Goal: Communication & Community: Answer question/provide support

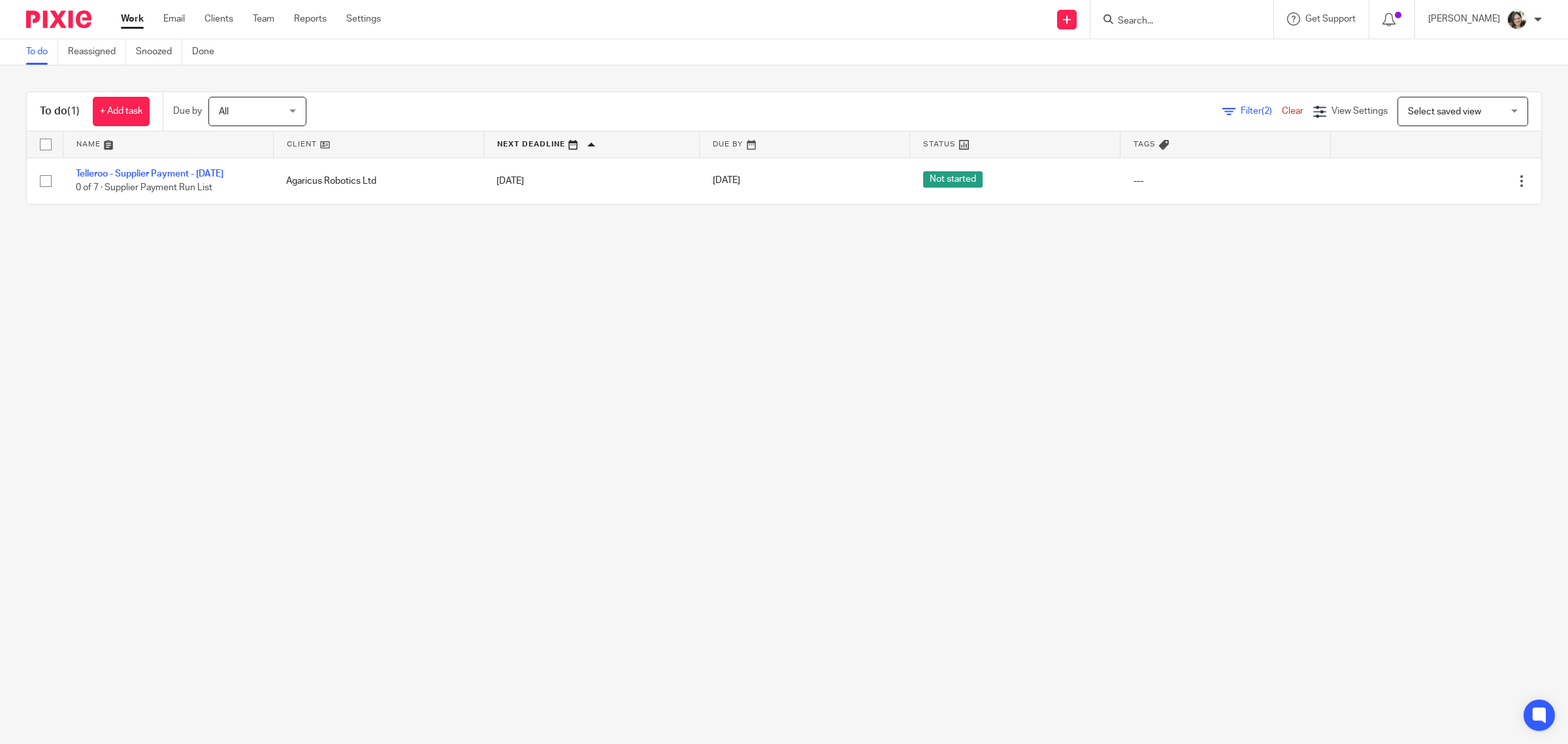
click at [1034, 322] on main "To do Reassigned Snoozed Done To do (1) + Add task Due by All All Today Tomorro…" at bounding box center [784, 372] width 1568 height 744
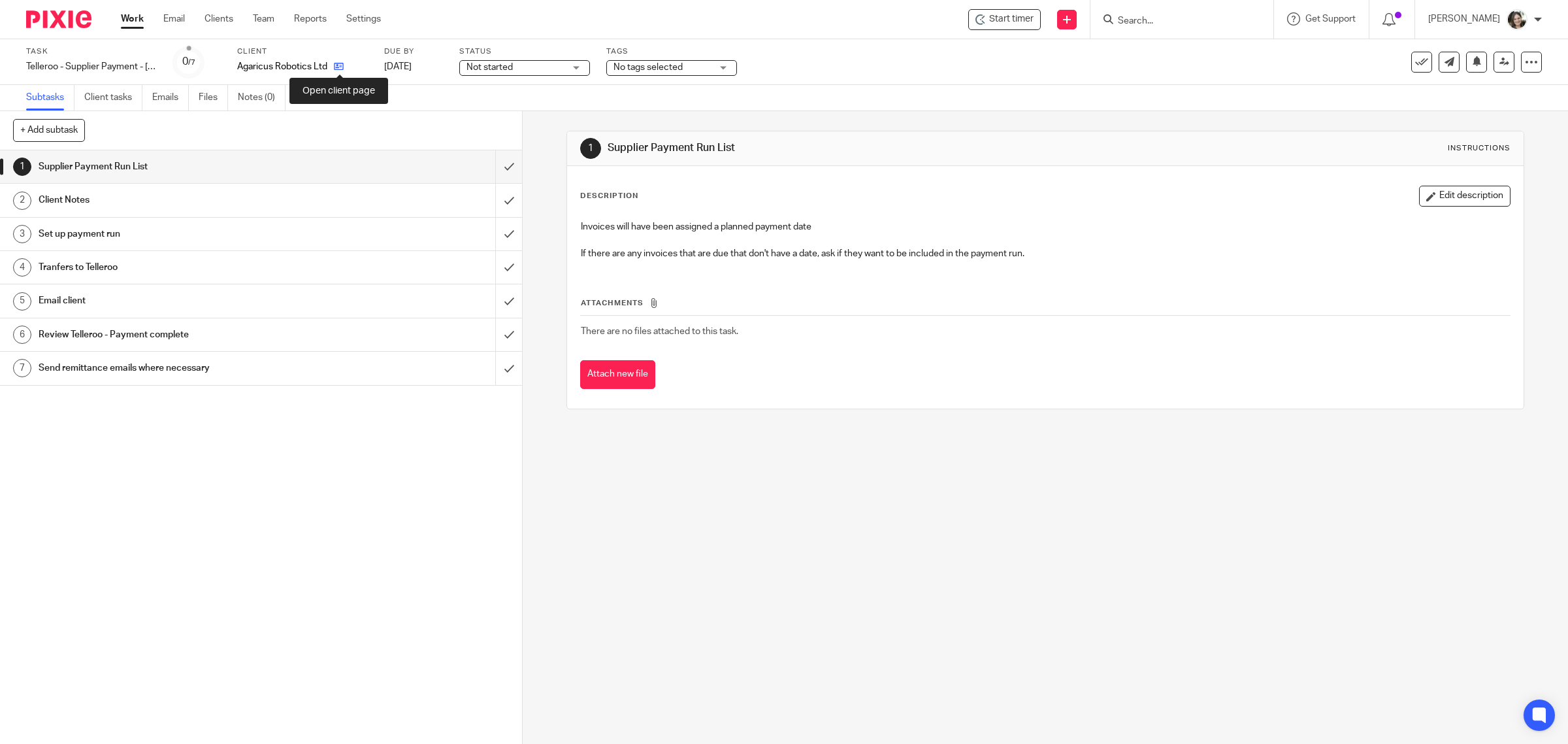
click at [336, 65] on icon at bounding box center [339, 67] width 10 height 10
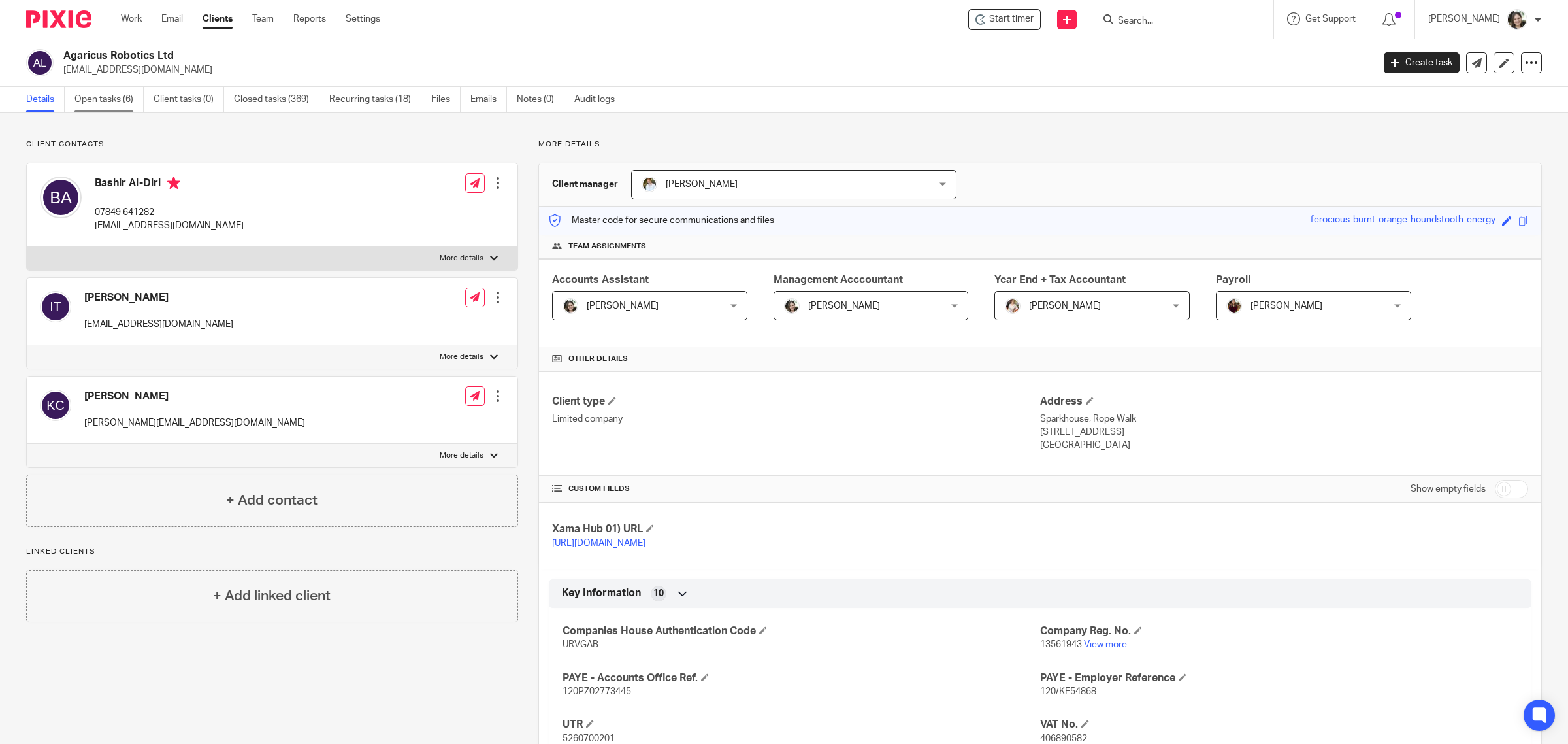
click at [98, 98] on link "Open tasks (6)" at bounding box center [108, 99] width 69 height 26
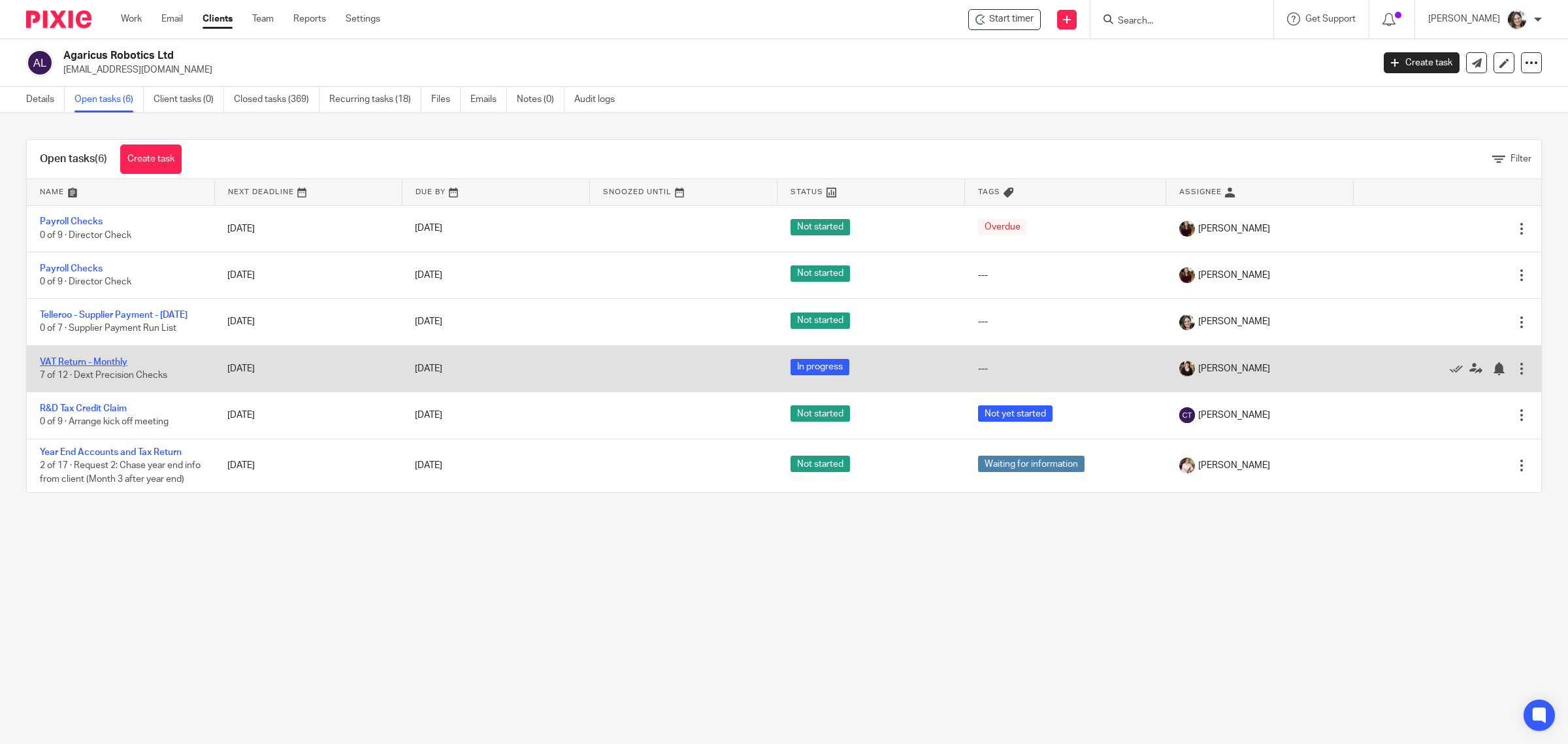
click at [89, 367] on link "VAT Return - Monthly" at bounding box center [83, 362] width 87 height 9
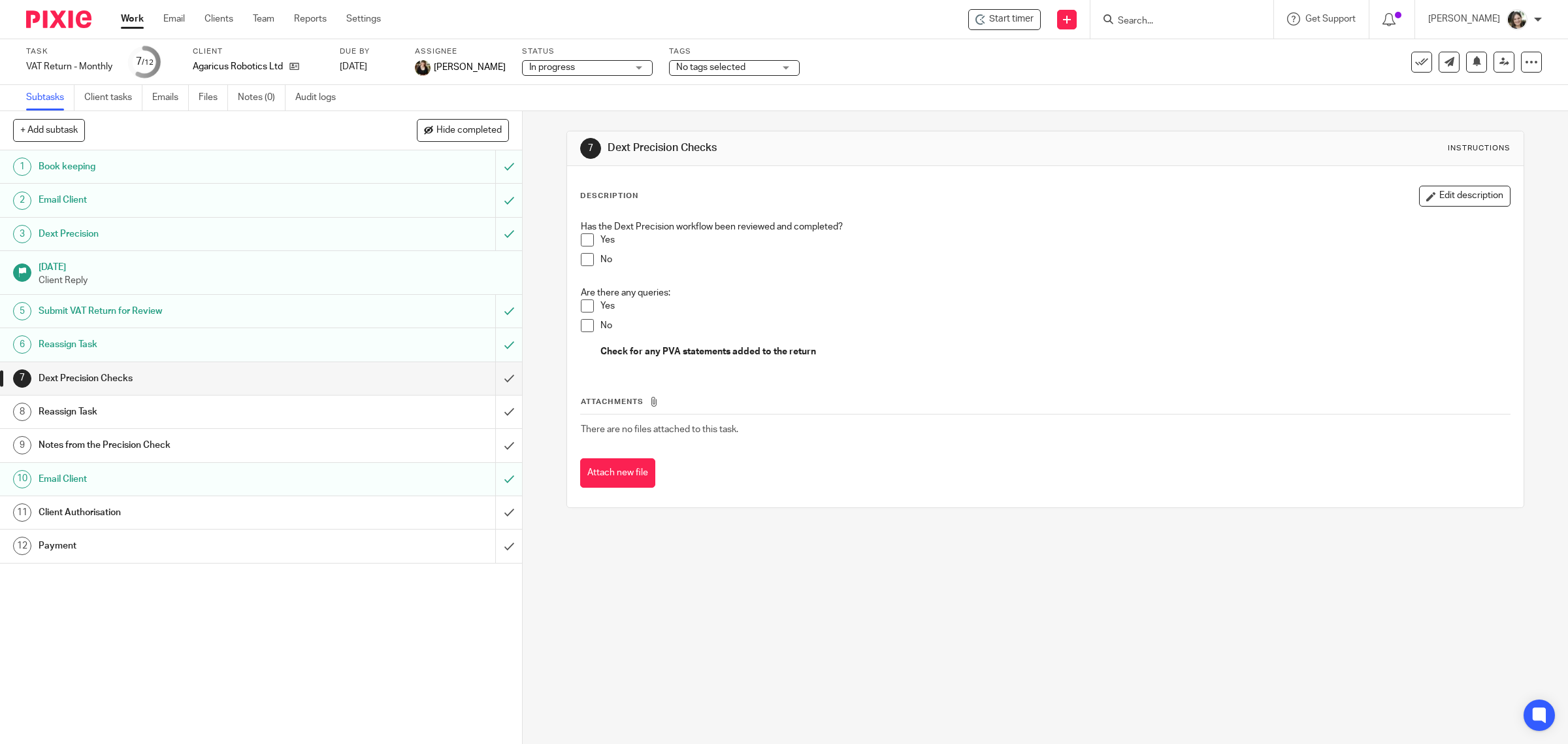
click at [286, 507] on h1 "Client Authorisation" at bounding box center [186, 512] width 296 height 20
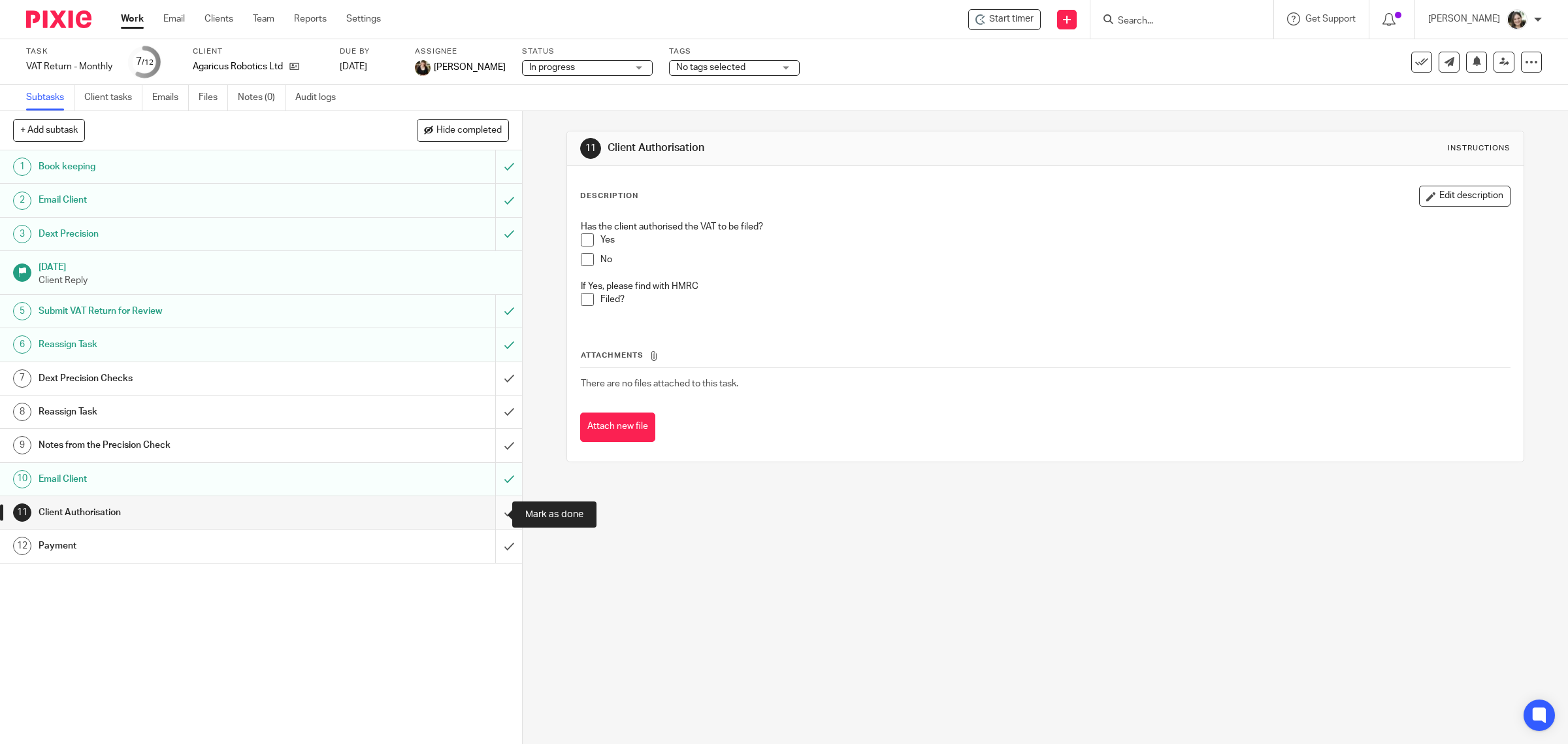
click at [492, 511] on input "submit" at bounding box center [261, 512] width 522 height 32
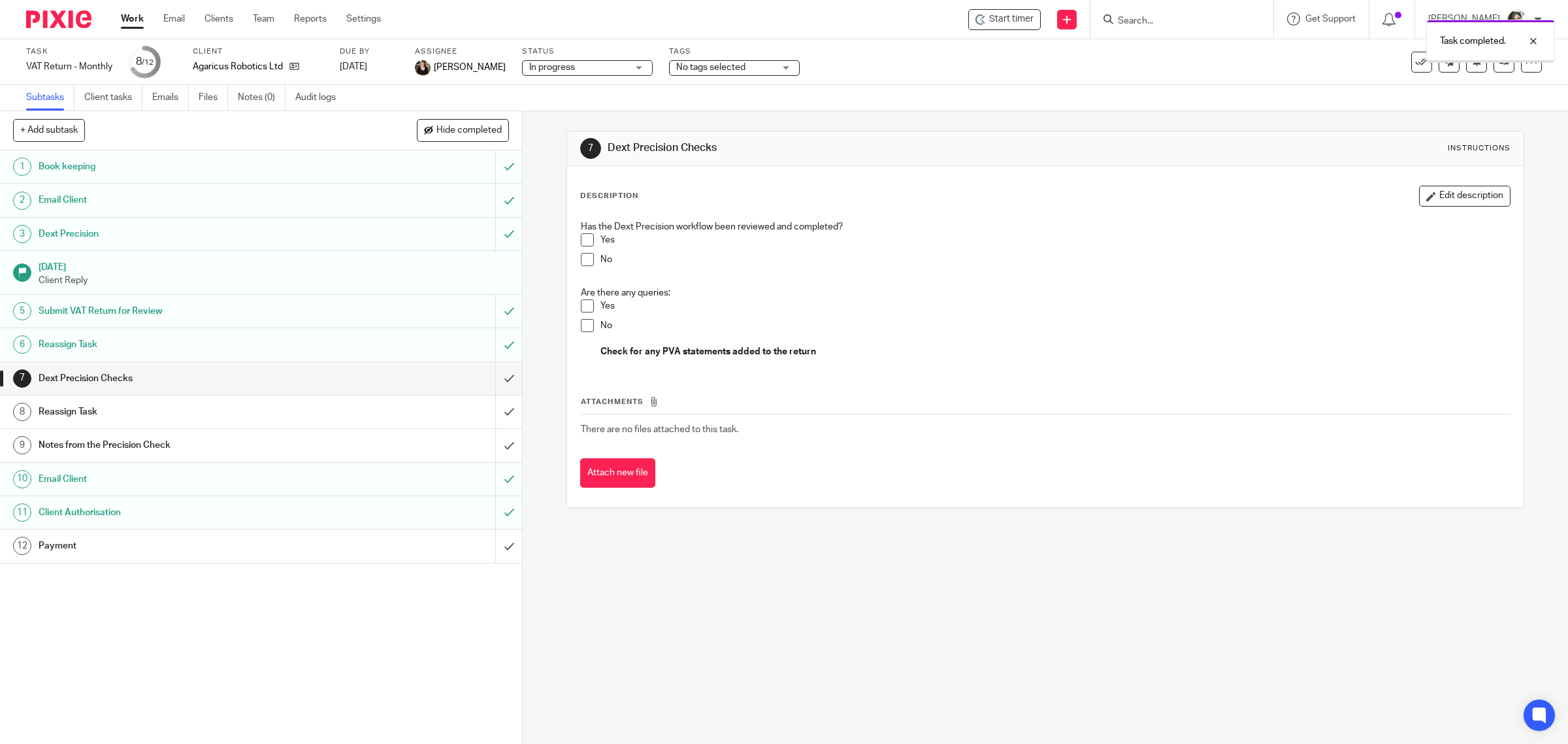
click at [192, 510] on h1 "Client Authorisation" at bounding box center [186, 512] width 296 height 20
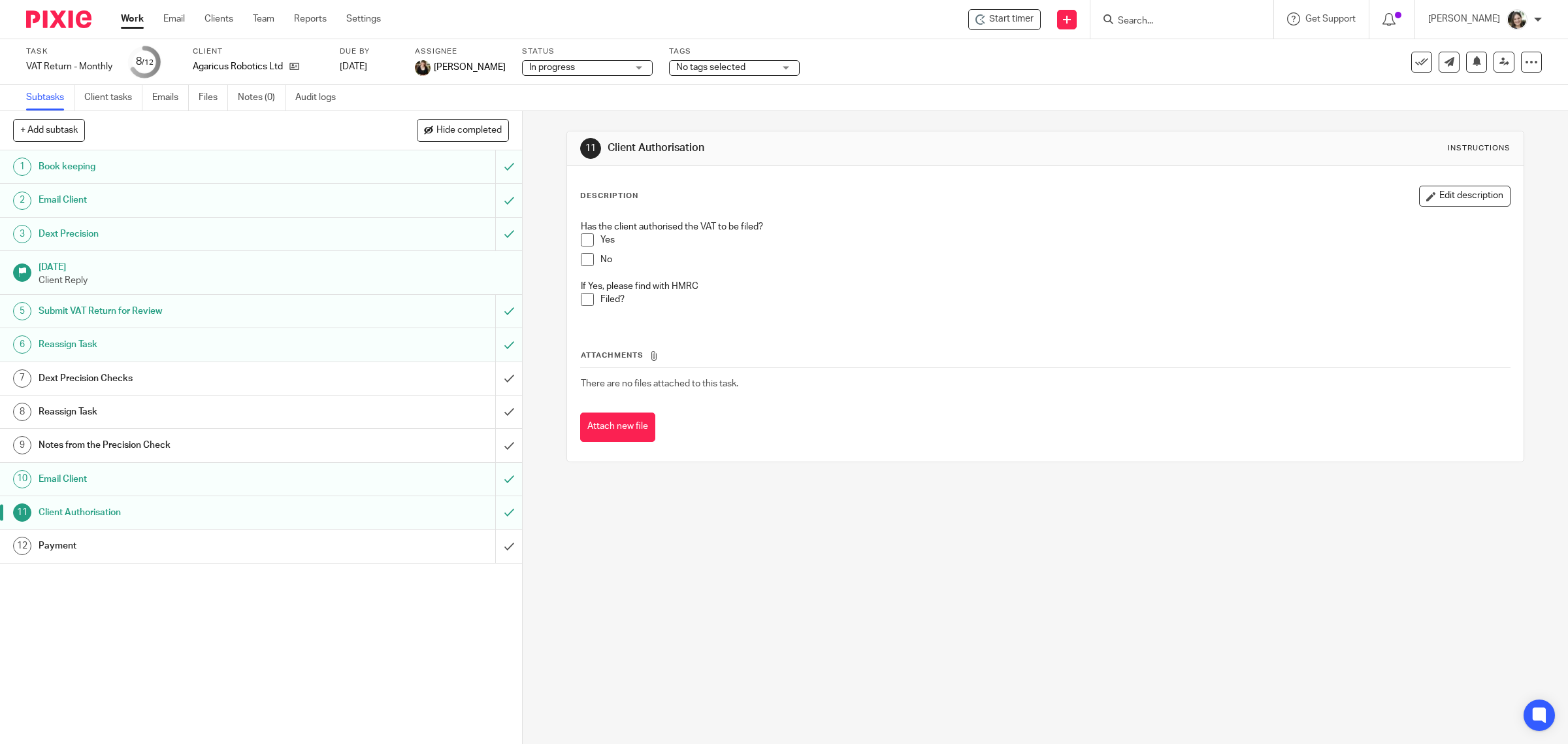
click at [581, 301] on span at bounding box center [588, 300] width 13 height 13
click at [584, 237] on span at bounding box center [588, 240] width 13 height 13
click at [96, 549] on h1 "Payment" at bounding box center [186, 546] width 296 height 20
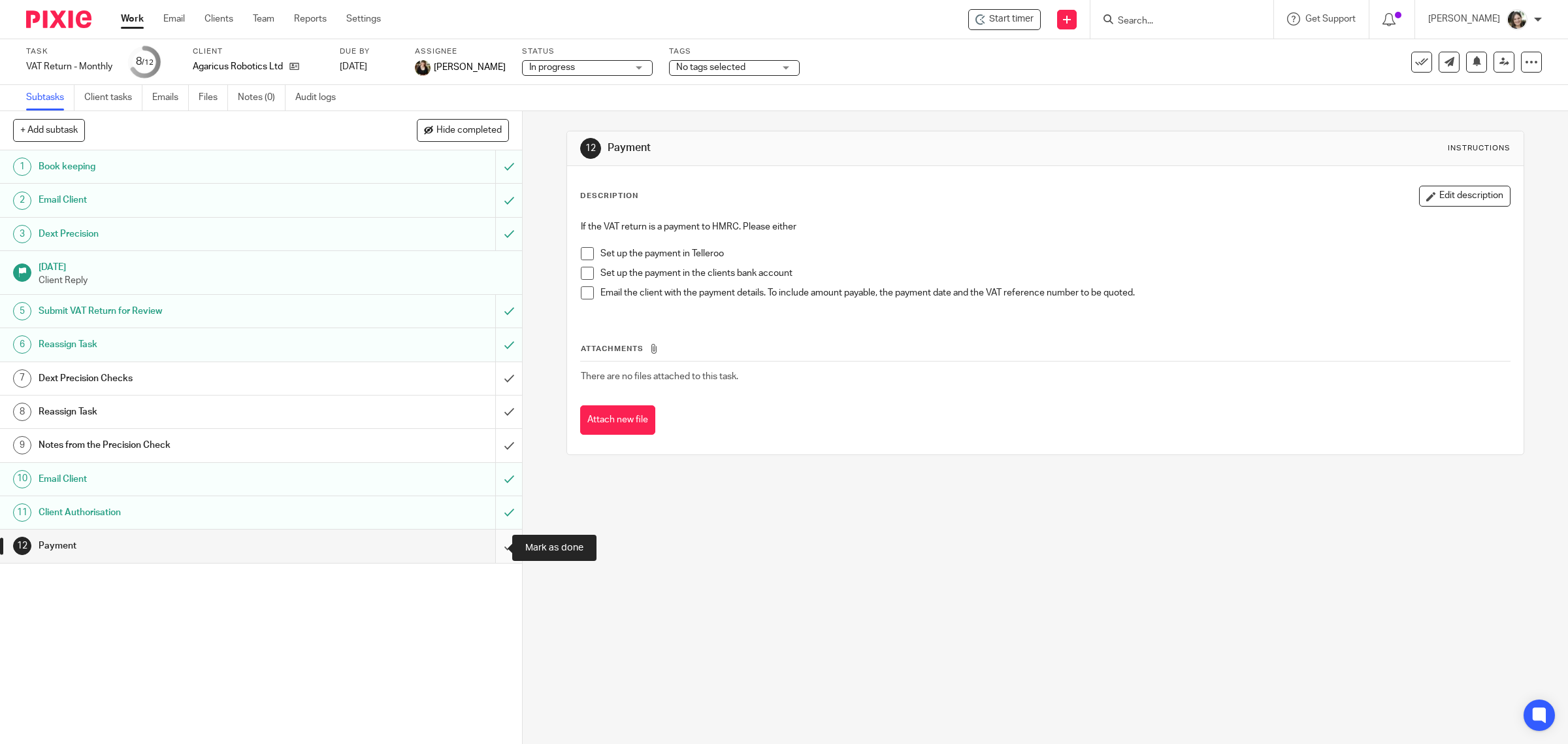
click at [492, 549] on input "submit" at bounding box center [261, 546] width 522 height 32
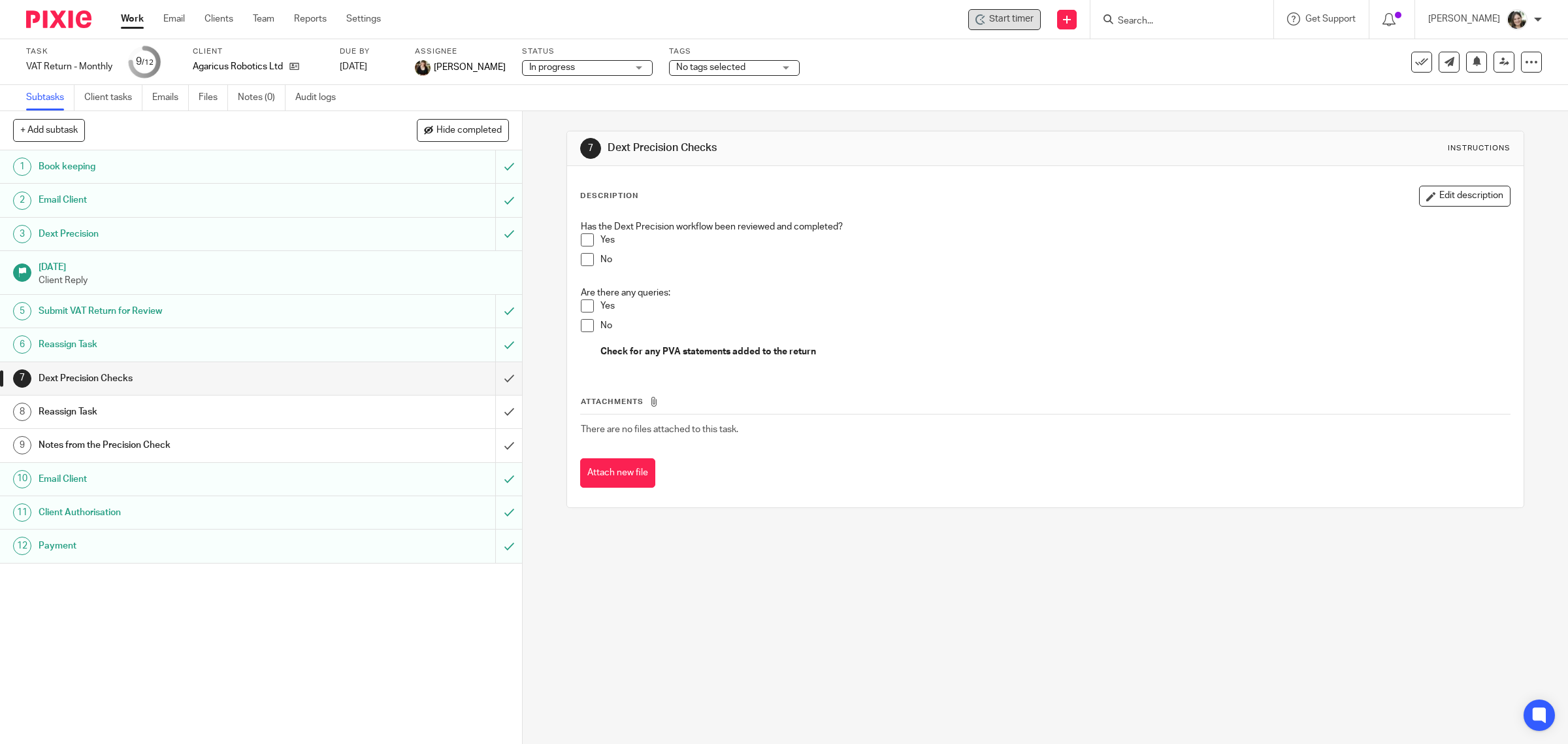
click at [1010, 22] on span "Start timer" at bounding box center [1011, 19] width 44 height 13
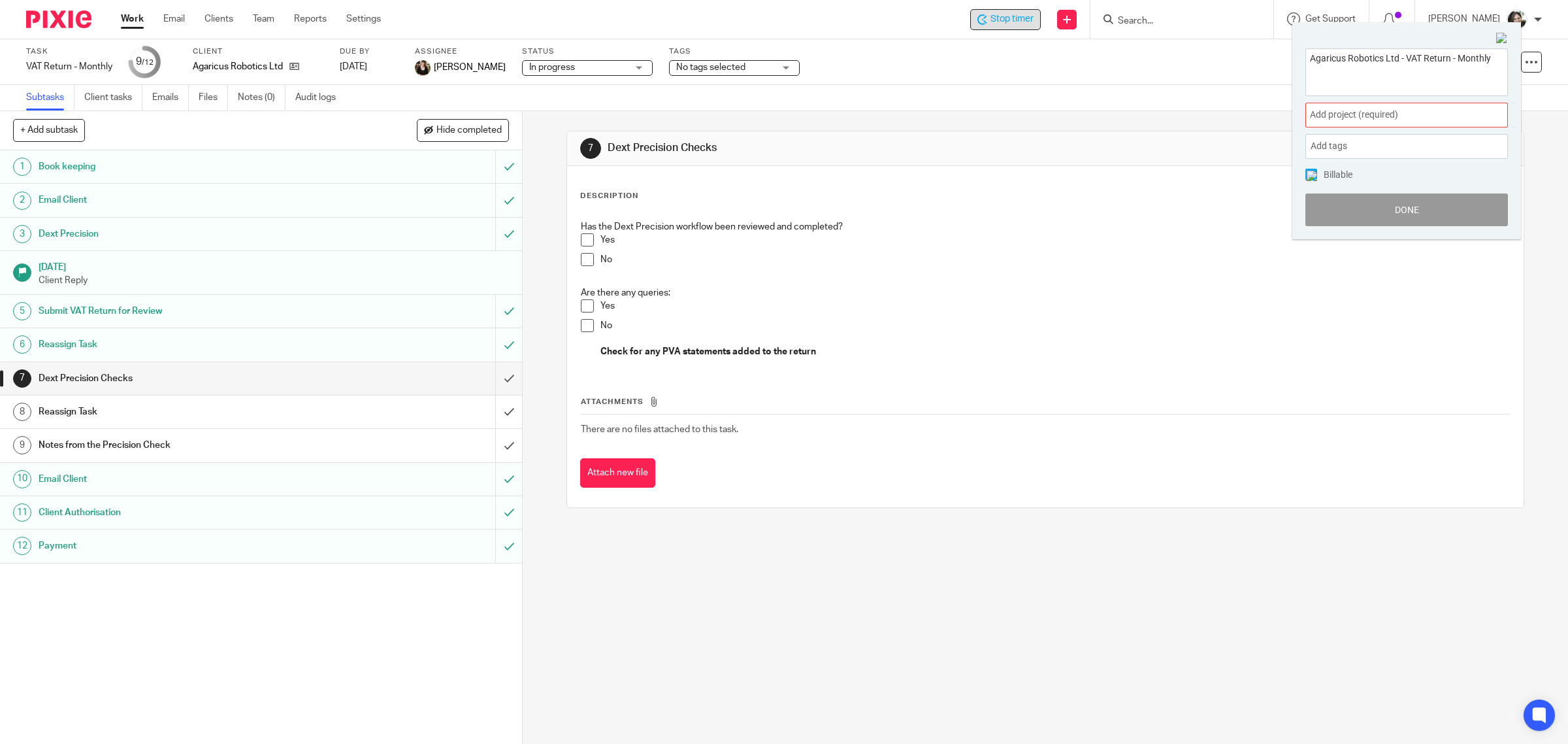
click at [1355, 113] on span "Add project (required) :" at bounding box center [1392, 114] width 165 height 13
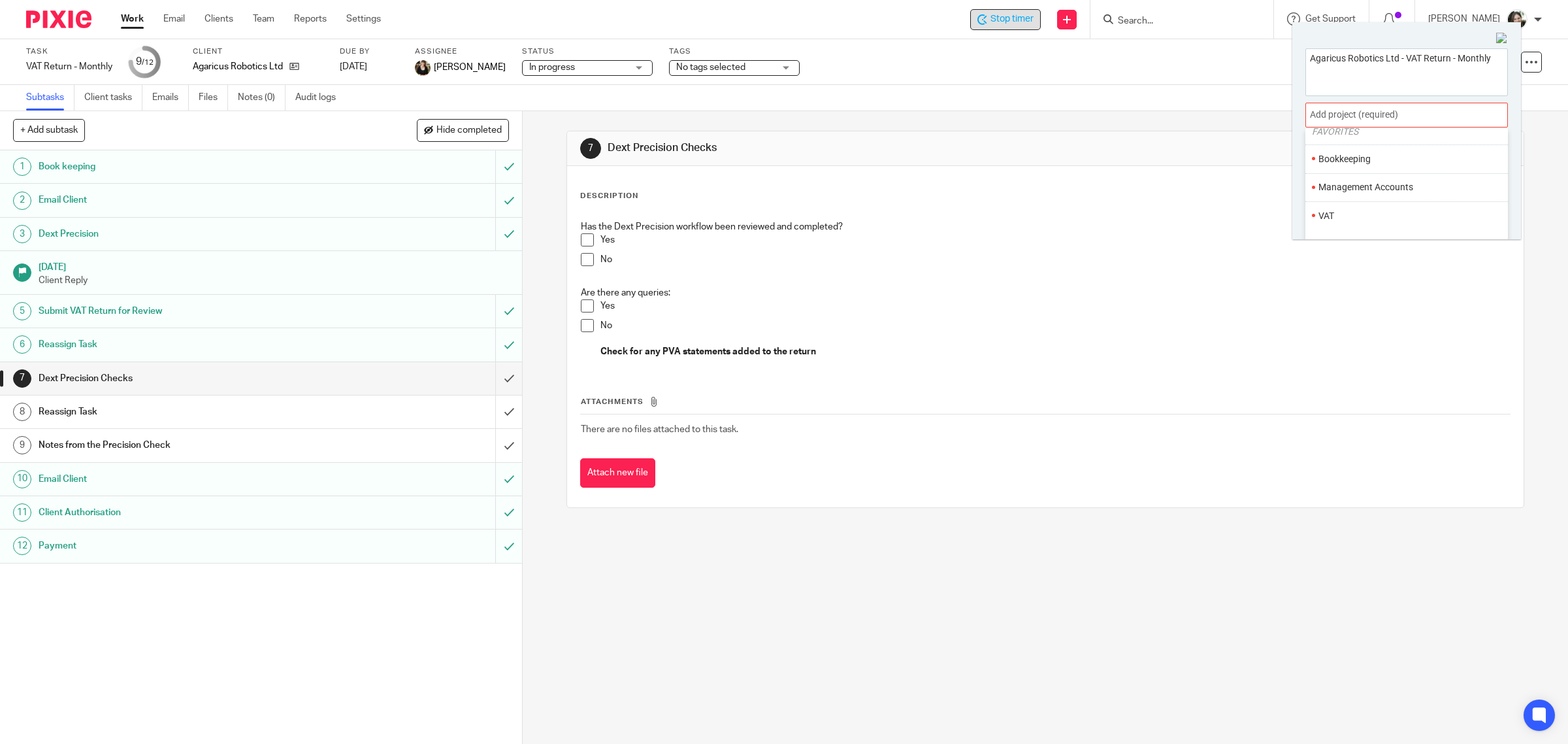
scroll to position [82, 0]
click at [1330, 191] on li "VAT" at bounding box center [1404, 187] width 171 height 13
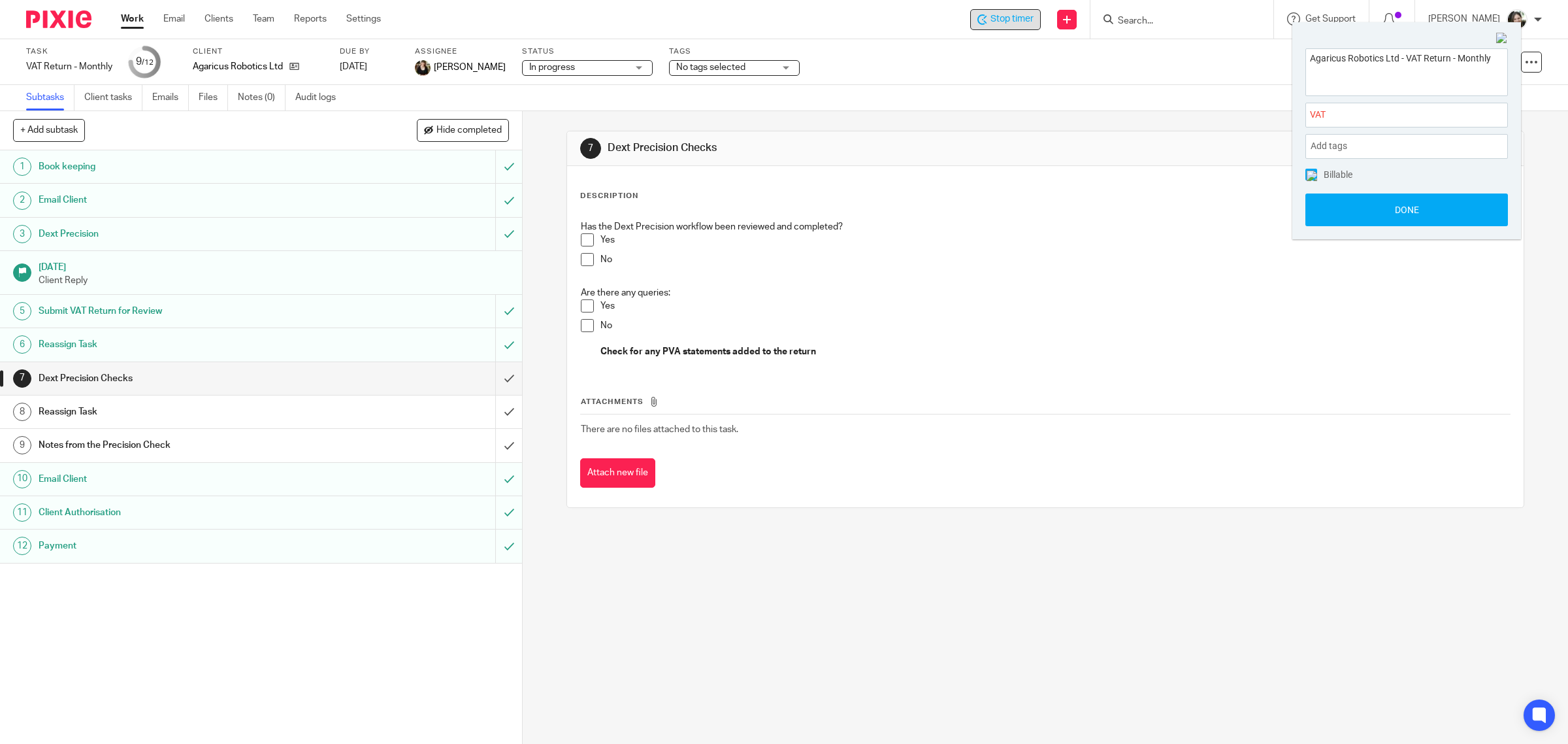
click at [1312, 180] on span at bounding box center [1312, 174] width 12 height 12
click at [1355, 210] on button "Done" at bounding box center [1406, 209] width 202 height 32
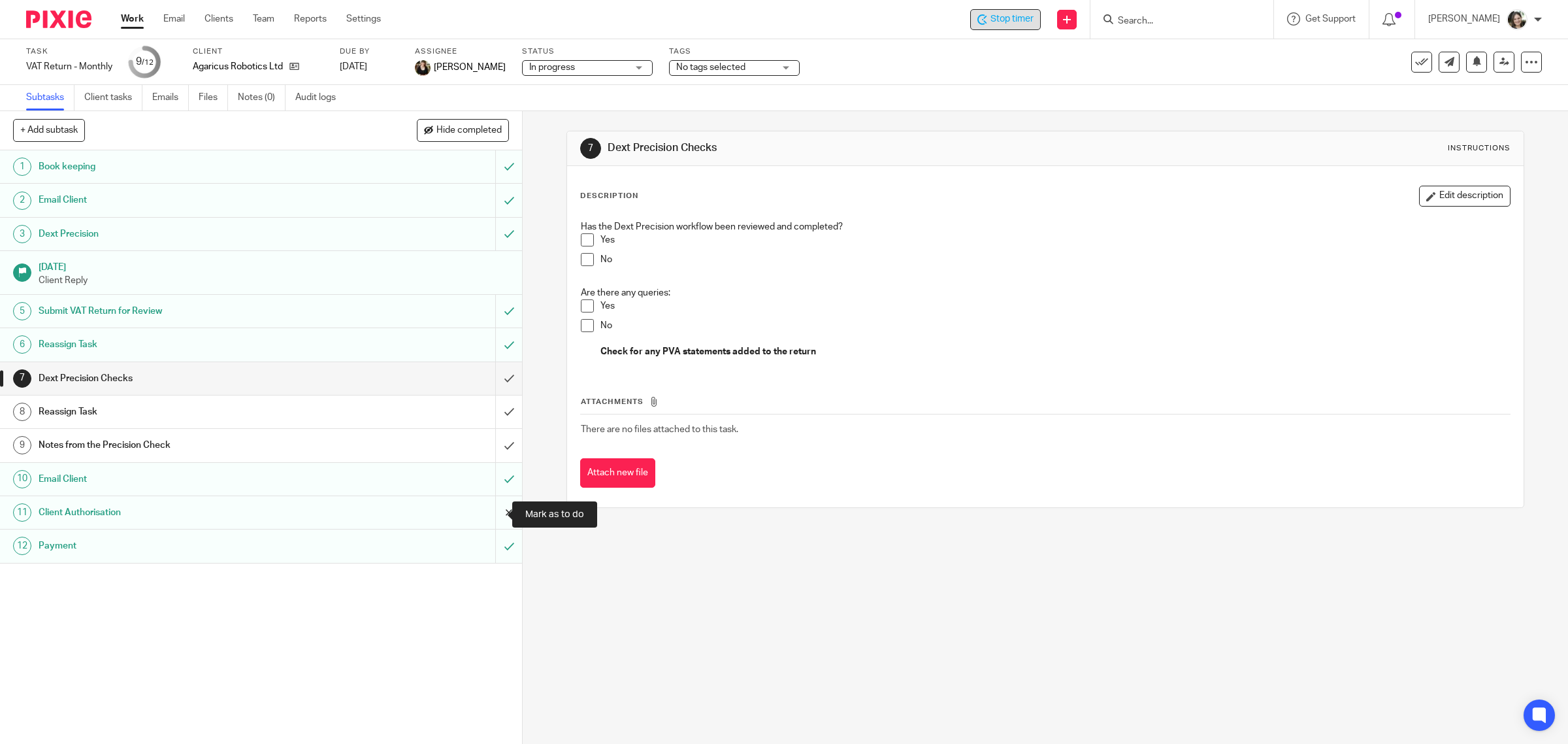
click at [490, 510] on input "submit" at bounding box center [261, 512] width 522 height 32
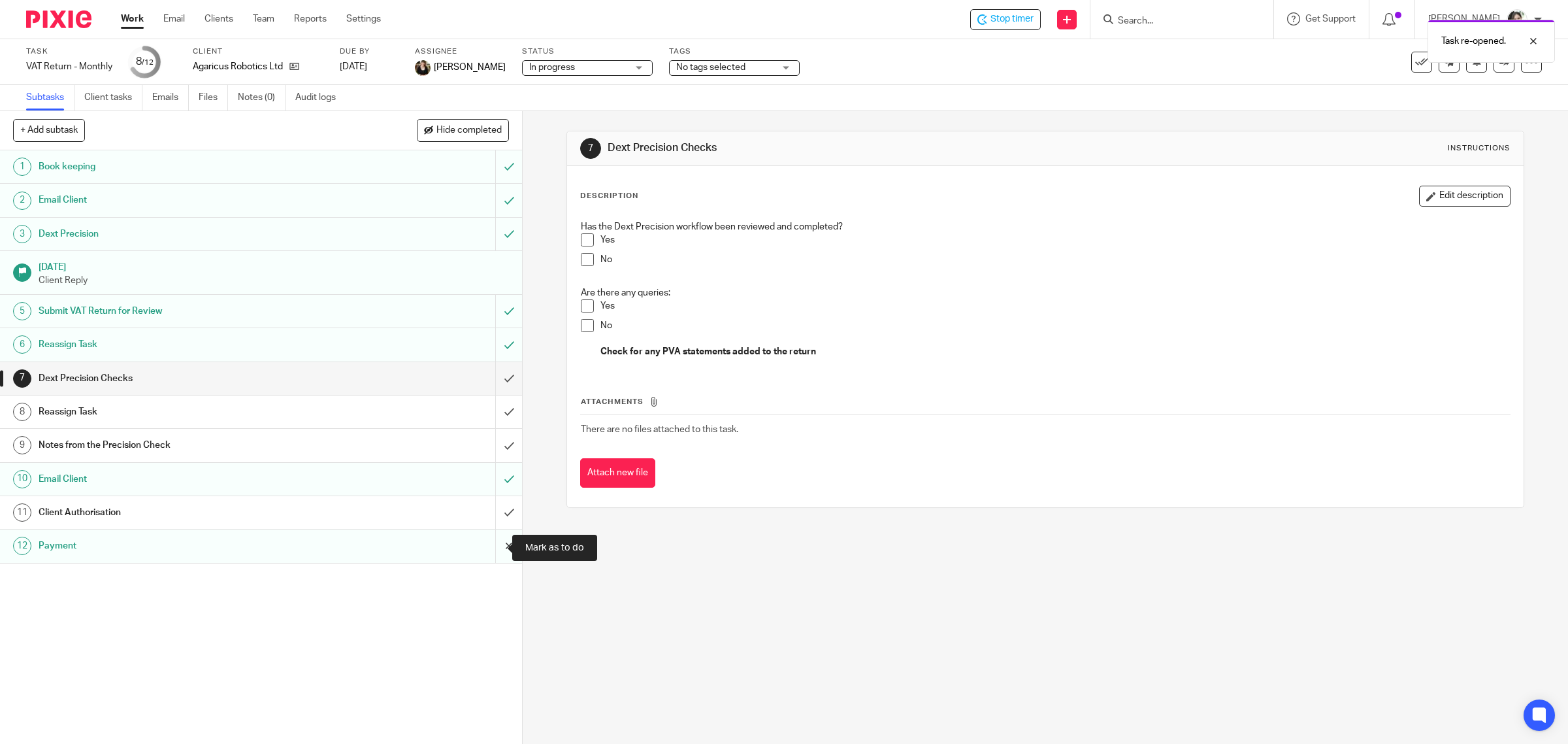
click at [490, 551] on input "submit" at bounding box center [261, 546] width 522 height 32
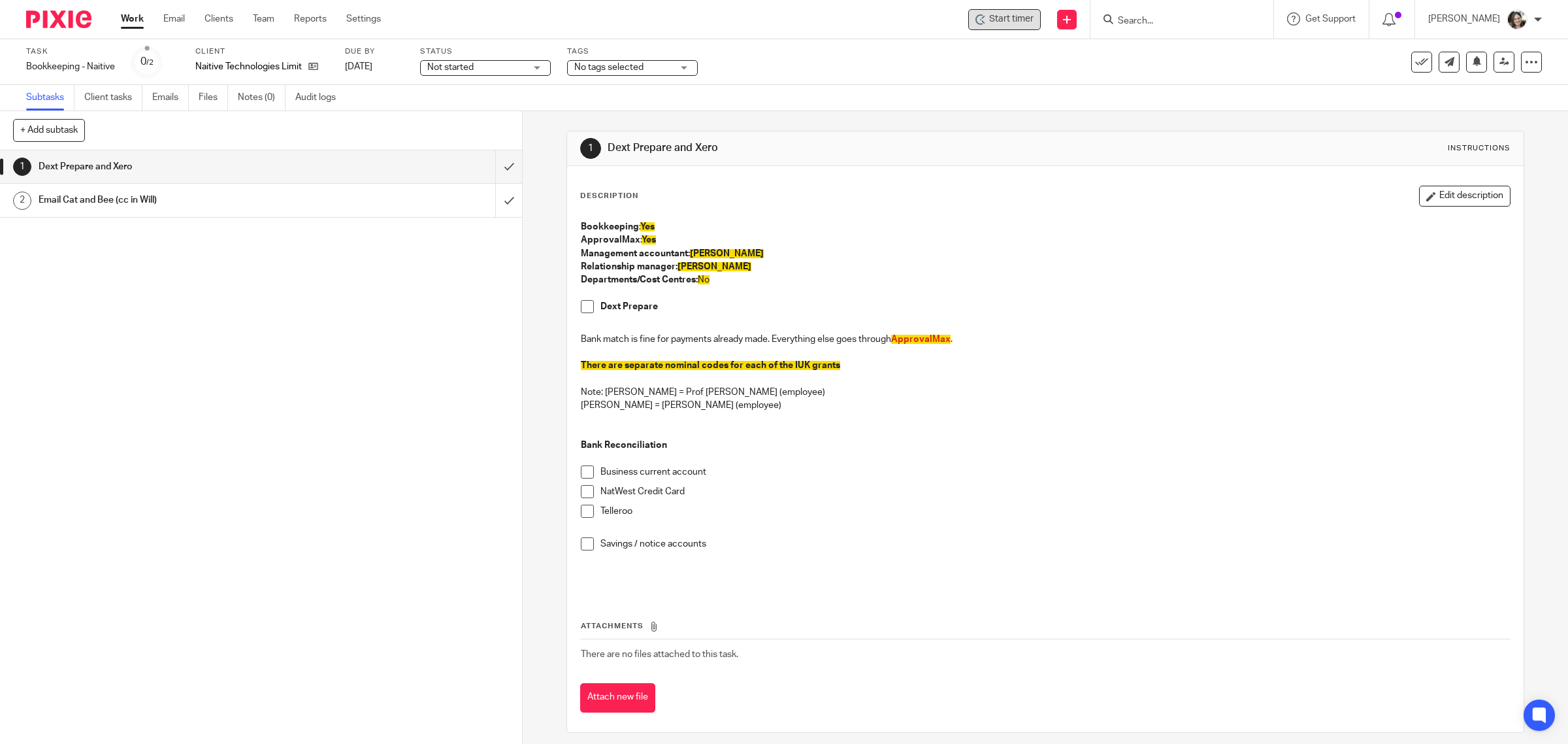
click at [1015, 21] on span "Start timer" at bounding box center [1011, 19] width 44 height 13
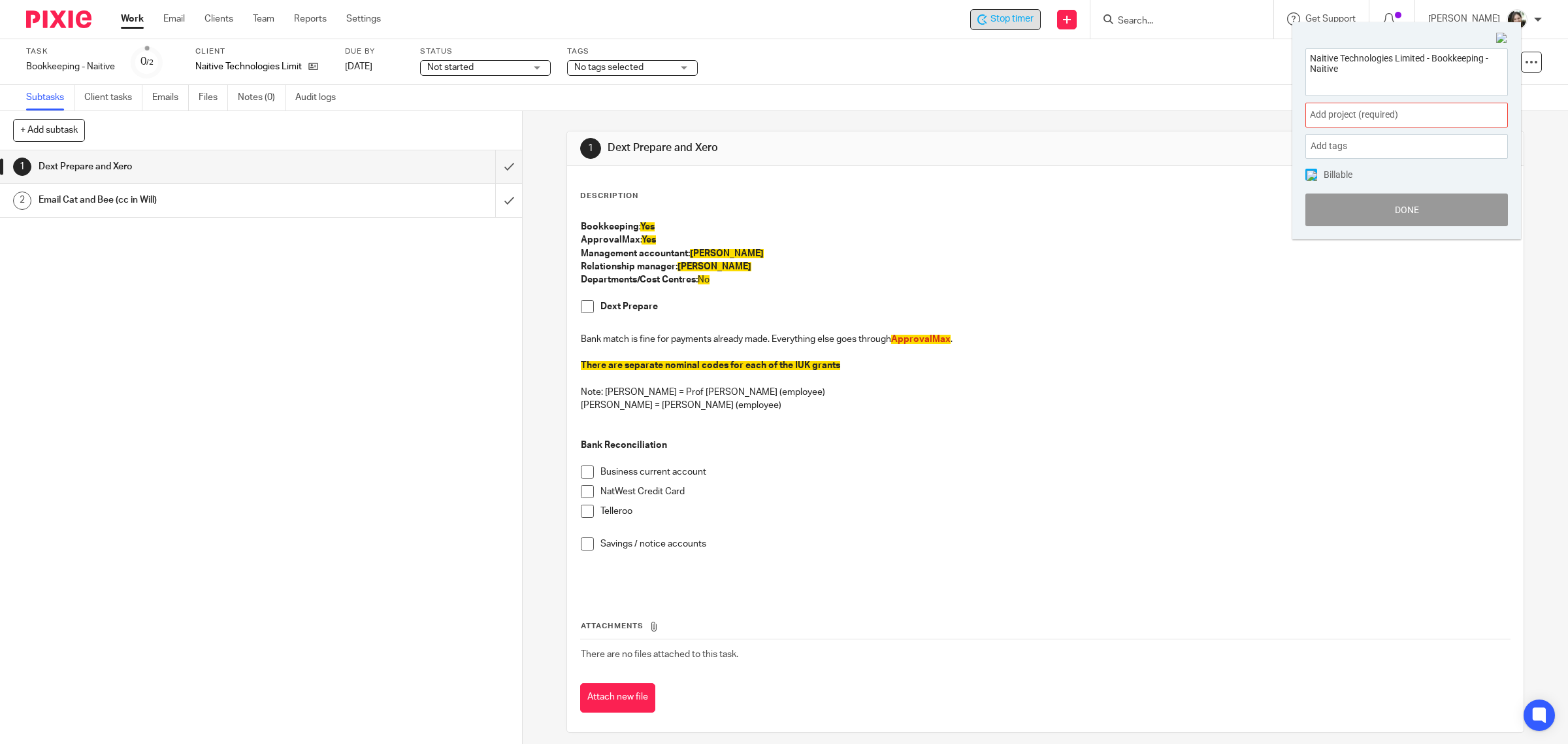
click at [1335, 115] on span "Add project (required) :" at bounding box center [1392, 114] width 165 height 13
click at [1344, 212] on li "Bookkeeping" at bounding box center [1404, 212] width 171 height 13
click at [1312, 172] on img at bounding box center [1312, 176] width 11 height 11
click at [1409, 214] on button "Done" at bounding box center [1406, 209] width 202 height 32
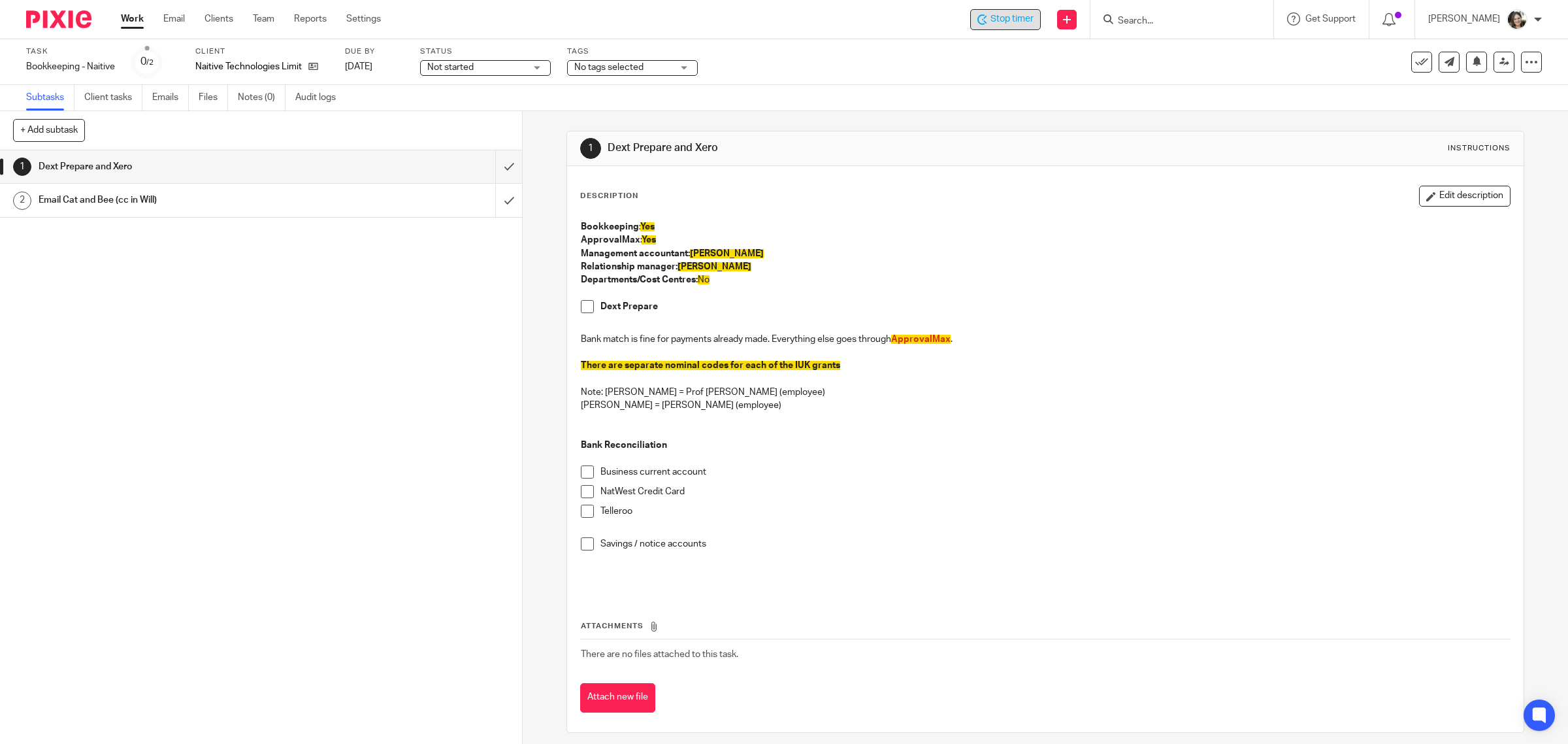
click at [583, 309] on span at bounding box center [588, 307] width 13 height 13
click at [490, 162] on input "submit" at bounding box center [261, 166] width 522 height 32
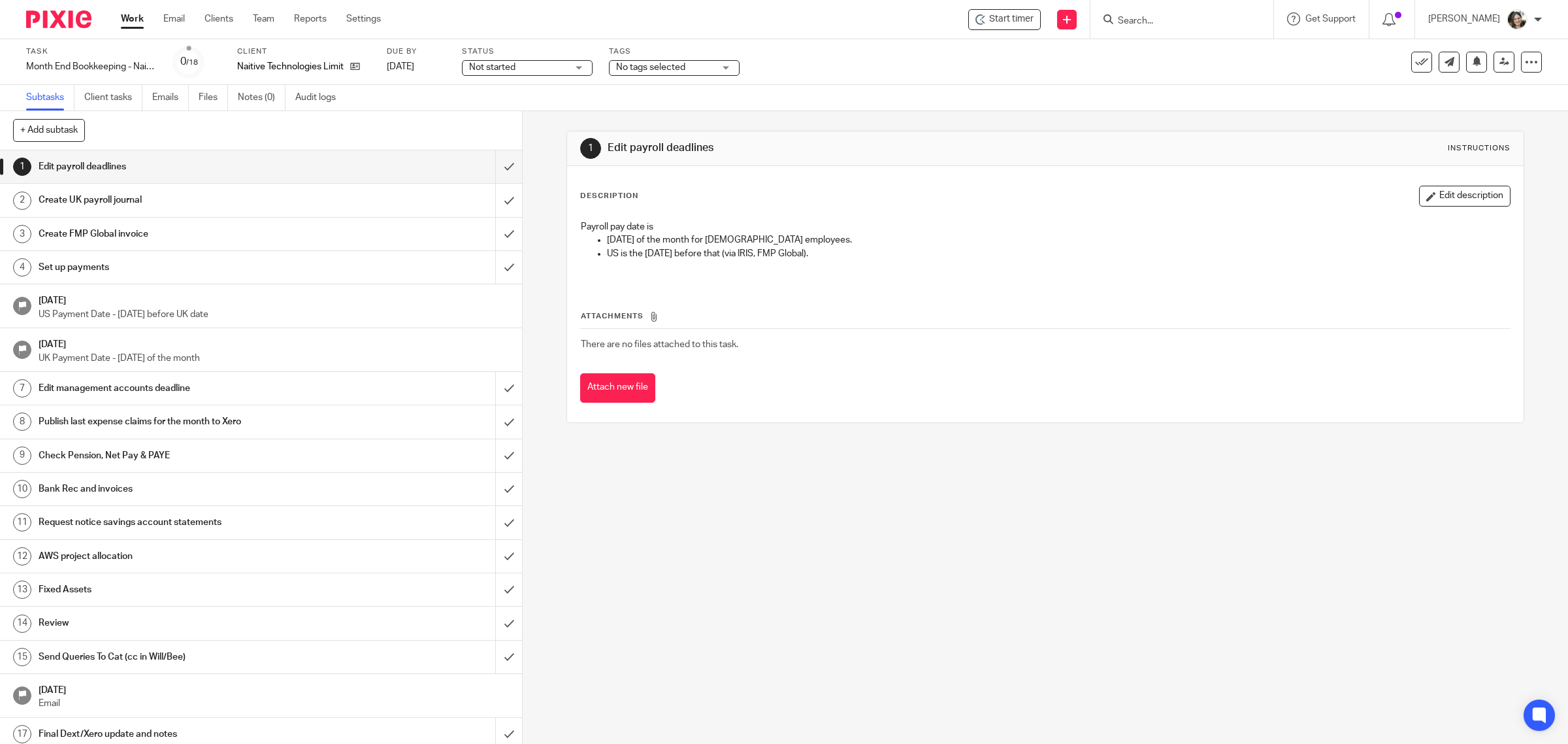
scroll to position [53, 0]
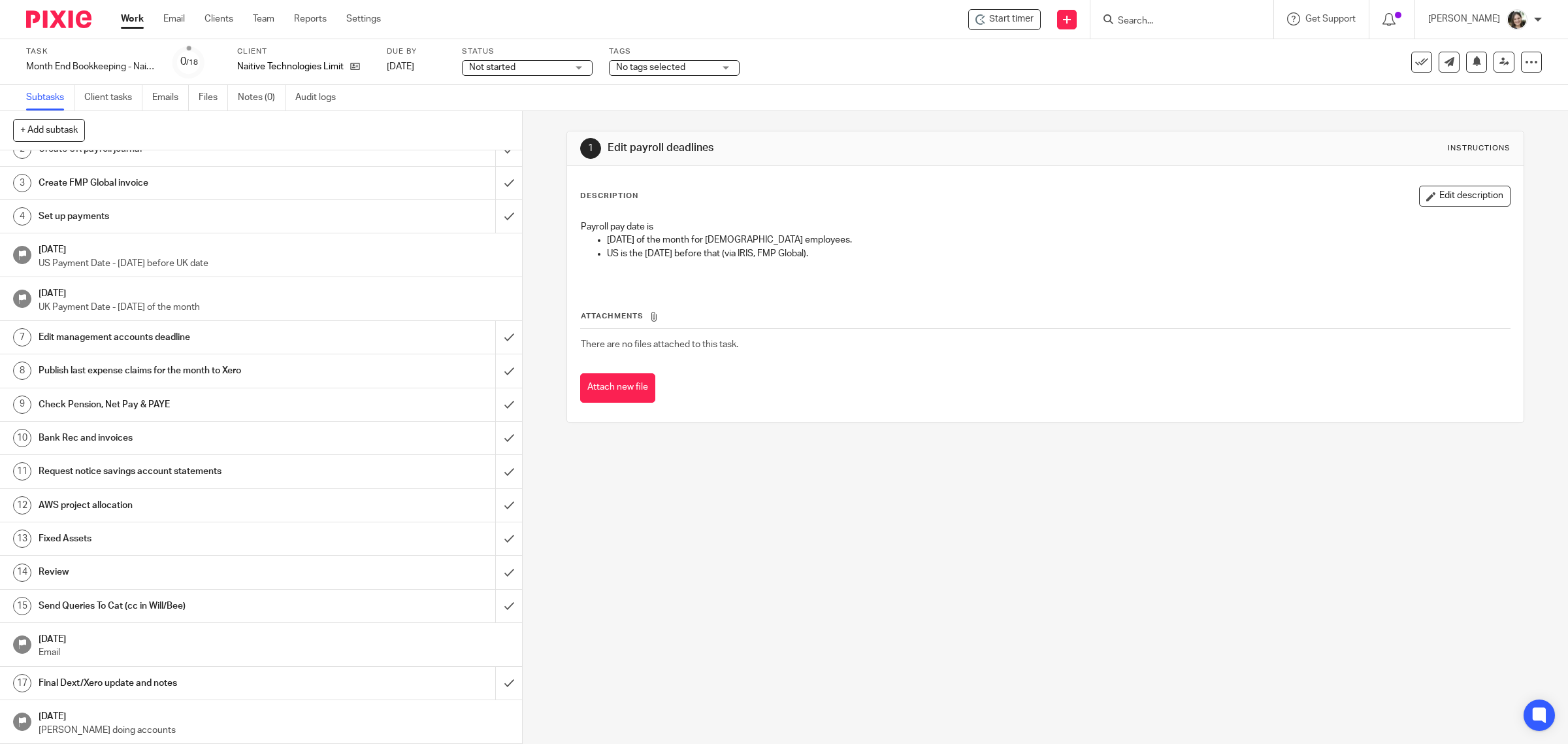
click at [153, 681] on h1 "Final Dext/Xero update and notes" at bounding box center [186, 683] width 296 height 20
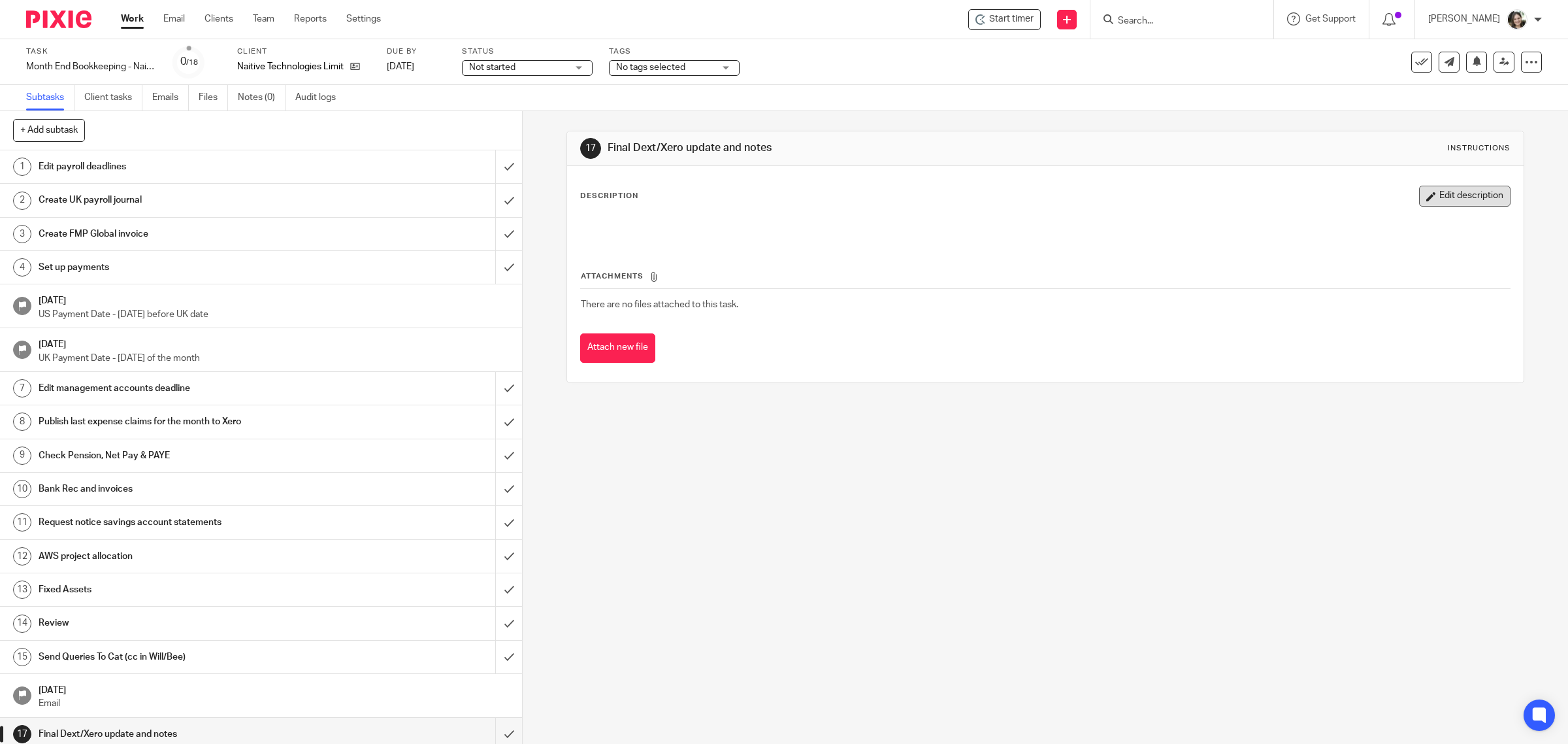
click at [1422, 197] on button "Edit description" at bounding box center [1465, 196] width 92 height 21
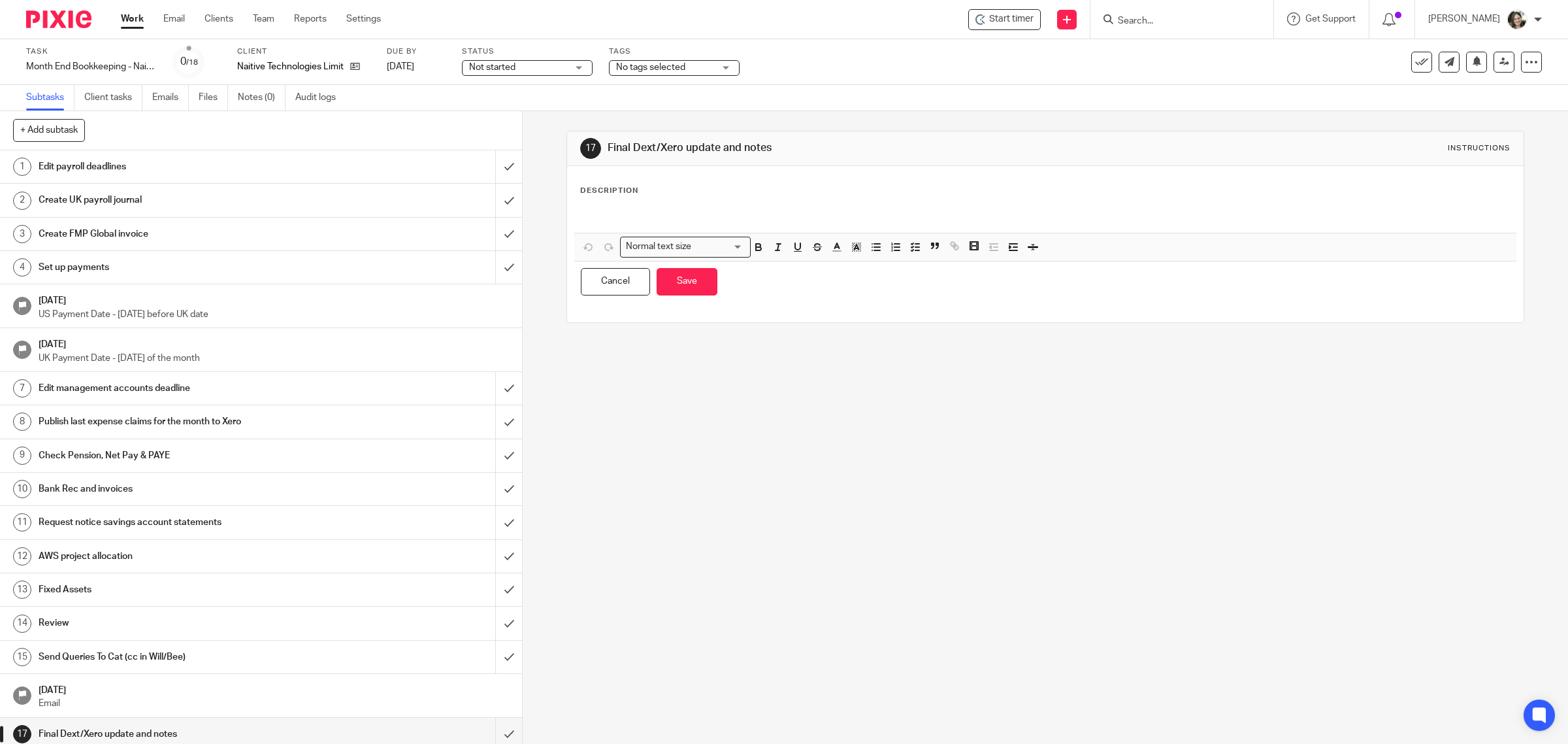
click at [742, 202] on div "Description Normal text size Loading... Remove Edit Insert new video Copy and p…" at bounding box center [1046, 244] width 931 height 117
click at [709, 211] on p at bounding box center [1046, 217] width 930 height 13
click at [878, 214] on p "Grant income received on 11 September - I've just coded" at bounding box center [1046, 217] width 930 height 13
drag, startPoint x: 742, startPoint y: 217, endPoint x: 753, endPoint y: 217, distance: 11.0
click at [743, 217] on p "Grant income received on 11 September - I've just coded" at bounding box center [1046, 217] width 930 height 13
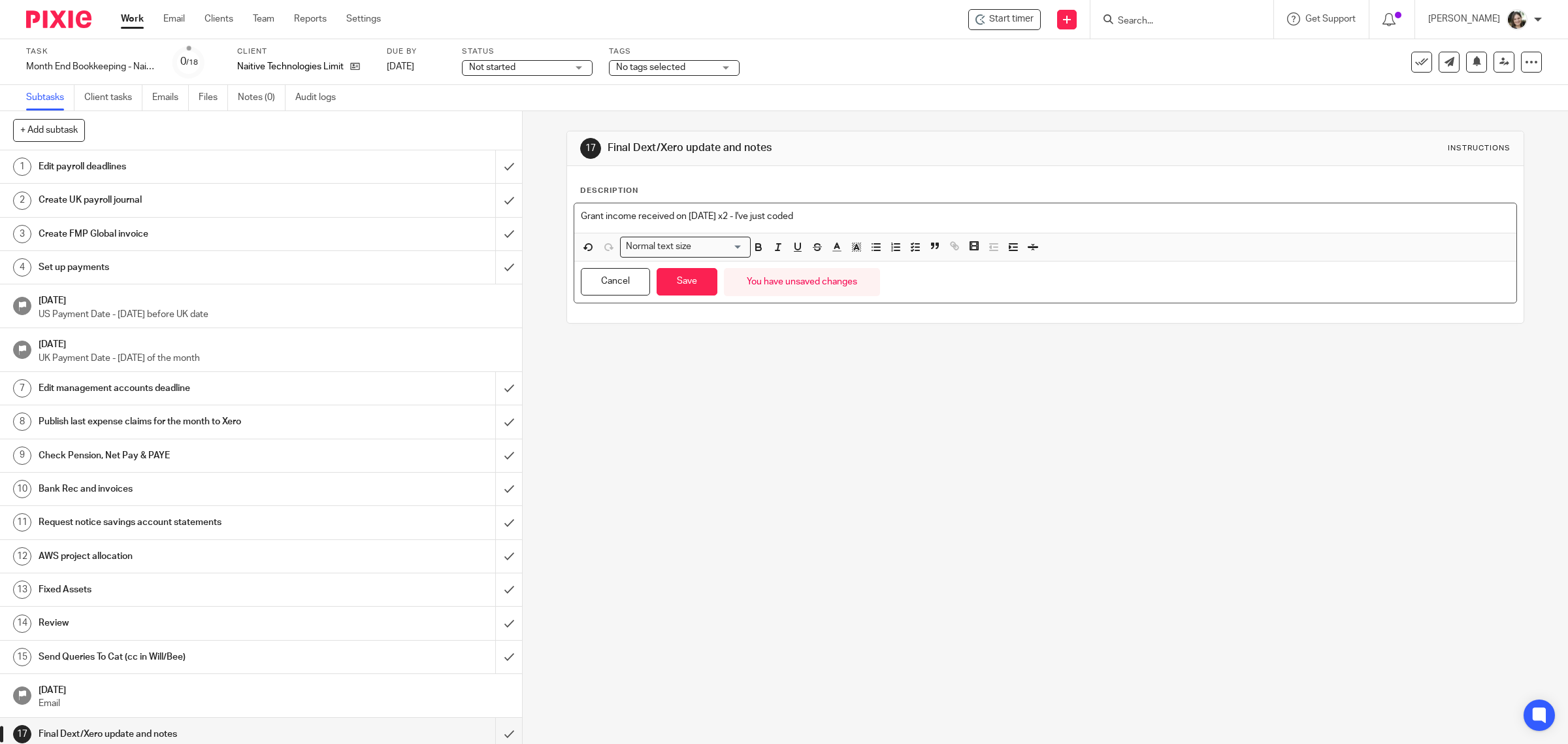
click at [902, 209] on div "Grant income received on 11 September x2 - I've just coded" at bounding box center [1046, 217] width 943 height 29
click at [903, 217] on p "Grant income received on 11 September x2 - I've just coded 4101 - IUK EM" at bounding box center [1046, 217] width 930 height 13
click at [681, 288] on button "Save" at bounding box center [687, 282] width 61 height 28
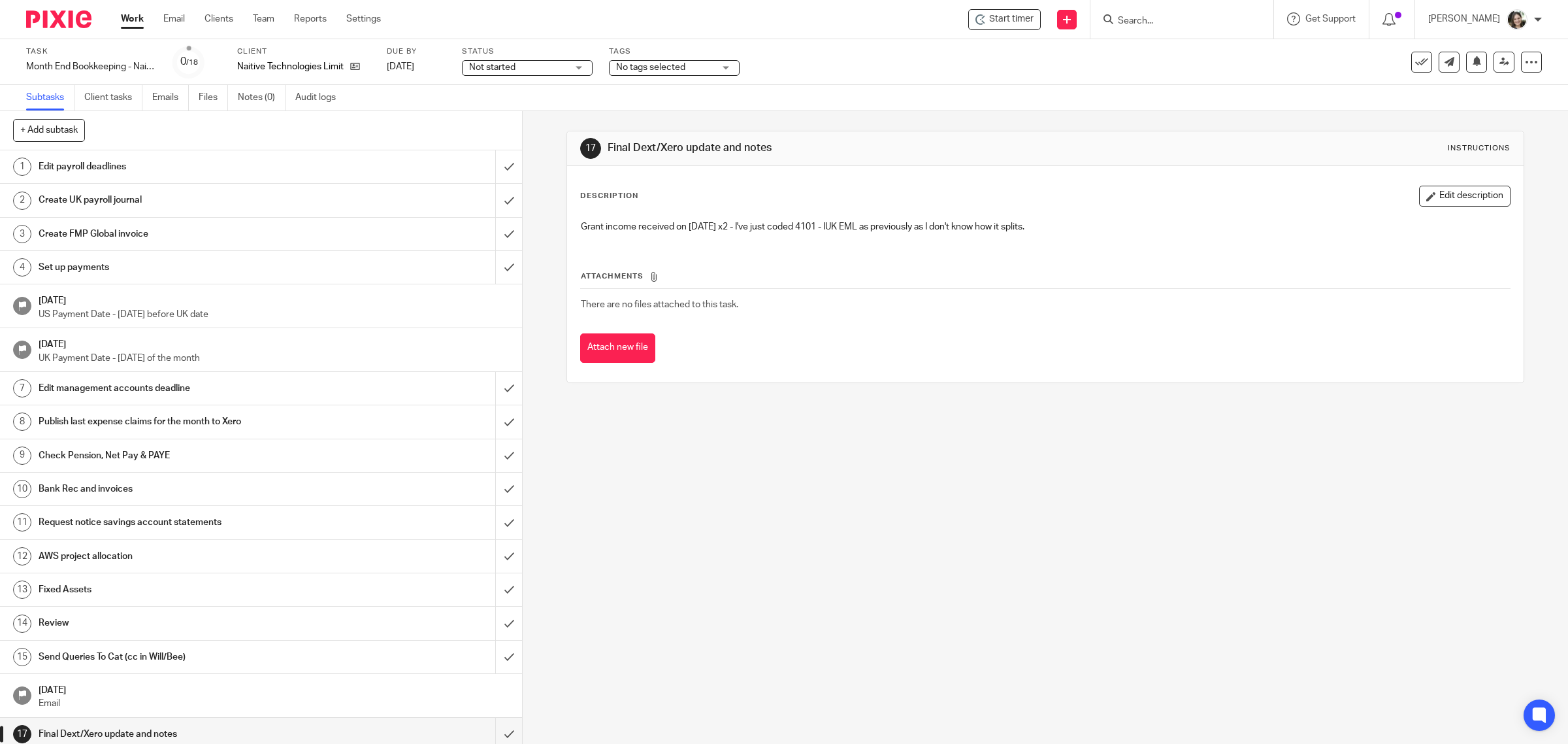
click at [821, 227] on p "Grant income received on 11 September x2 - I've just coded 4101 - IUK EML as pr…" at bounding box center [1046, 227] width 930 height 13
click at [908, 223] on p "Grant income received on 11 September x2 - I've just coded 4101 - IUK EML as pr…" at bounding box center [1046, 227] width 930 height 13
click at [1419, 195] on button "Edit description" at bounding box center [1465, 196] width 92 height 21
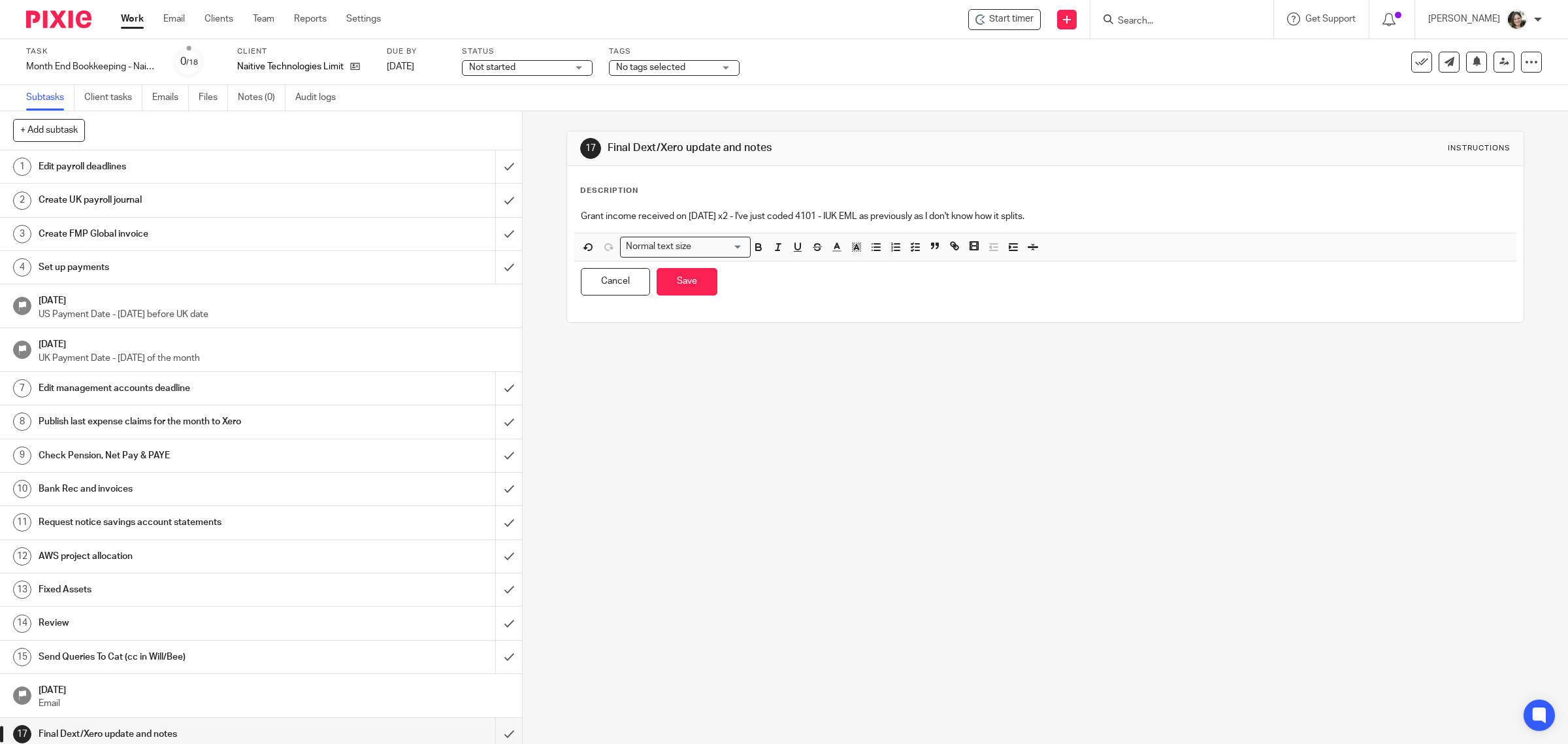
click at [821, 216] on p "Grant income received on 11 September x2 - I've just coded 4101 - IUK EML as pr…" at bounding box center [1046, 217] width 930 height 13
drag, startPoint x: 761, startPoint y: 212, endPoint x: 1175, endPoint y: 142, distance: 419.9
click at [1144, 203] on div "Grant income received on 11 September x2 - I've just coded both to 4101 - IUK E…" at bounding box center [1046, 217] width 943 height 29
drag, startPoint x: 956, startPoint y: 212, endPoint x: 1095, endPoint y: 216, distance: 139.1
click at [1095, 216] on p "Grant income received on 11 September x2 - took an educated guess which grant t…" at bounding box center [1046, 217] width 930 height 13
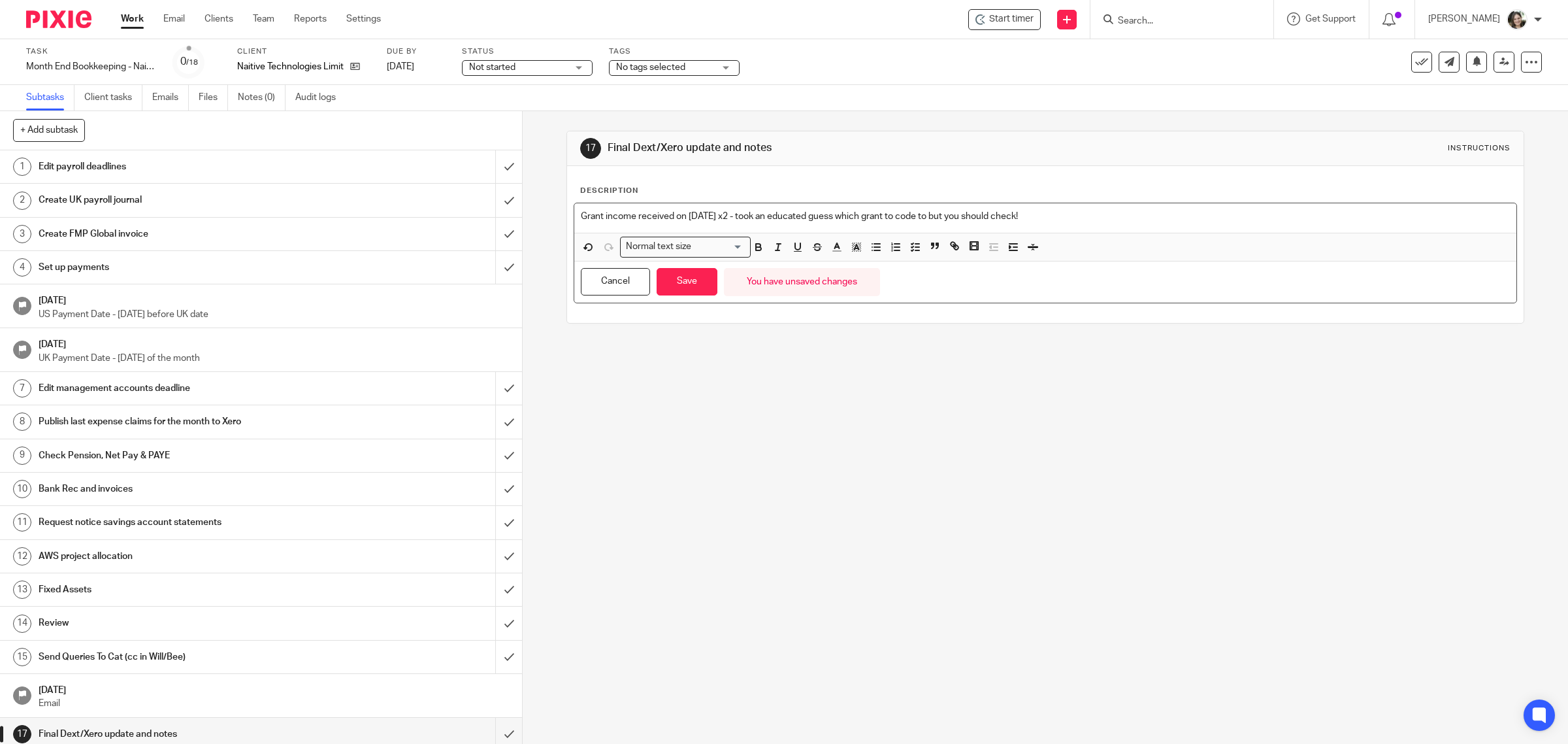
click at [1095, 216] on p "Grant income received on 11 September x2 - took an educated guess which grant t…" at bounding box center [1046, 217] width 930 height 13
drag, startPoint x: 973, startPoint y: 213, endPoint x: 1141, endPoint y: 211, distance: 168.0
click at [1138, 213] on p "Grant income received on 11 September x2 - took an educated guess which grant t…" at bounding box center [1046, 217] width 930 height 13
click at [681, 285] on button "Save" at bounding box center [687, 282] width 61 height 28
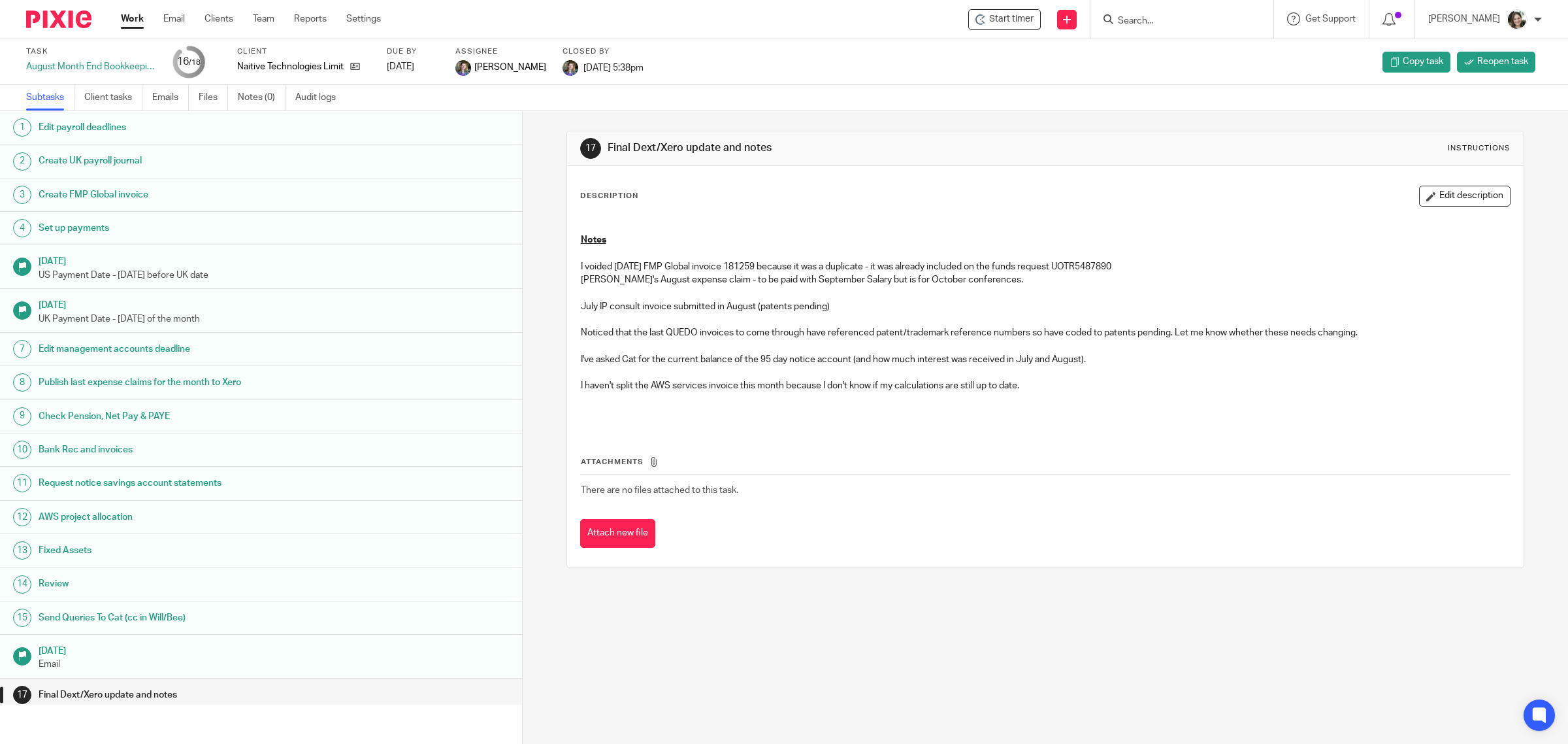
scroll to position [53, 0]
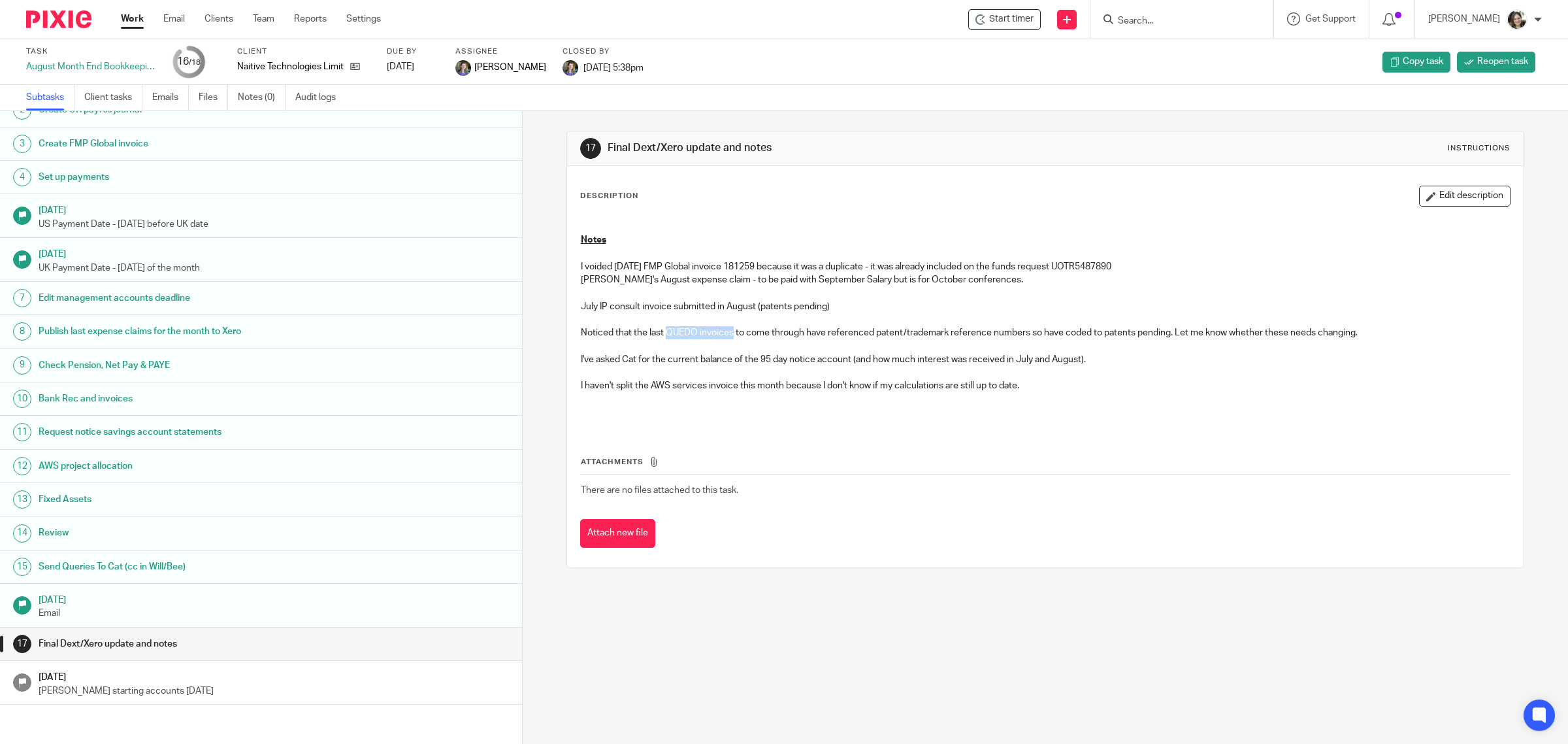
drag, startPoint x: 660, startPoint y: 334, endPoint x: 727, endPoint y: 332, distance: 67.0
click at [727, 332] on p "Noticed that the last QUEDO invoices to come through have referenced patent/tra…" at bounding box center [1046, 333] width 930 height 13
copy p "QUEDO invoices"
click at [764, 362] on p "I've asked Cat for the current balance of the 95 day notice account (and how mu…" at bounding box center [1046, 360] width 930 height 13
click at [217, 587] on link "8 Sep 2025 Email" at bounding box center [261, 606] width 522 height 43
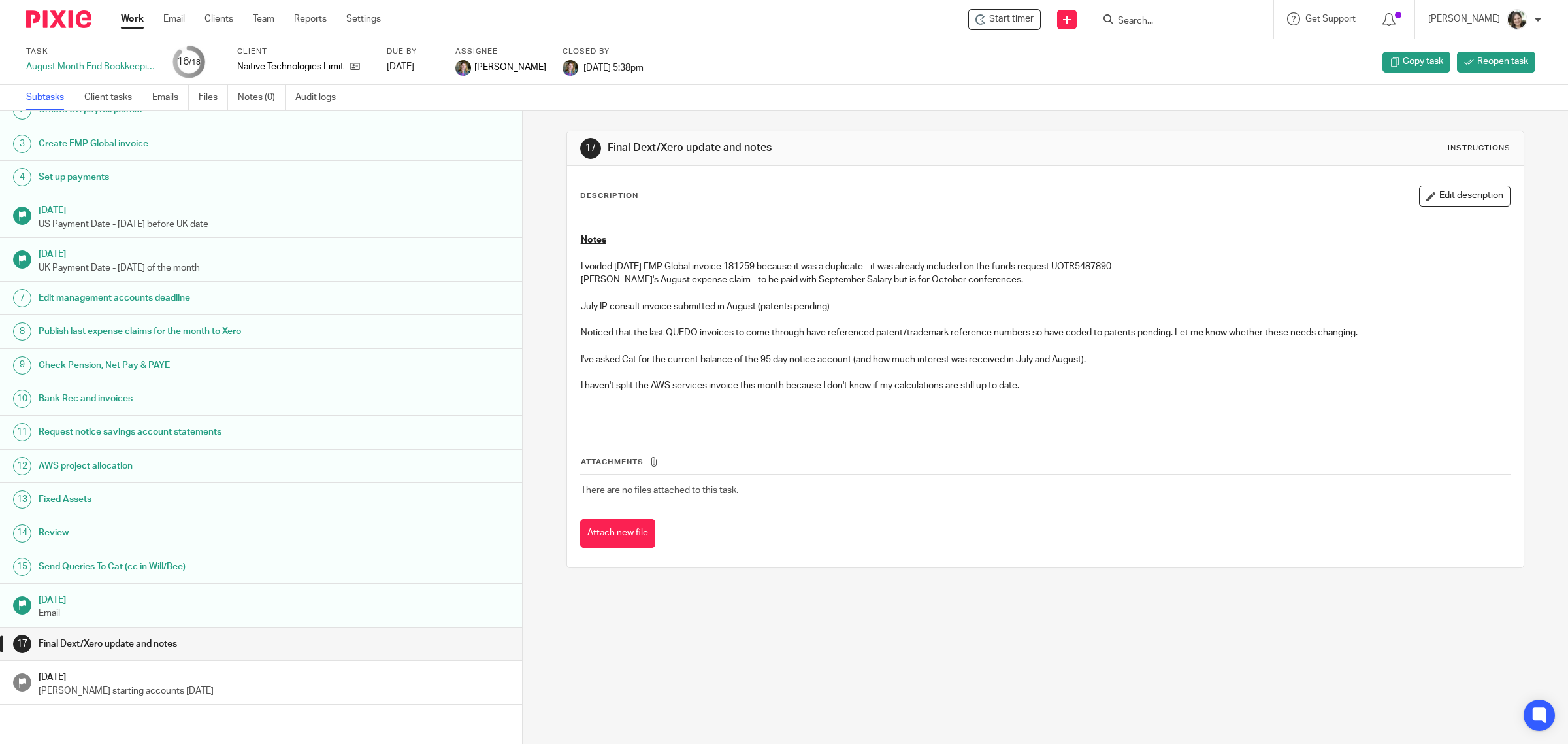
click at [210, 605] on h1 "8 Sep 2025" at bounding box center [273, 599] width 470 height 17
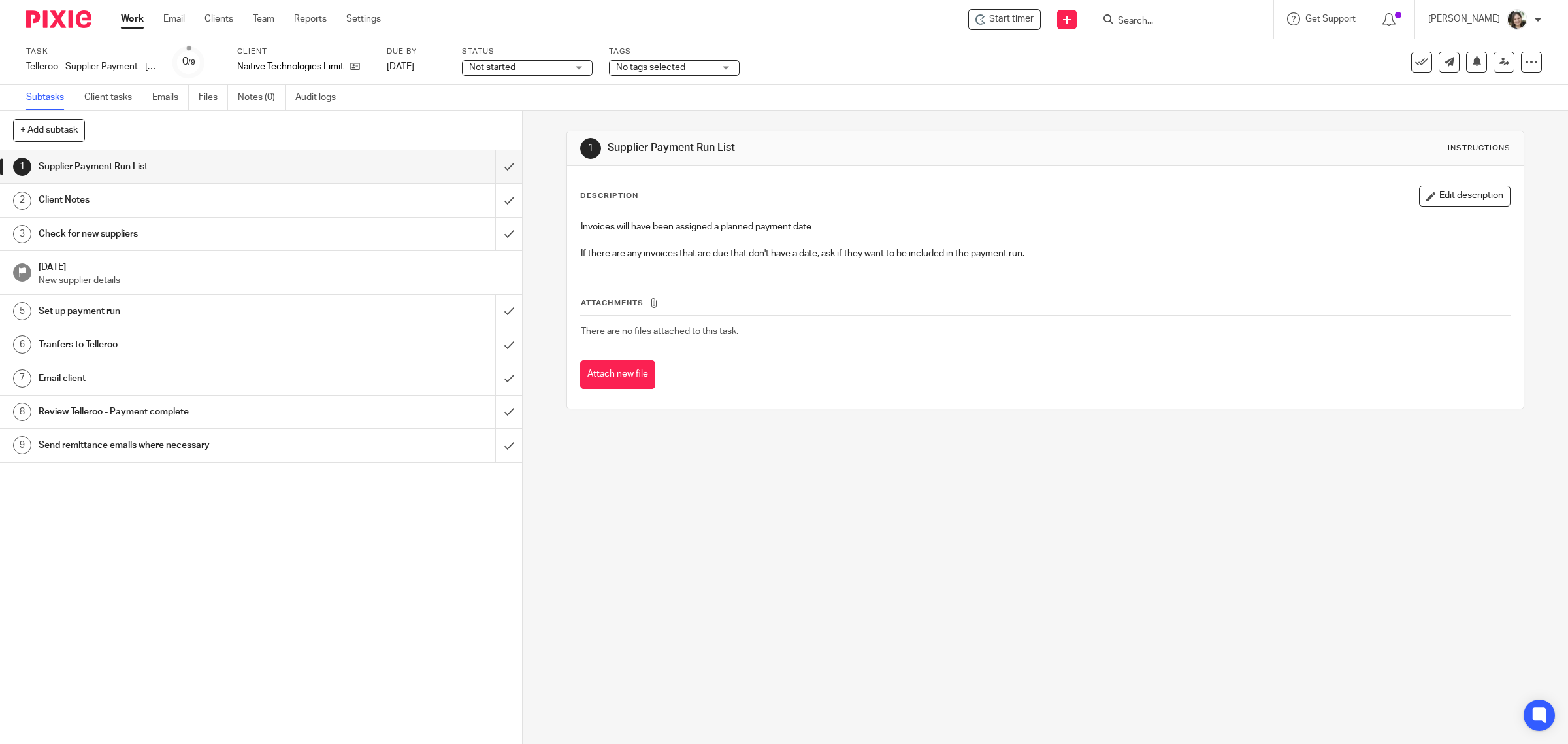
click at [151, 377] on h1 "Email client" at bounding box center [186, 379] width 296 height 20
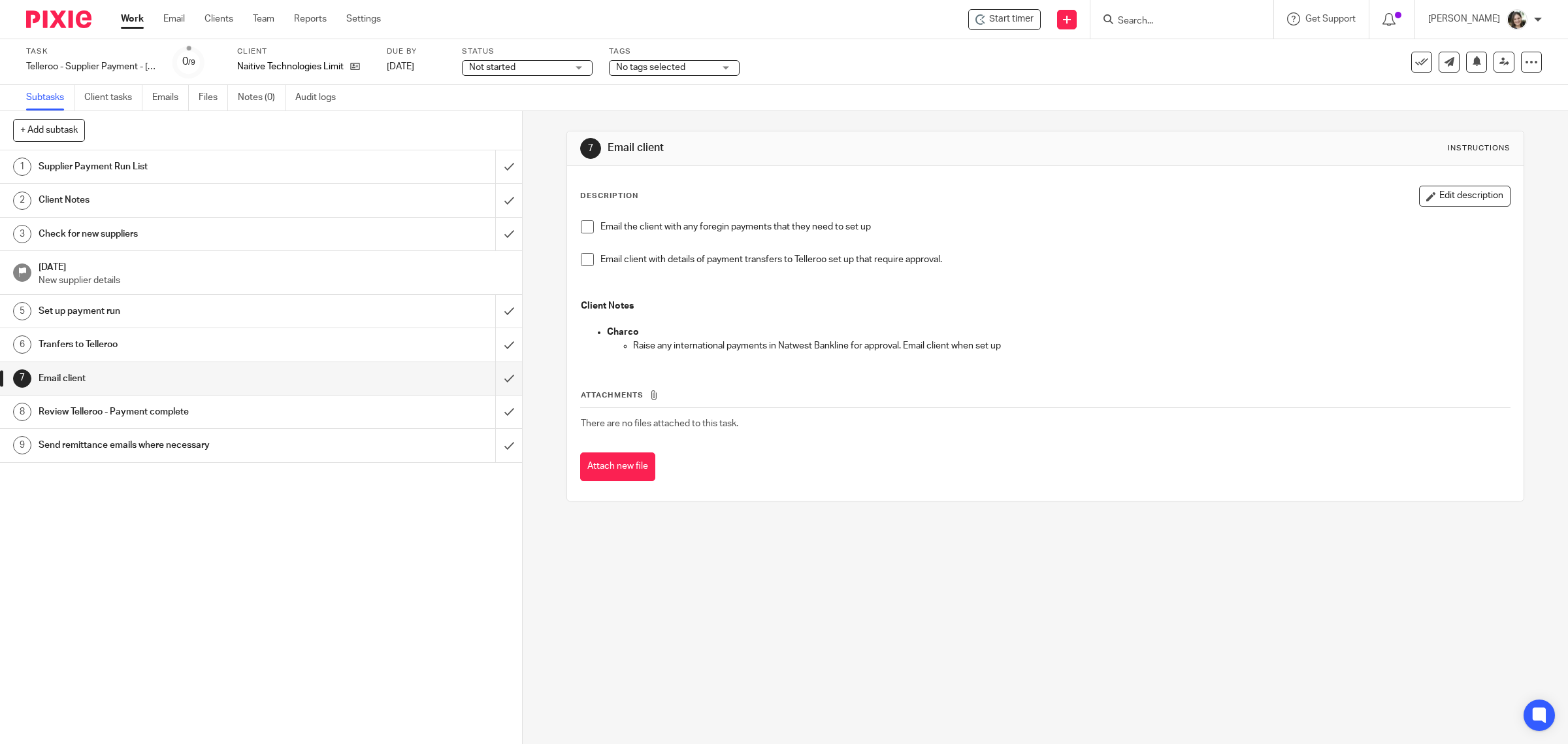
click at [132, 172] on h1 "Supplier Payment Run List" at bounding box center [186, 167] width 296 height 20
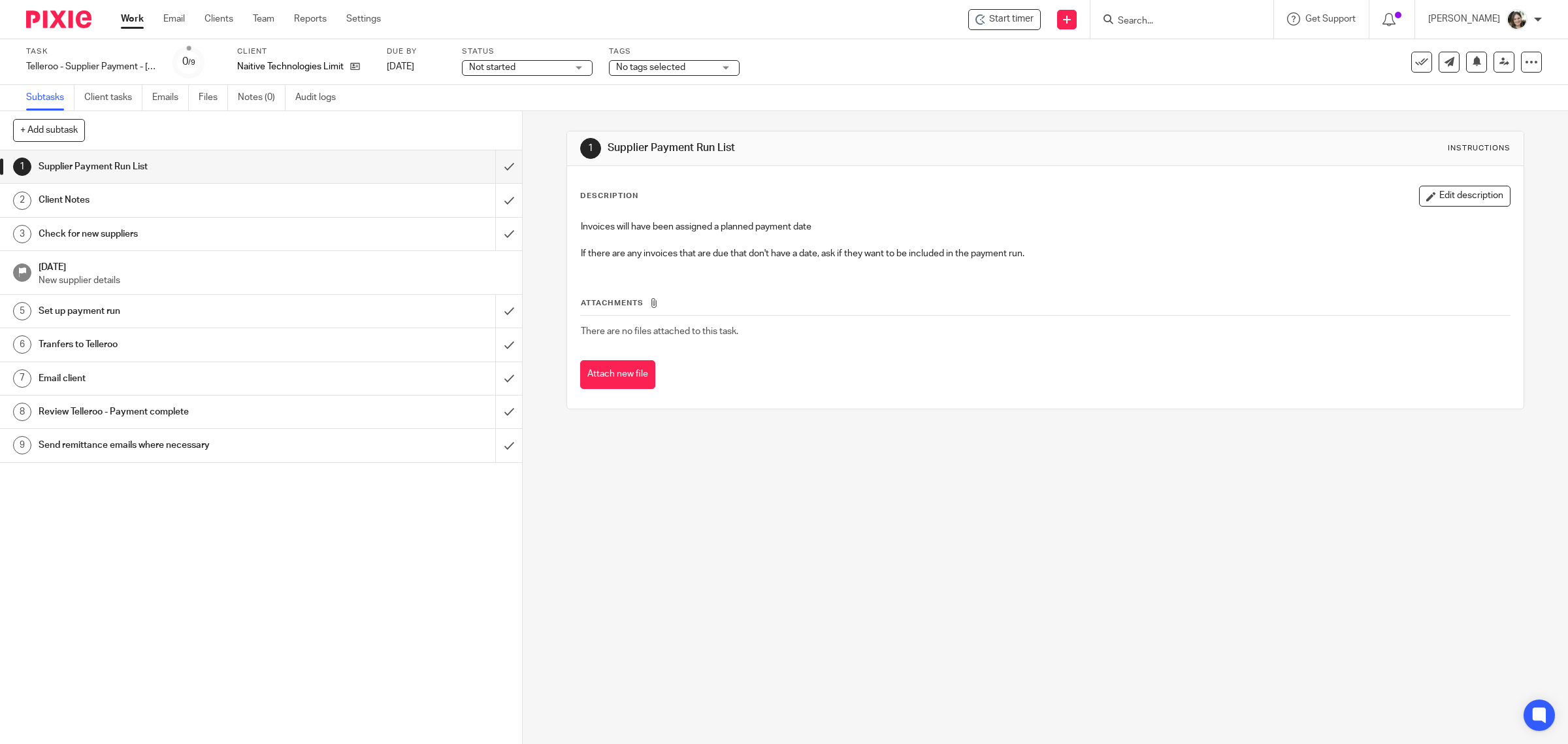
click at [147, 299] on link "5 Set up payment run" at bounding box center [247, 311] width 495 height 32
click at [1531, 53] on div "Task Telleroo - Supplier Payment - [DATE] Save Telleroo - Supplier Payment - [D…" at bounding box center [784, 62] width 1568 height 46
click at [1528, 56] on div at bounding box center [1531, 62] width 21 height 21
click at [1474, 114] on link "Advanced task editor" at bounding box center [1479, 113] width 87 height 9
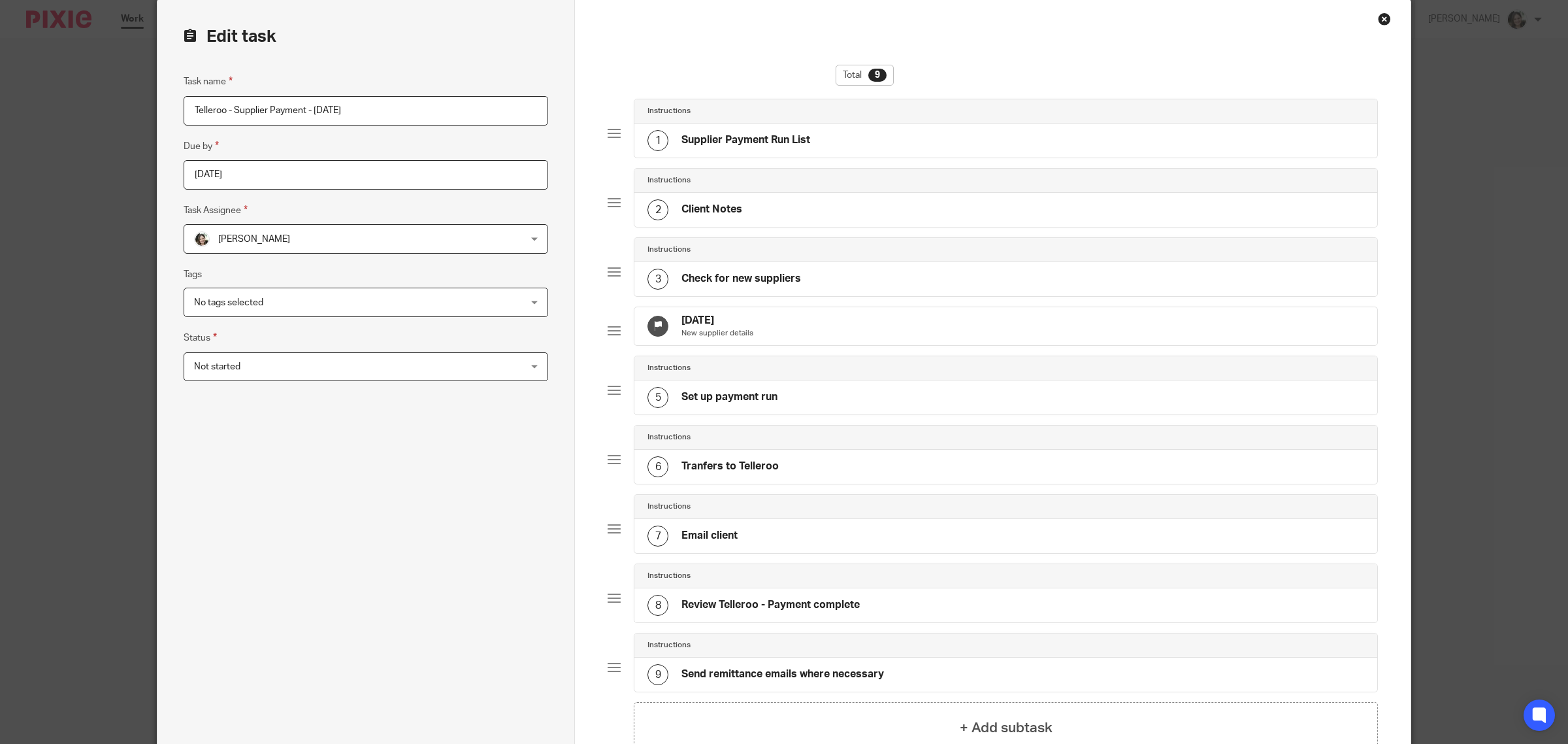
scroll to position [82, 0]
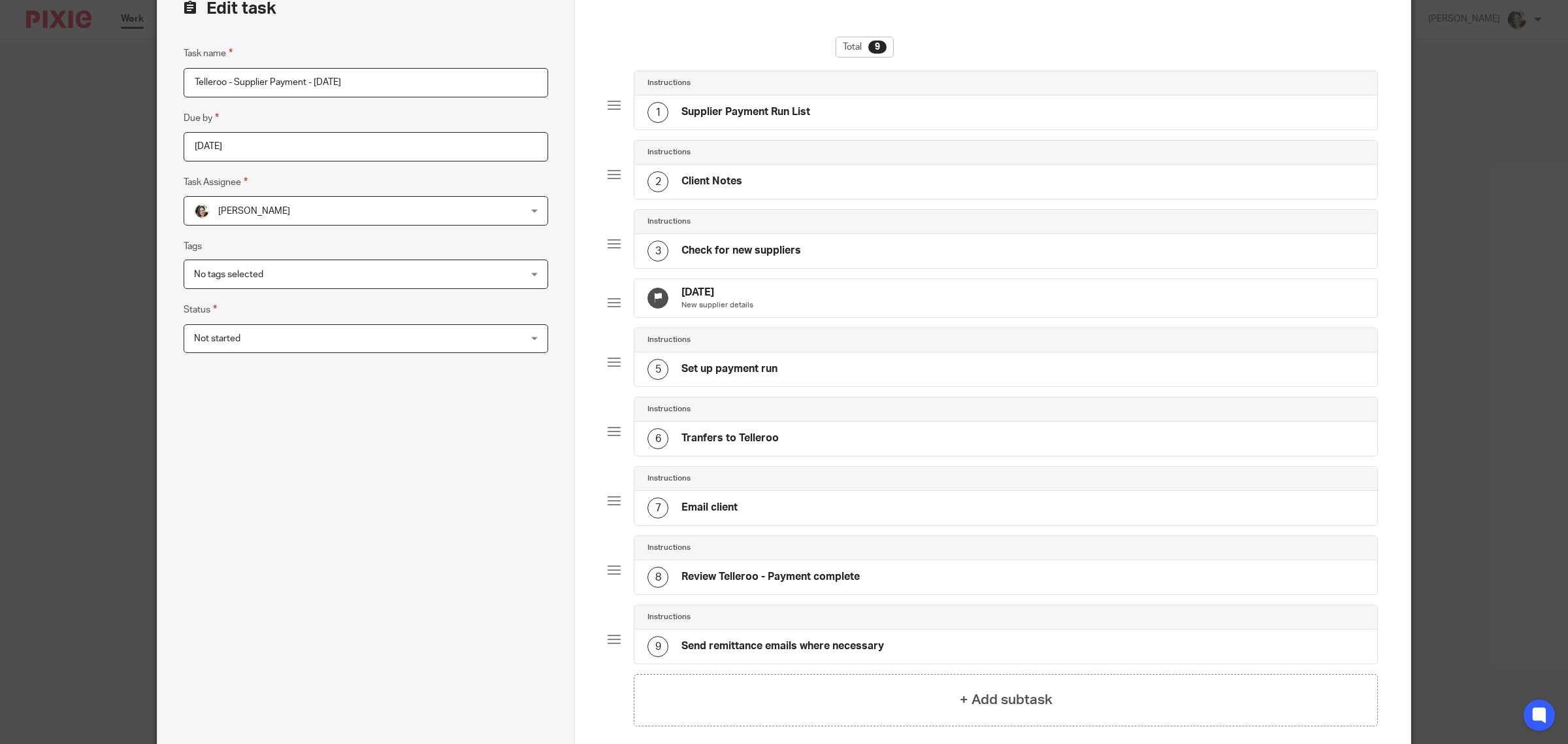
click at [756, 524] on div "7 Email client" at bounding box center [1006, 507] width 743 height 34
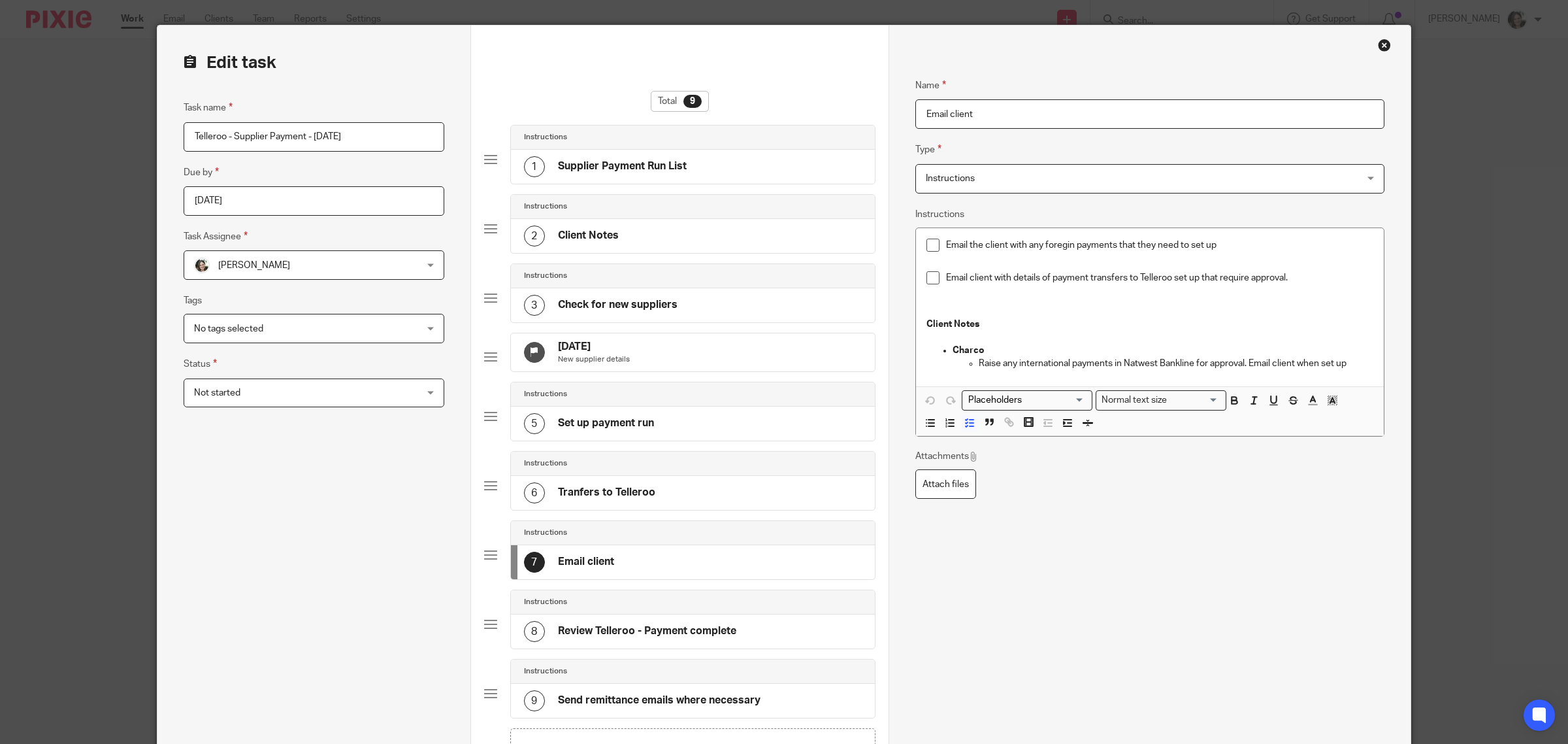
scroll to position [0, 0]
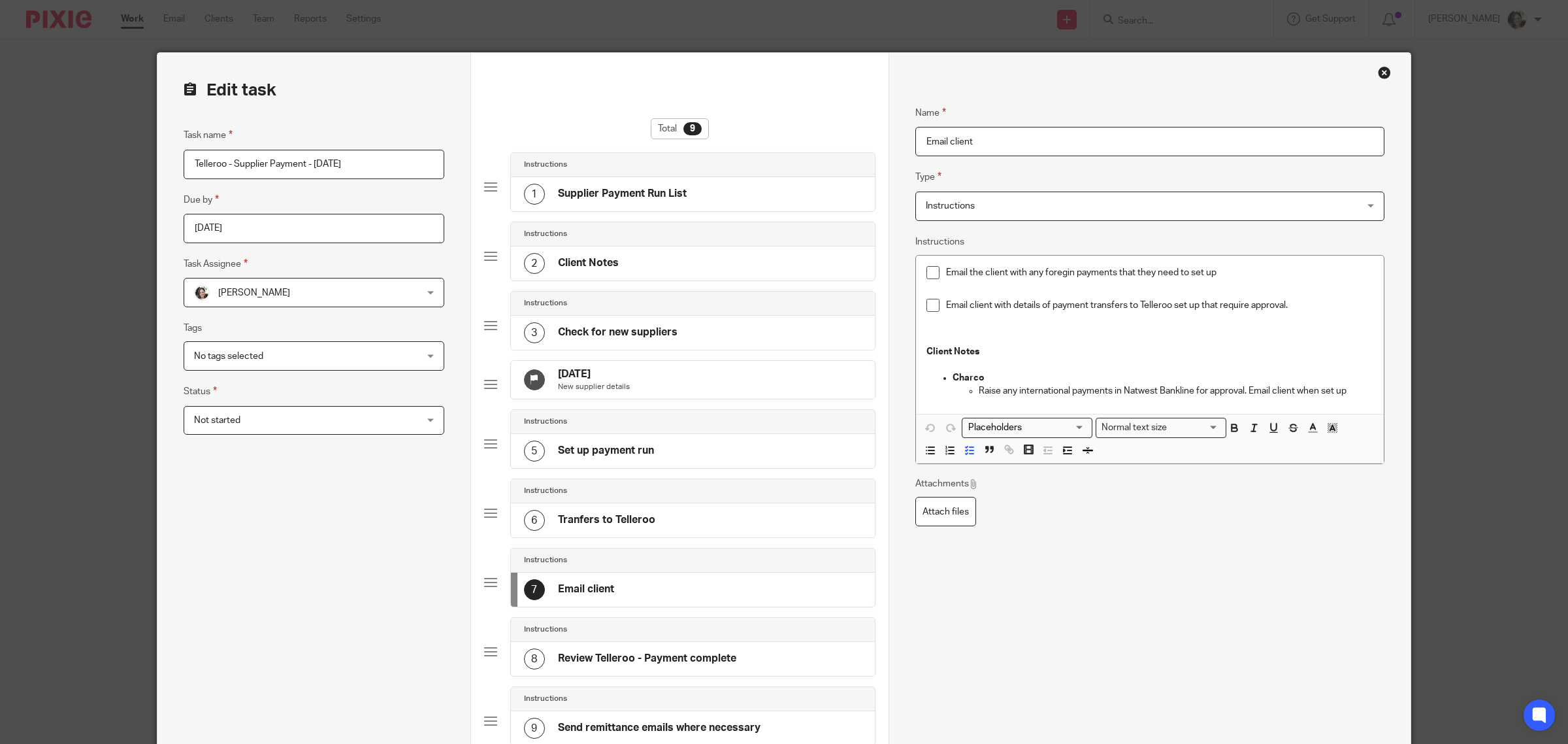
click at [1008, 205] on span "Instructions" at bounding box center [1109, 206] width 366 height 27
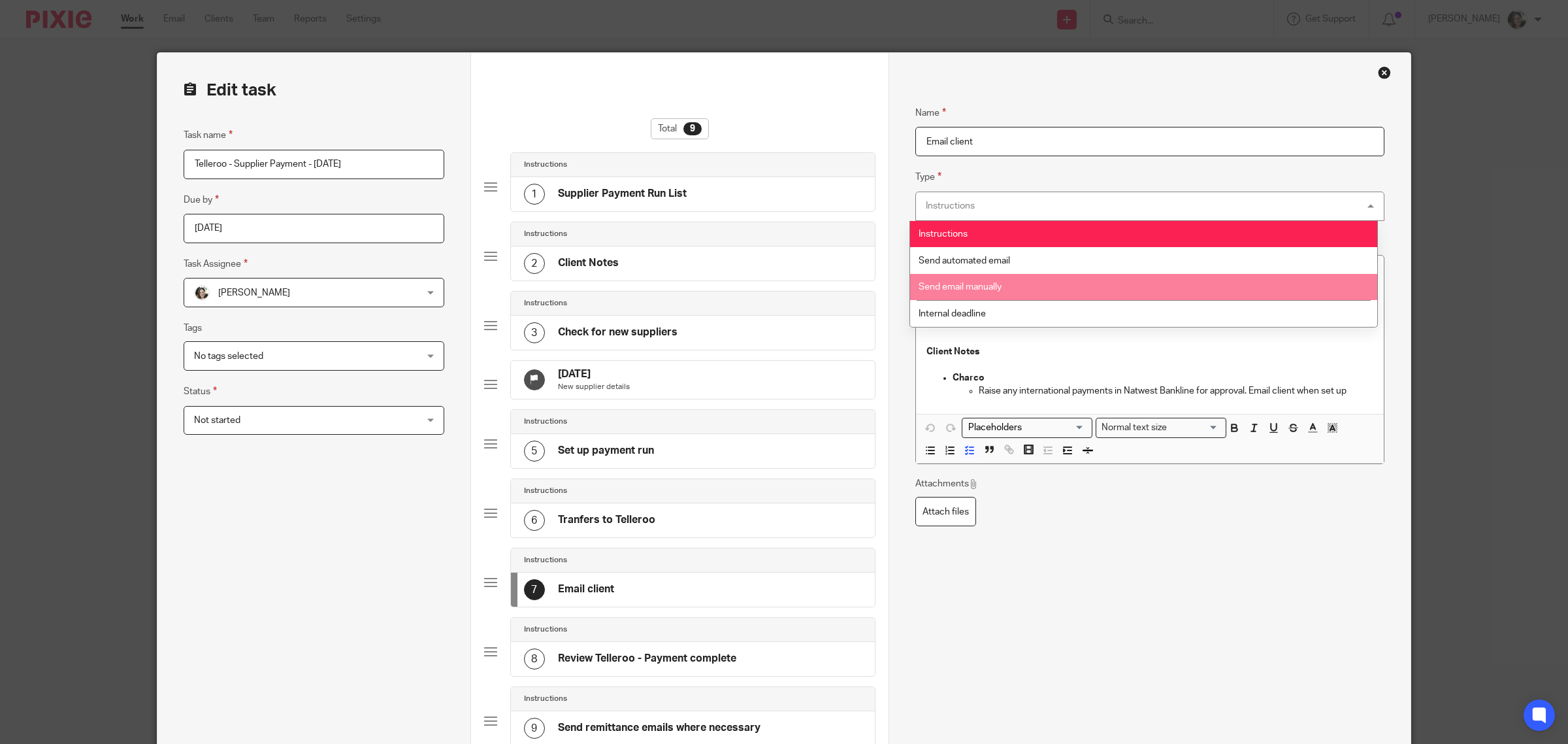
click at [1004, 278] on li "Send email manually" at bounding box center [1144, 287] width 468 height 27
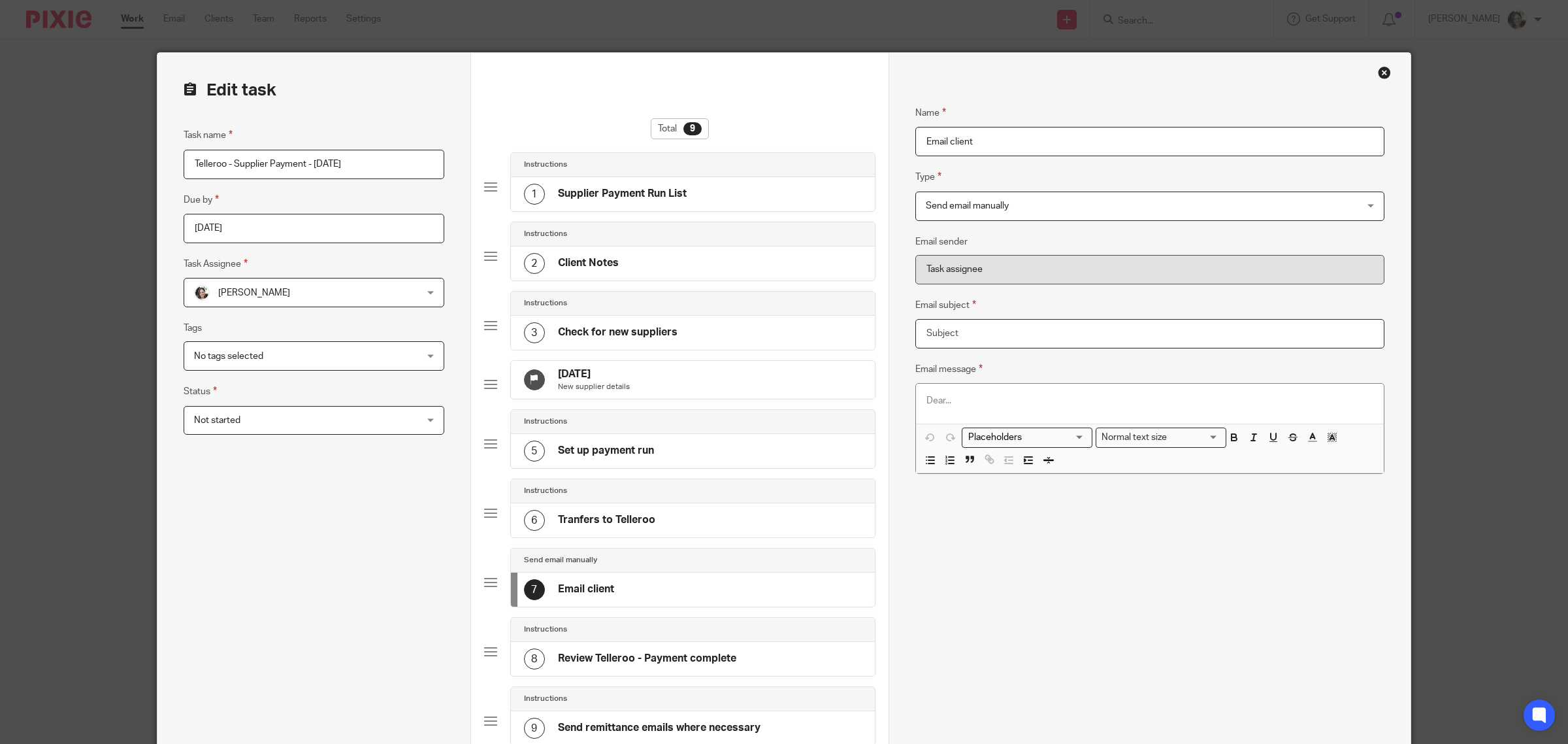
click at [964, 327] on input "Email subject" at bounding box center [1149, 333] width 469 height 29
click at [998, 335] on input "Payment run 15 SEptember" at bounding box center [1149, 333] width 469 height 29
drag, startPoint x: 956, startPoint y: 334, endPoint x: 906, endPoint y: 331, distance: 50.1
click at [906, 331] on div "Name Supplier Payment Run List Type Instructions Instructions Instructions Send…" at bounding box center [1149, 498] width 522 height 890
type input "Telleroo payment run 15 September"
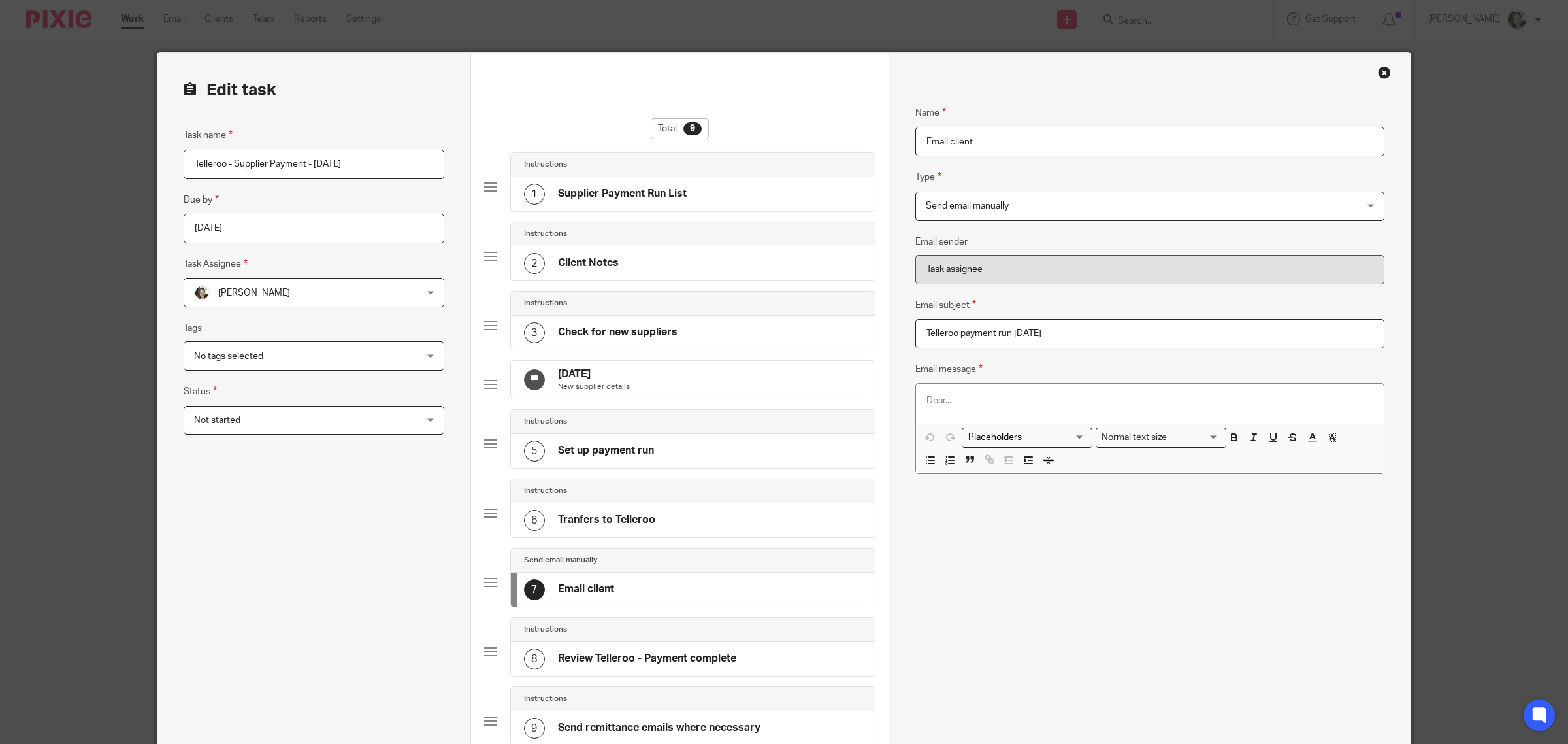
click at [1056, 390] on div at bounding box center [1150, 403] width 468 height 39
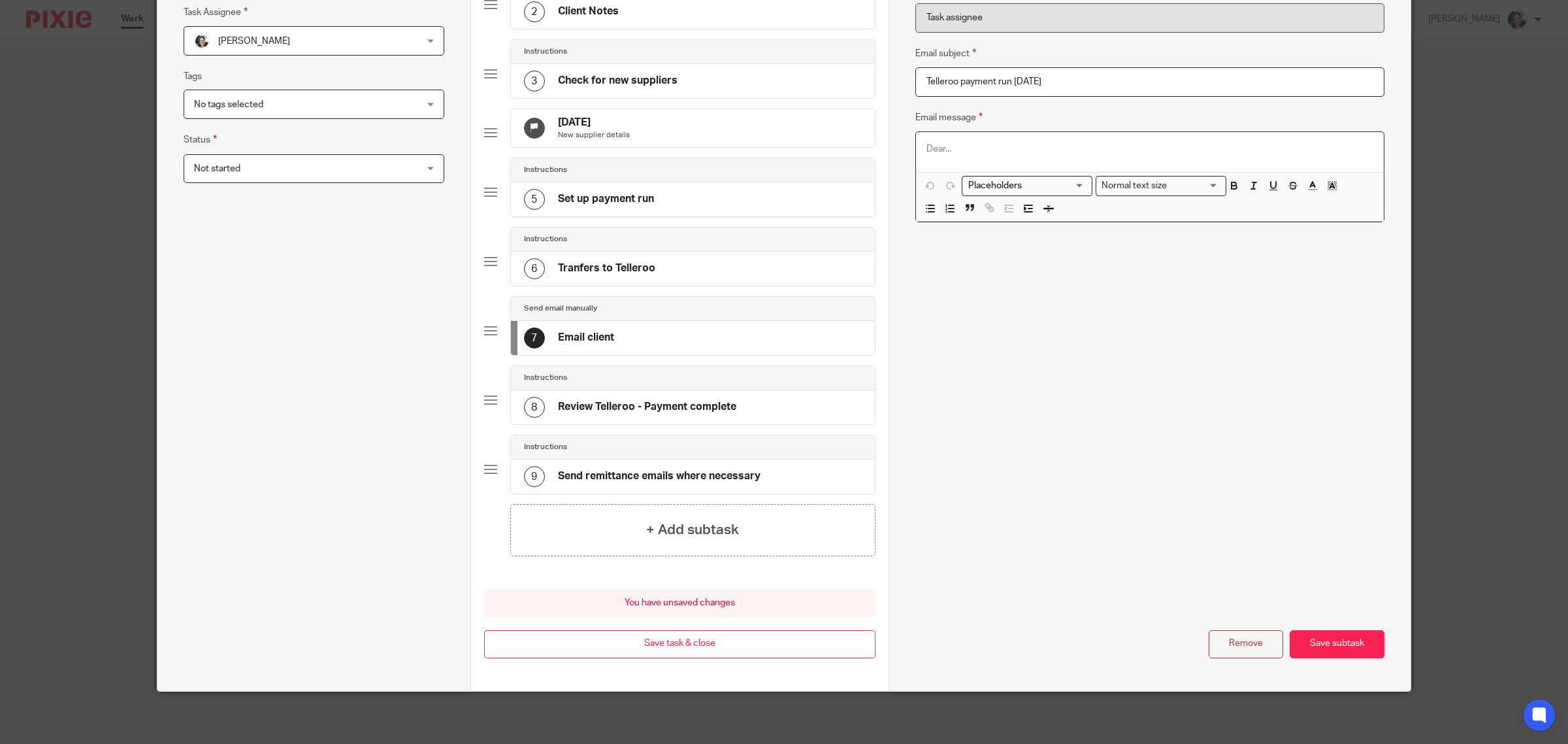
scroll to position [266, 0]
click at [1334, 635] on button "Save subtask" at bounding box center [1337, 644] width 95 height 28
click at [1331, 646] on button "Save subtask" at bounding box center [1337, 644] width 95 height 28
click at [677, 648] on button "Save task & close" at bounding box center [679, 644] width 391 height 28
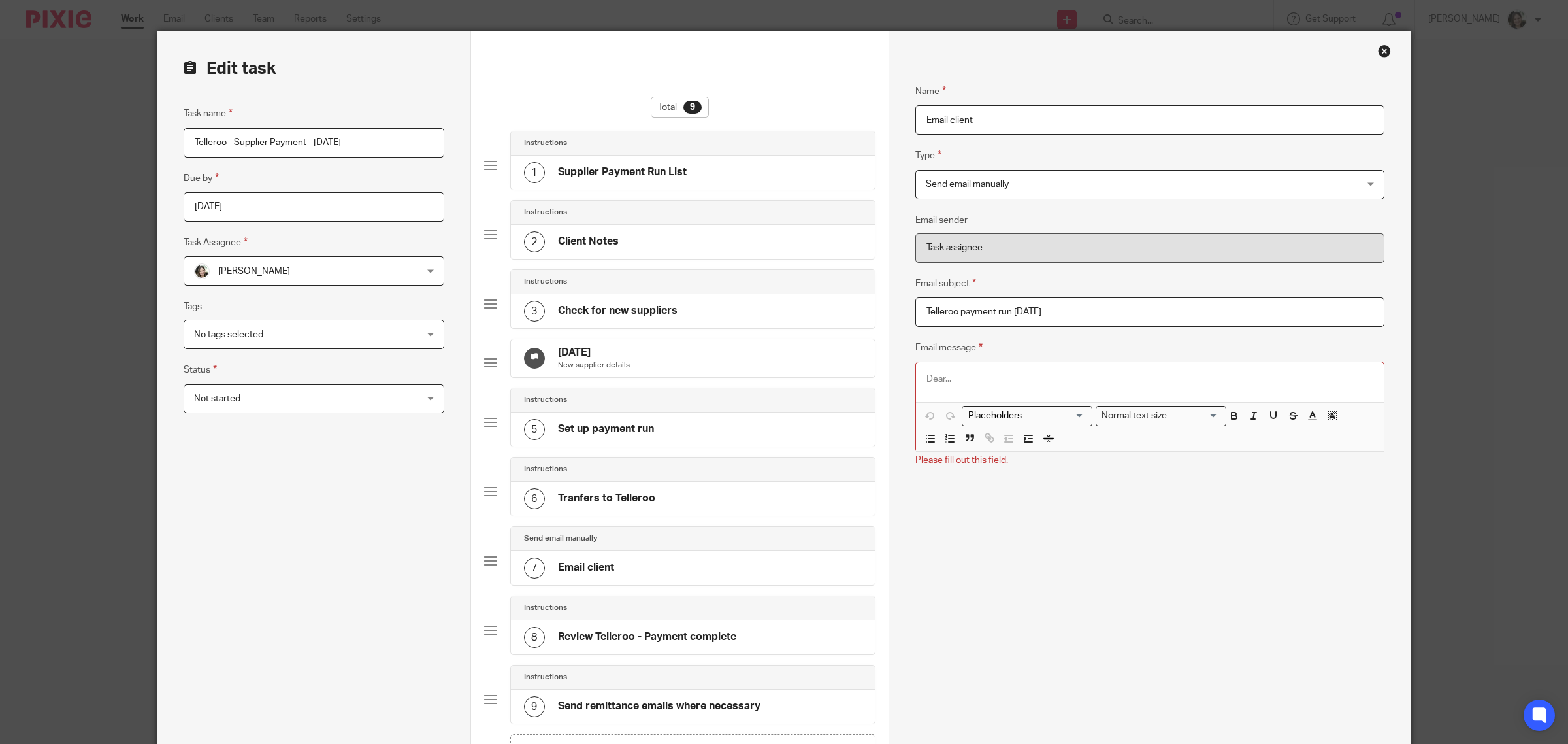
scroll to position [21, 0]
click at [953, 383] on p at bounding box center [1150, 380] width 447 height 13
click at [1034, 561] on div "Name Email client Type Send email manually Send email manually Instructions Sen…" at bounding box center [1149, 477] width 469 height 825
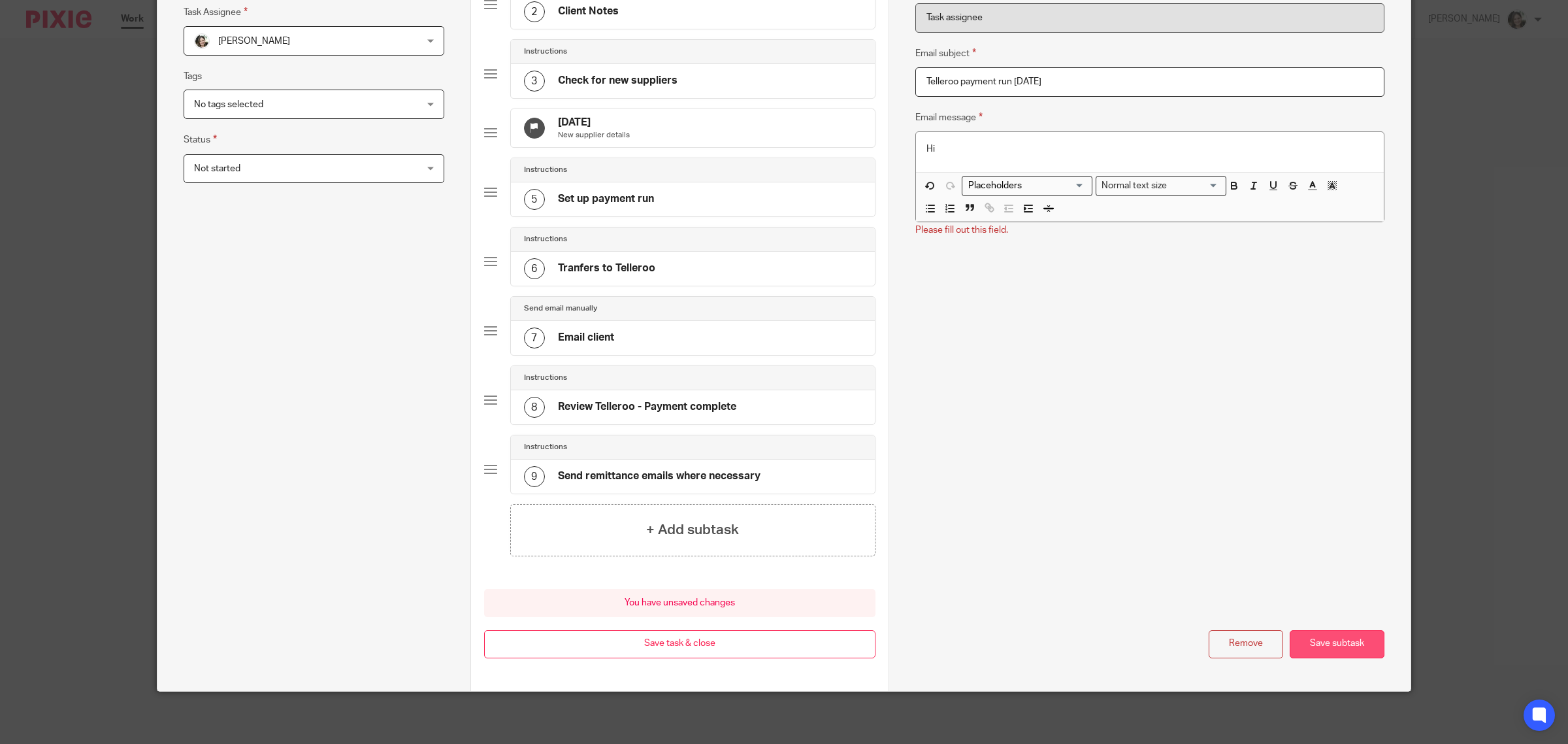
click at [1331, 642] on button "Save subtask" at bounding box center [1337, 644] width 95 height 28
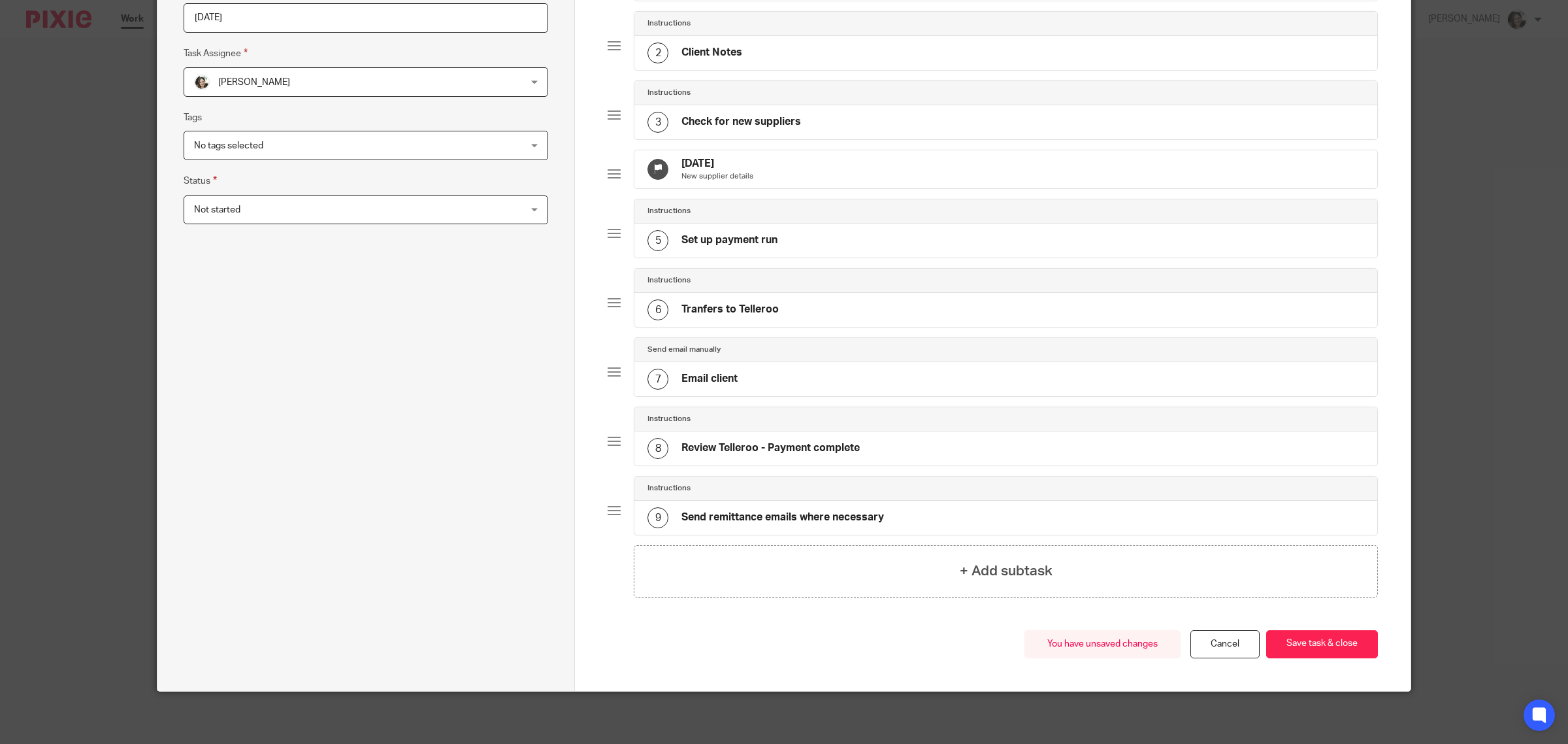
scroll to position [224, 0]
click at [1312, 641] on button "Save task & close" at bounding box center [1322, 644] width 112 height 28
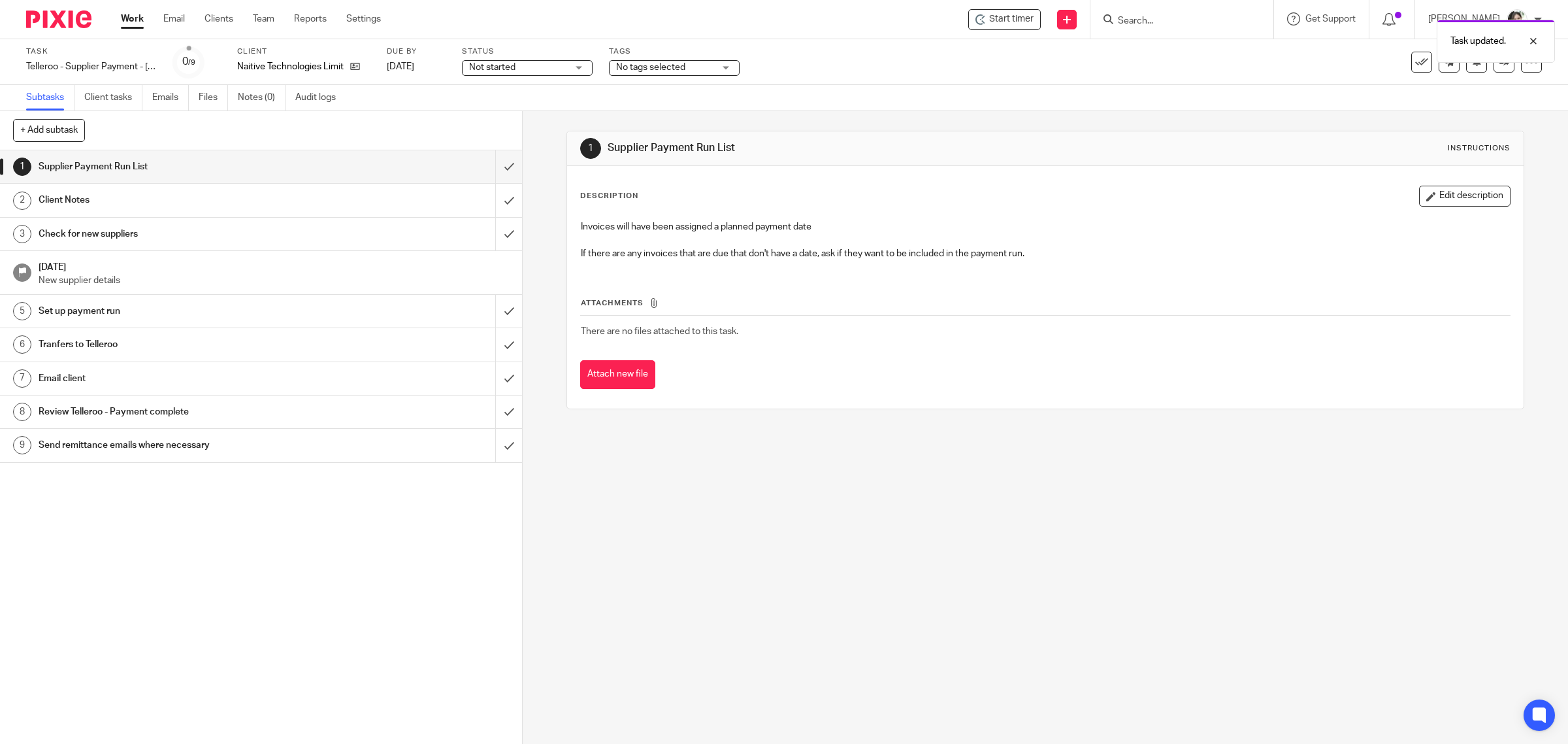
click at [119, 380] on h1 "Email client" at bounding box center [186, 379] width 296 height 20
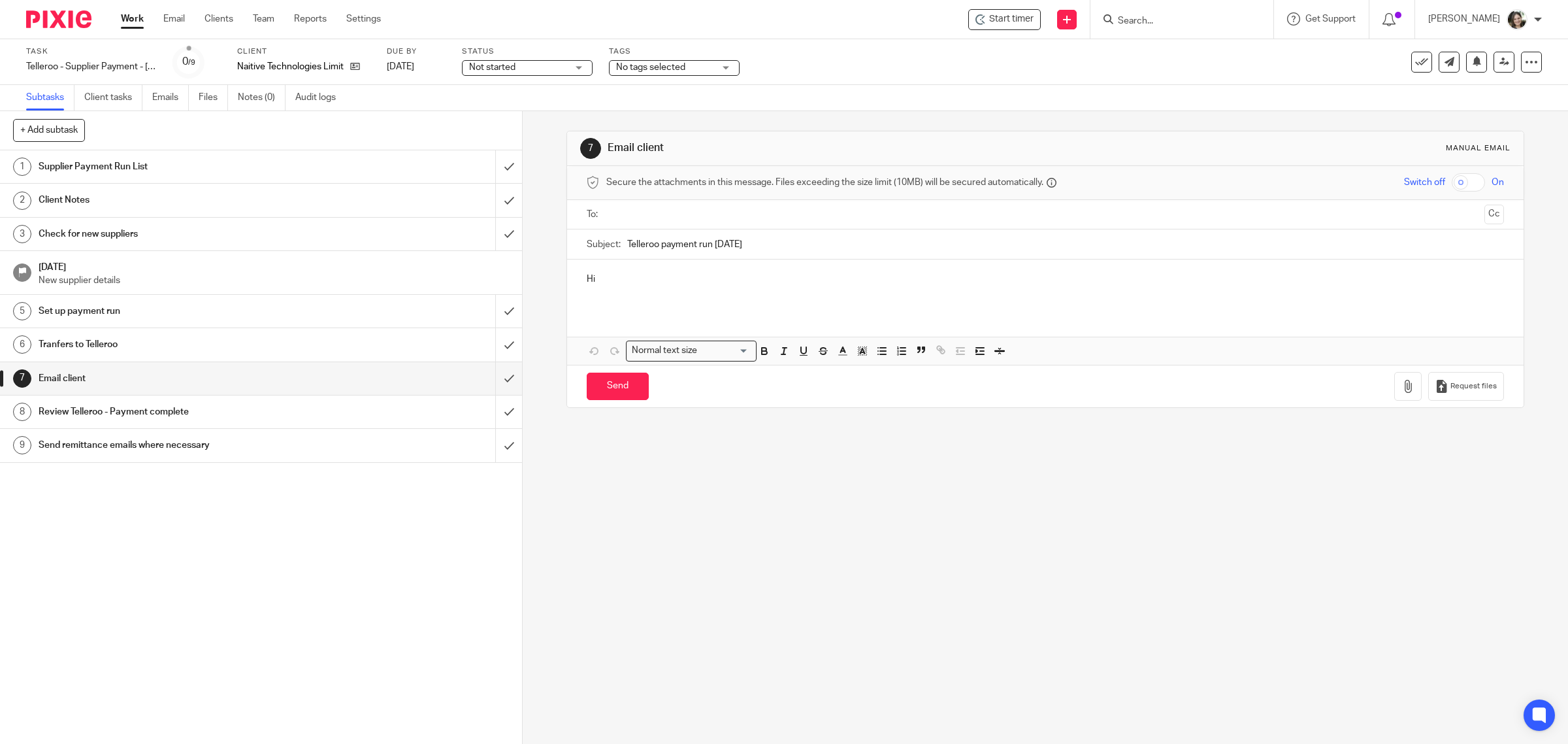
click at [618, 275] on p "Hi" at bounding box center [1046, 279] width 918 height 13
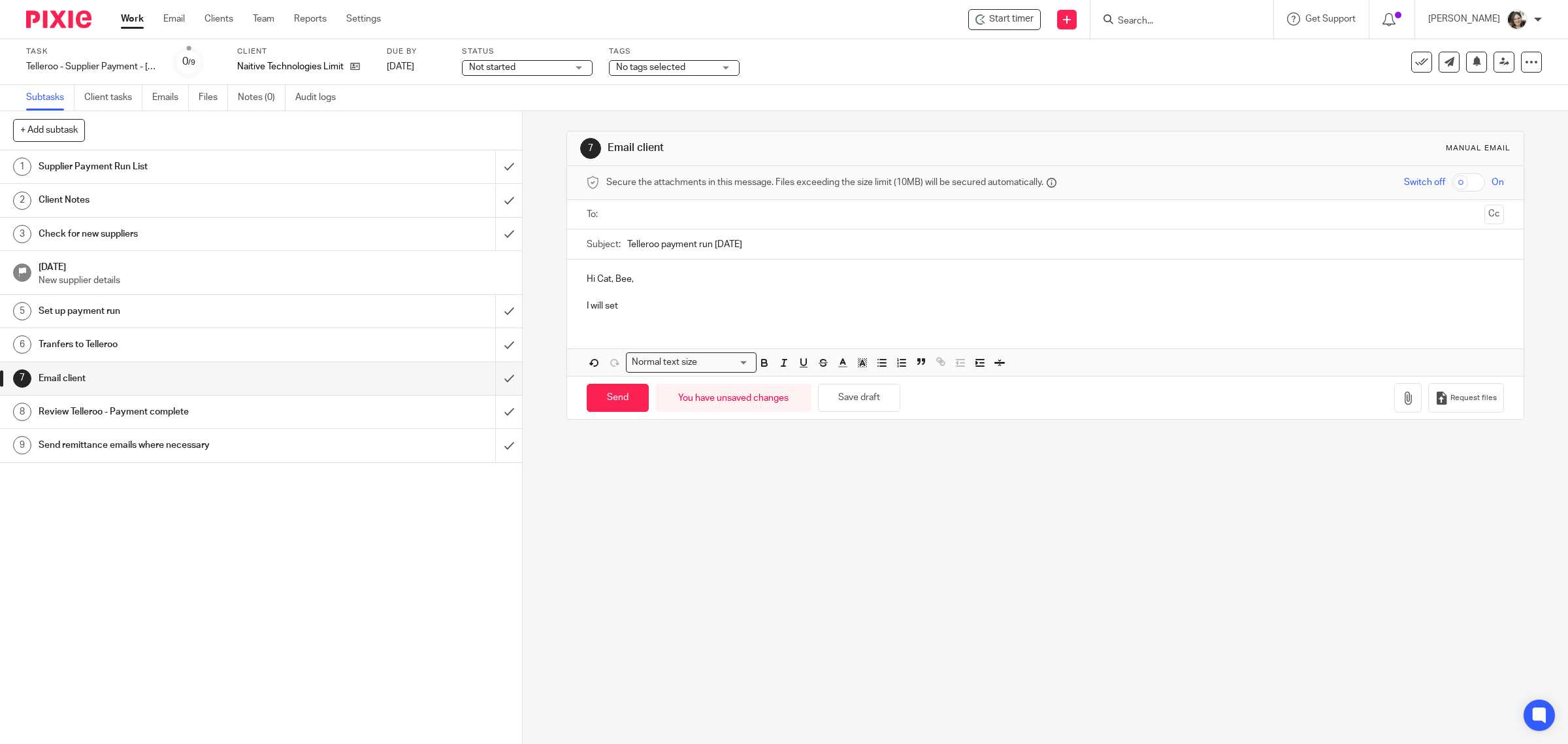
click at [669, 288] on p at bounding box center [1046, 292] width 918 height 13
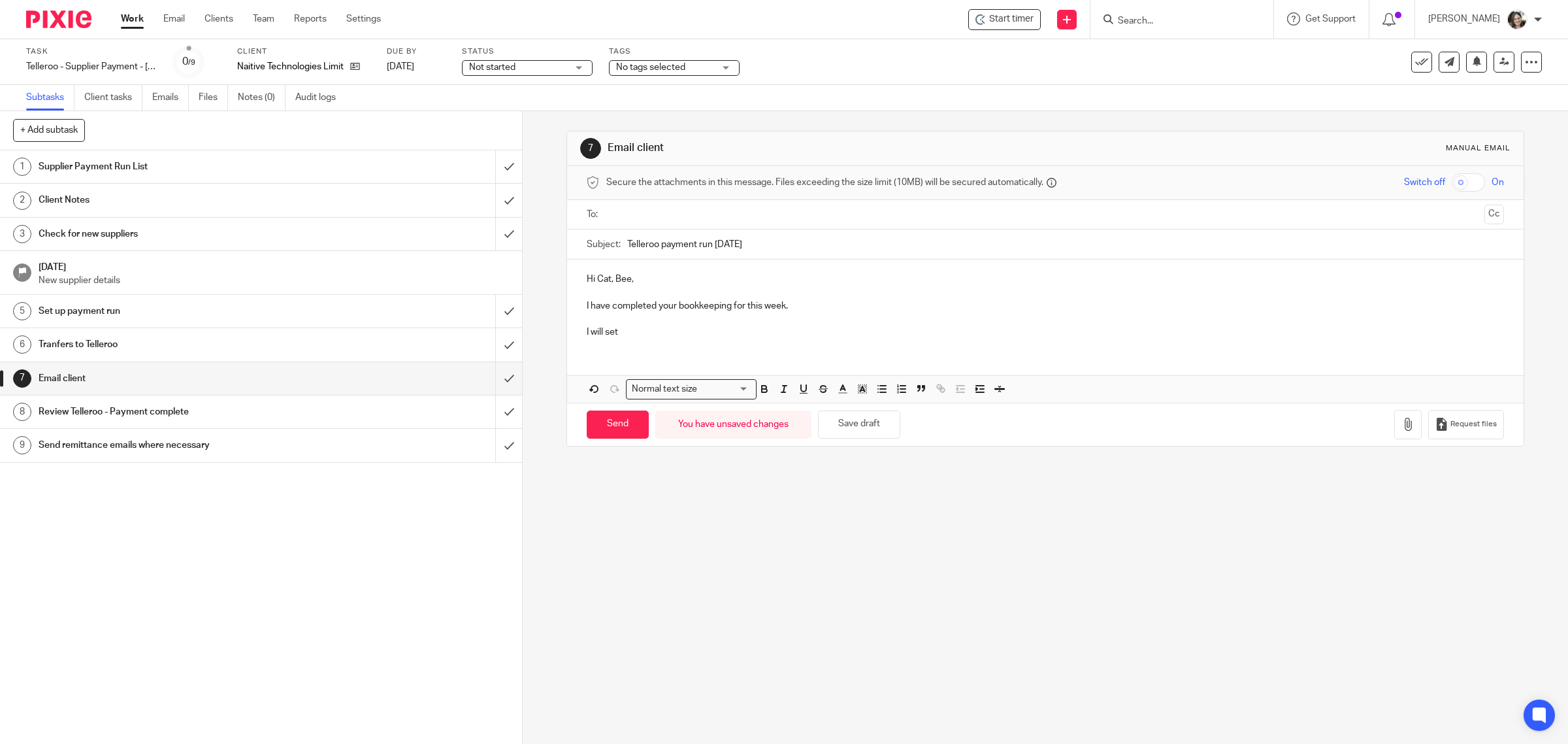
click at [651, 332] on p "I will set" at bounding box center [1046, 332] width 918 height 13
click at [689, 319] on p at bounding box center [1046, 319] width 918 height 13
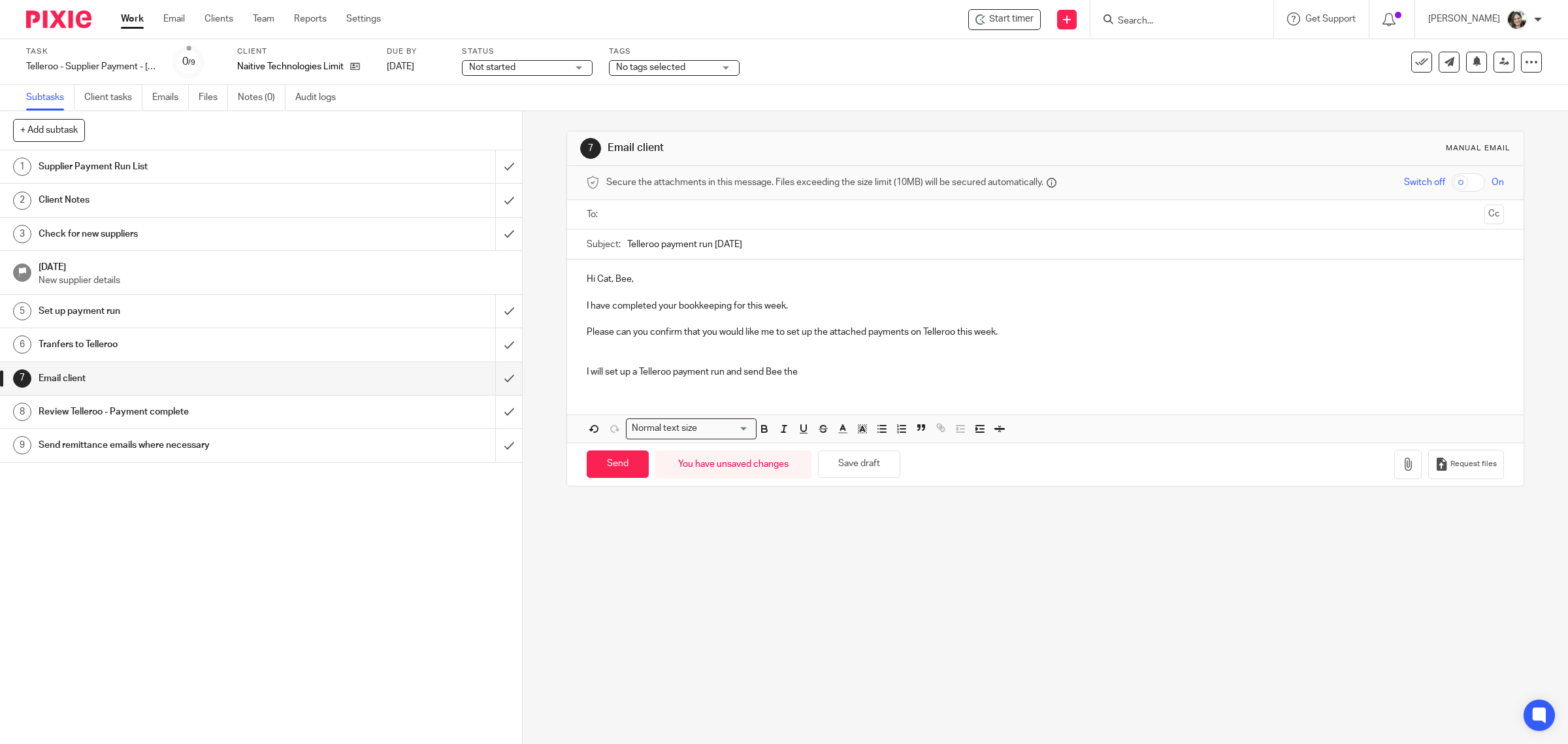
click at [618, 354] on p at bounding box center [1046, 359] width 918 height 13
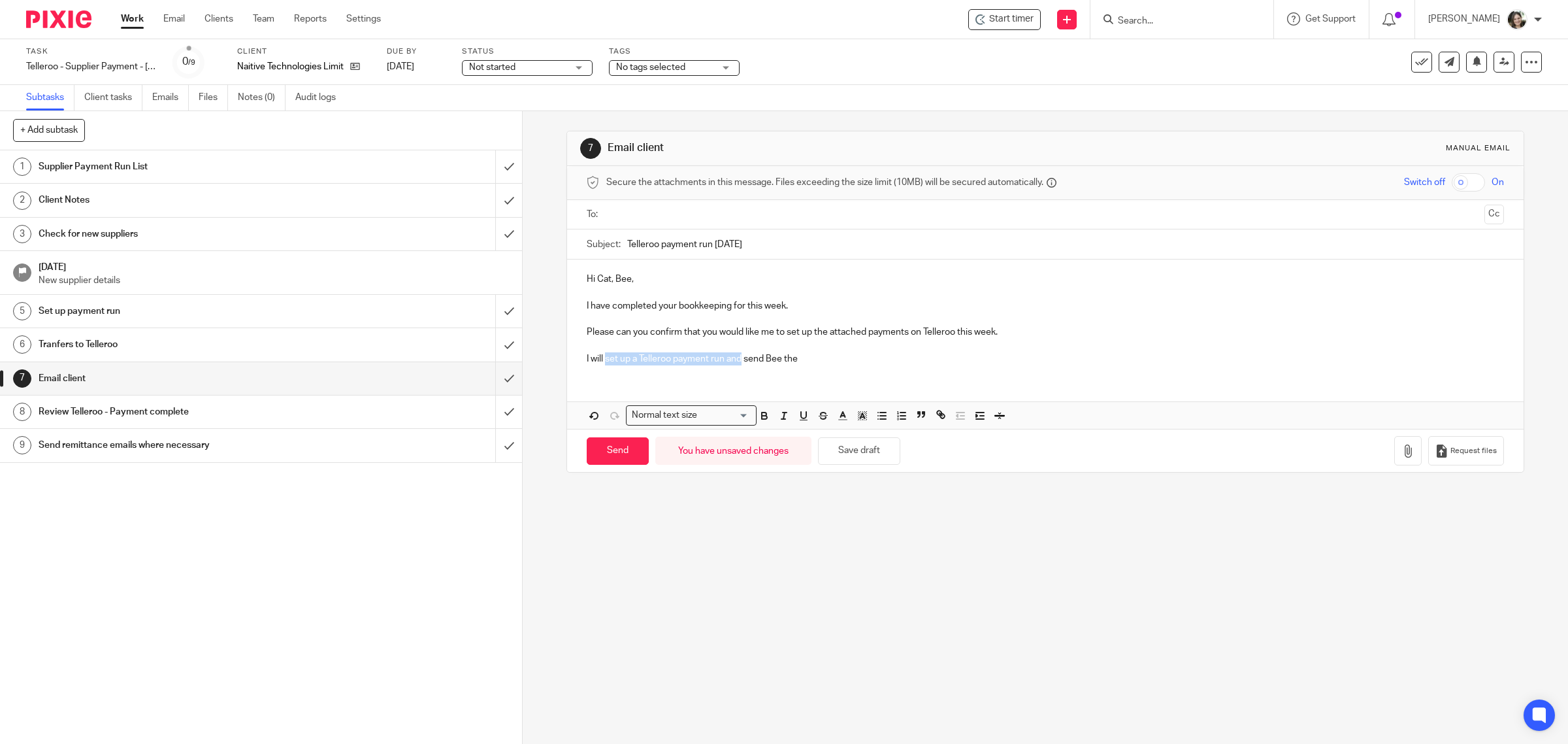
drag, startPoint x: 739, startPoint y: 360, endPoint x: 602, endPoint y: 357, distance: 137.0
click at [602, 357] on p "I will set up a Telleroo payment run and send Bee the" at bounding box center [1046, 359] width 918 height 13
click at [670, 357] on p "I will send Bee the" at bounding box center [1046, 359] width 918 height 13
click at [699, 354] on p "I will send Bee the" at bounding box center [1046, 359] width 918 height 13
click at [657, 357] on p "I will send Bee the payment" at bounding box center [1046, 359] width 918 height 13
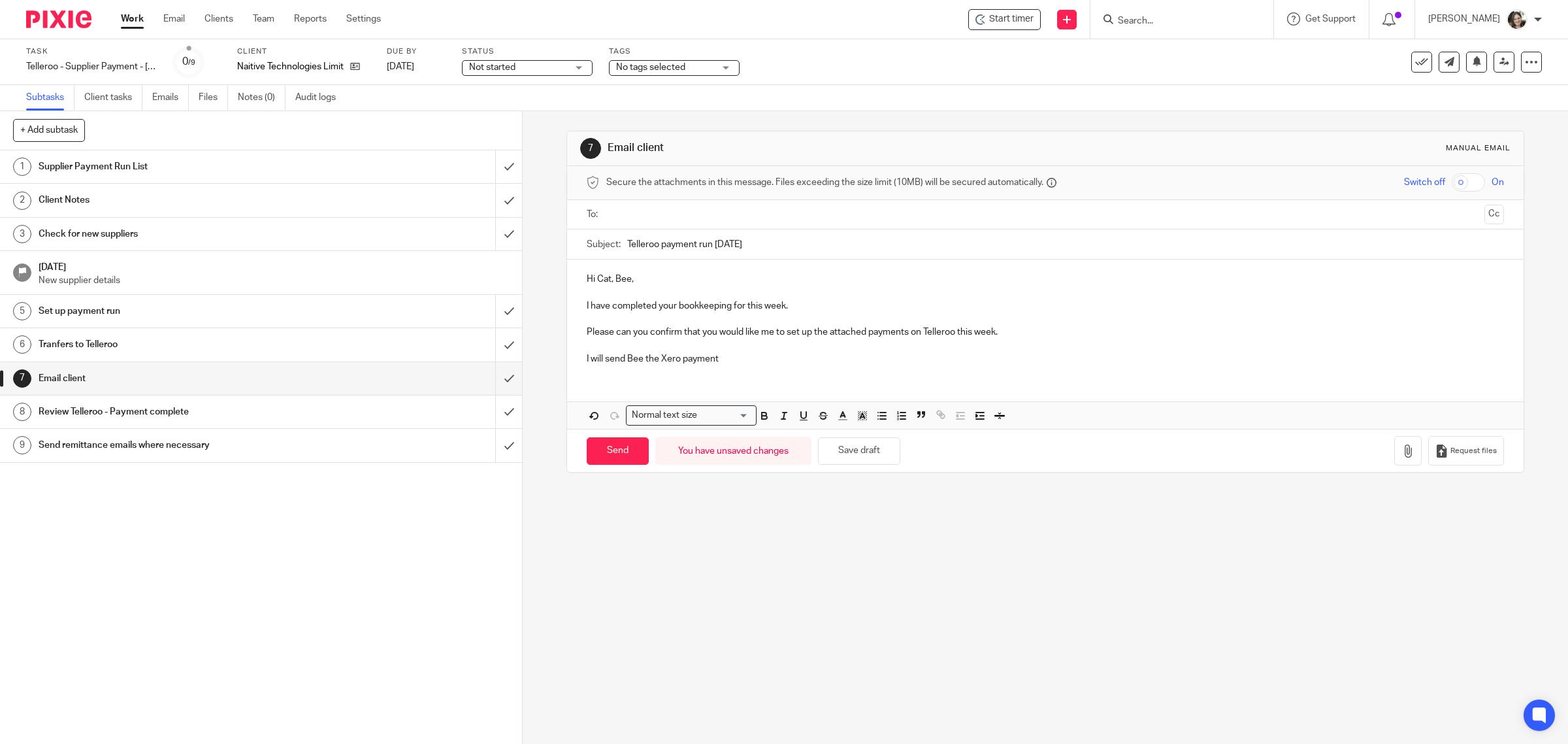
click at [751, 362] on p "I will send Bee the Xero payment" at bounding box center [1046, 359] width 918 height 13
click at [1137, 357] on p "I will send Bee the Xero payment summary once I have set it up (although this i…" at bounding box center [1046, 359] width 918 height 13
click at [1224, 360] on p "I will send Bee the Xero payment summary once I have set it up (although this i…" at bounding box center [1046, 359] width 918 height 13
click at [1227, 361] on p "I will send Bee the Xero payment summary once I have set it up (although this i…" at bounding box center [1046, 359] width 918 height 13
drag, startPoint x: 842, startPoint y: 360, endPoint x: 919, endPoint y: 363, distance: 77.1
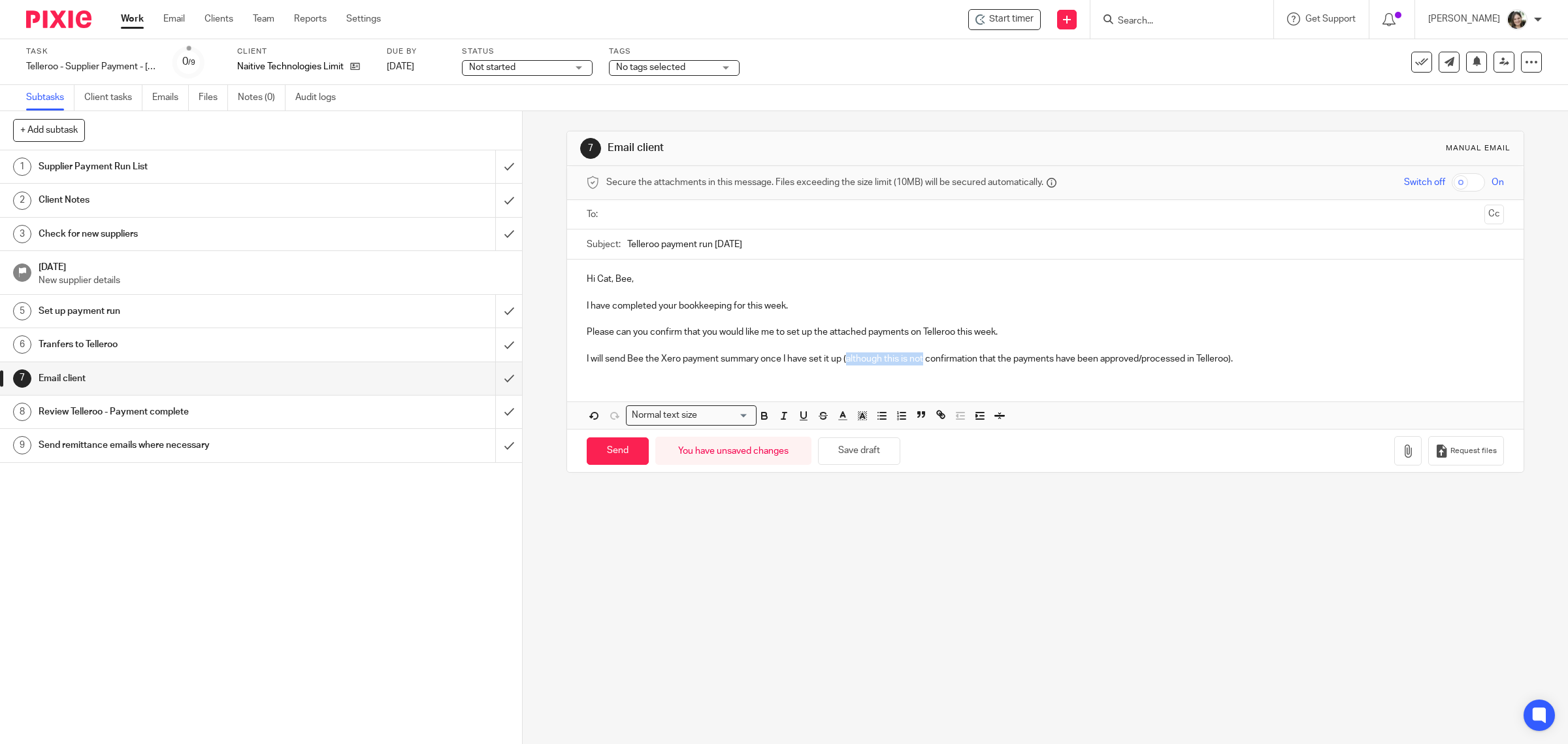
click at [919, 363] on p "I will send Bee the Xero payment summary once I have set it up (although this i…" at bounding box center [1046, 359] width 918 height 13
click at [964, 361] on p "I will send Bee the Xero payment summary once I have set it up (which will show…" at bounding box center [1046, 359] width 918 height 13
click at [1150, 361] on p "I will send Bee the Xero payment summary once I have set it up (which will show…" at bounding box center [1046, 359] width 918 height 13
click at [1131, 361] on p "I will send Bee the Xero payment summary once I have set it up (which will show…" at bounding box center [1046, 359] width 918 height 13
click at [1180, 360] on p "I will send Bee the Xero payment summary once I have set it up (which will show…" at bounding box center [1046, 359] width 918 height 13
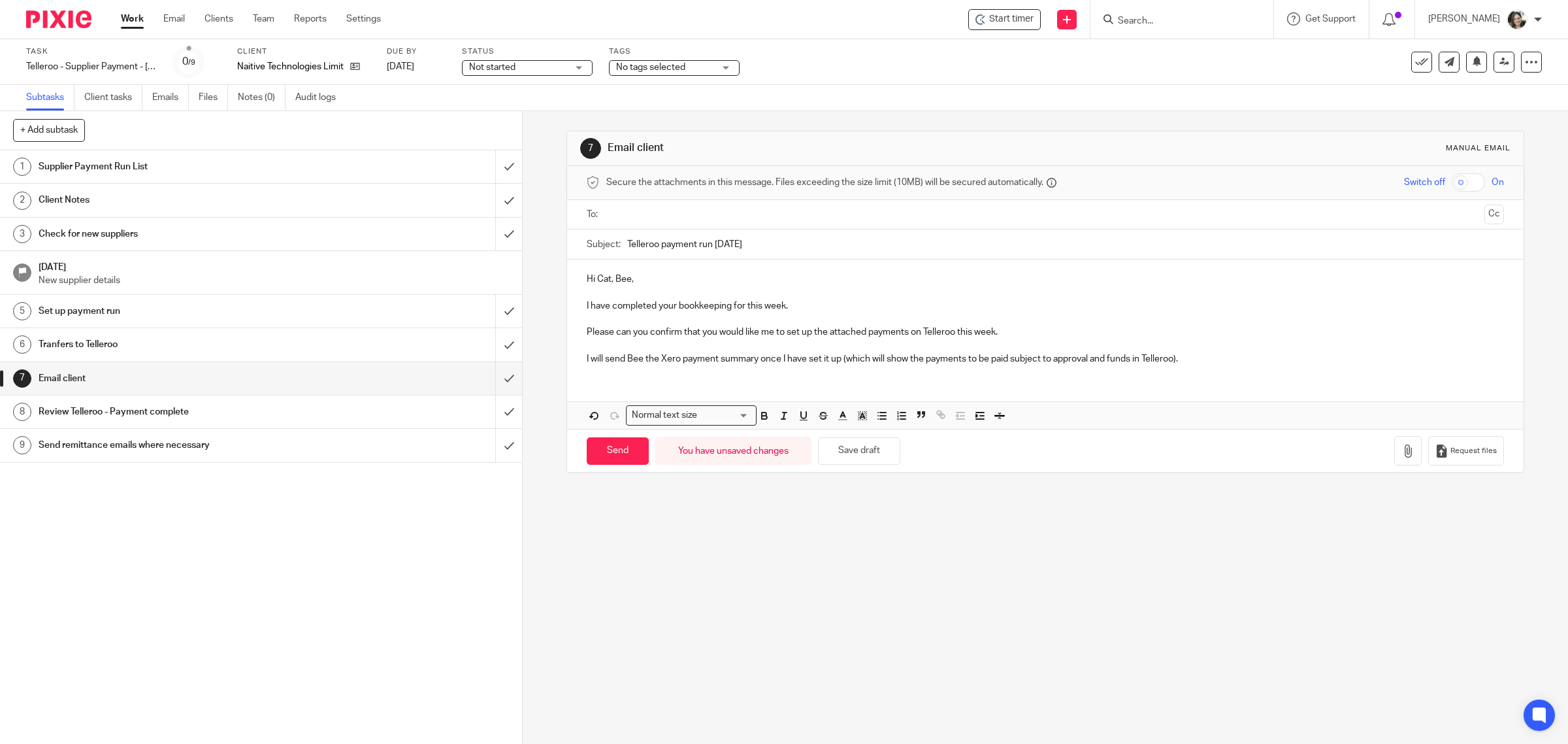
click at [1009, 331] on p "Please can you confirm that you would like me to set up the attached payments o…" at bounding box center [1046, 332] width 918 height 13
click at [1003, 337] on p "Please can you confirm that you would like me to set up the attached payments o…" at bounding box center [1046, 332] width 918 height 13
click at [1177, 325] on p at bounding box center [1046, 319] width 918 height 13
click at [1177, 332] on p "Please can you confirm that you would like me to set up the attached payments o…" at bounding box center [1046, 332] width 918 height 13
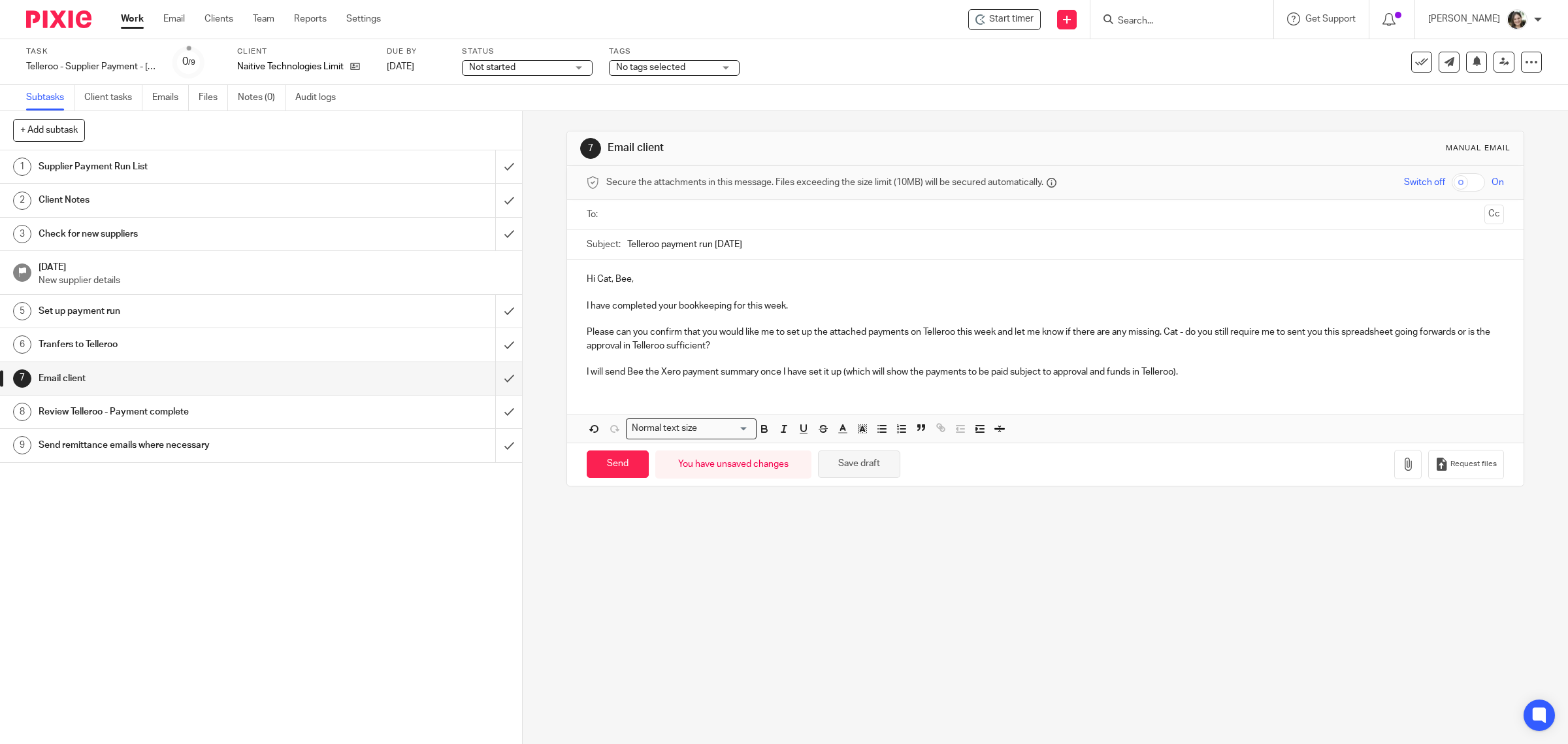
click at [849, 465] on button "Save draft" at bounding box center [859, 465] width 82 height 28
click at [1526, 67] on icon at bounding box center [1532, 62] width 13 height 13
click at [1447, 112] on link "Advanced task editor" at bounding box center [1479, 113] width 87 height 9
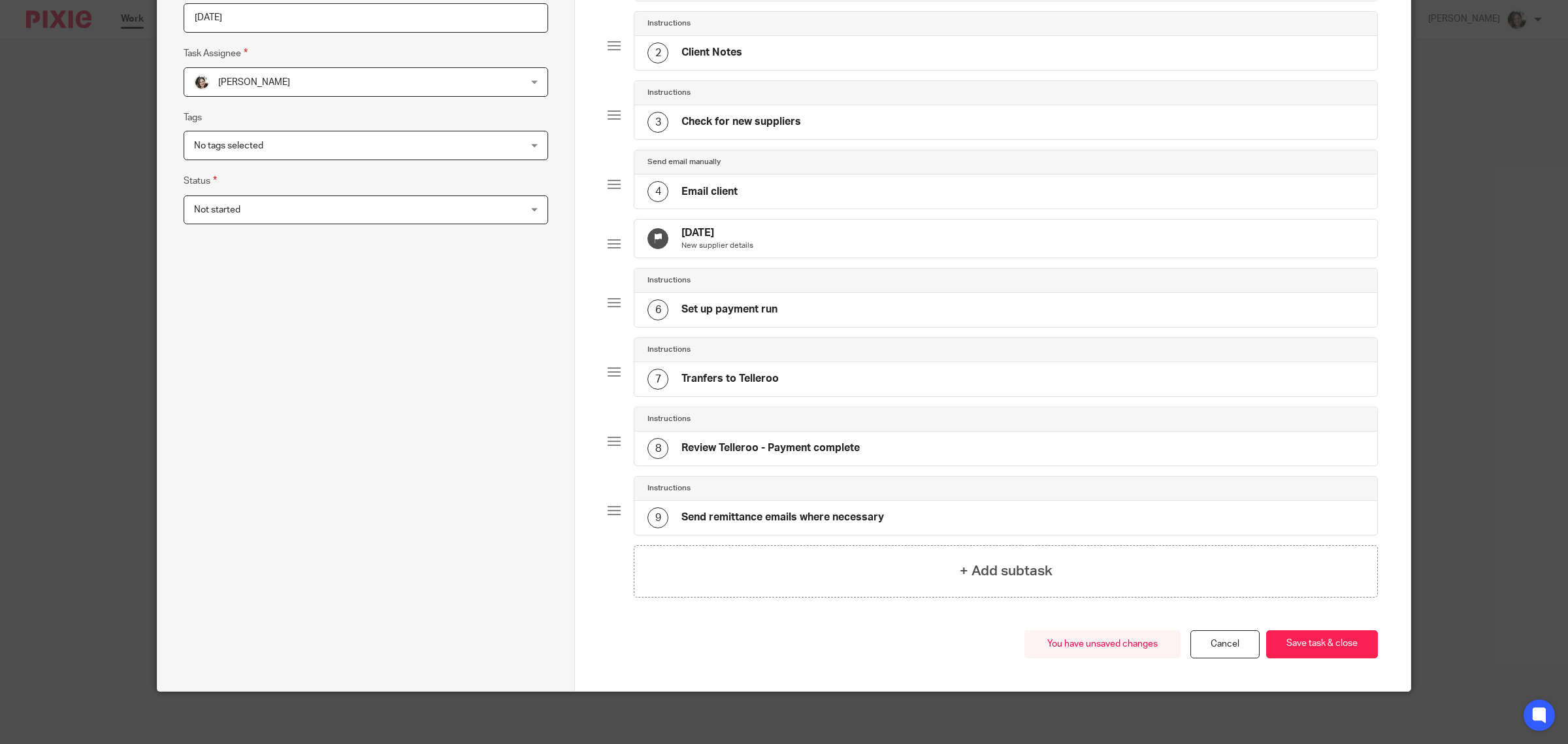
scroll to position [224, 0]
click at [1302, 637] on button "Save task & close" at bounding box center [1322, 644] width 112 height 28
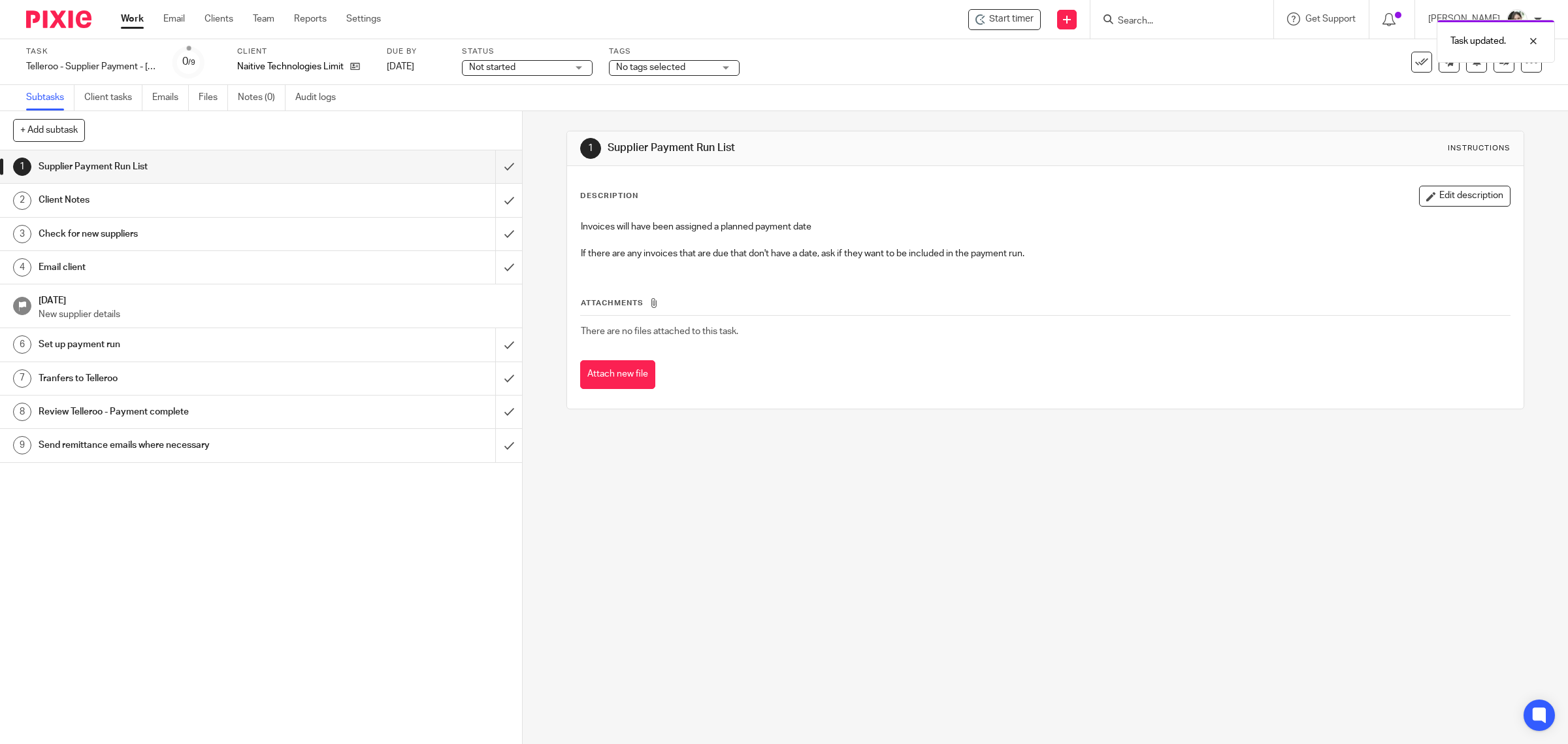
click at [168, 268] on h1 "Email client" at bounding box center [186, 267] width 296 height 20
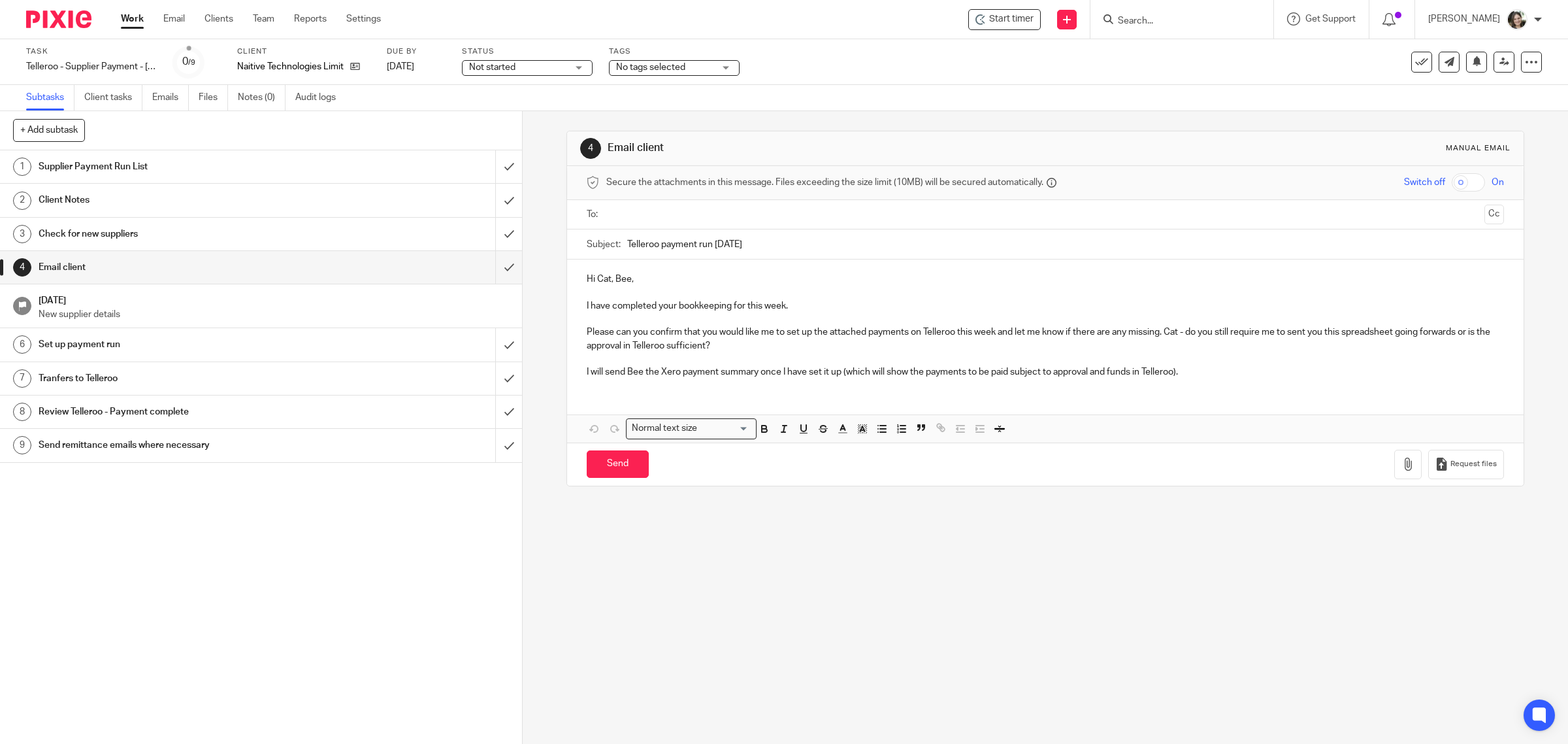
click at [804, 306] on p "I have completed your bookkeeping for this week." at bounding box center [1046, 306] width 918 height 13
click at [1401, 469] on icon "button" at bounding box center [1408, 464] width 13 height 13
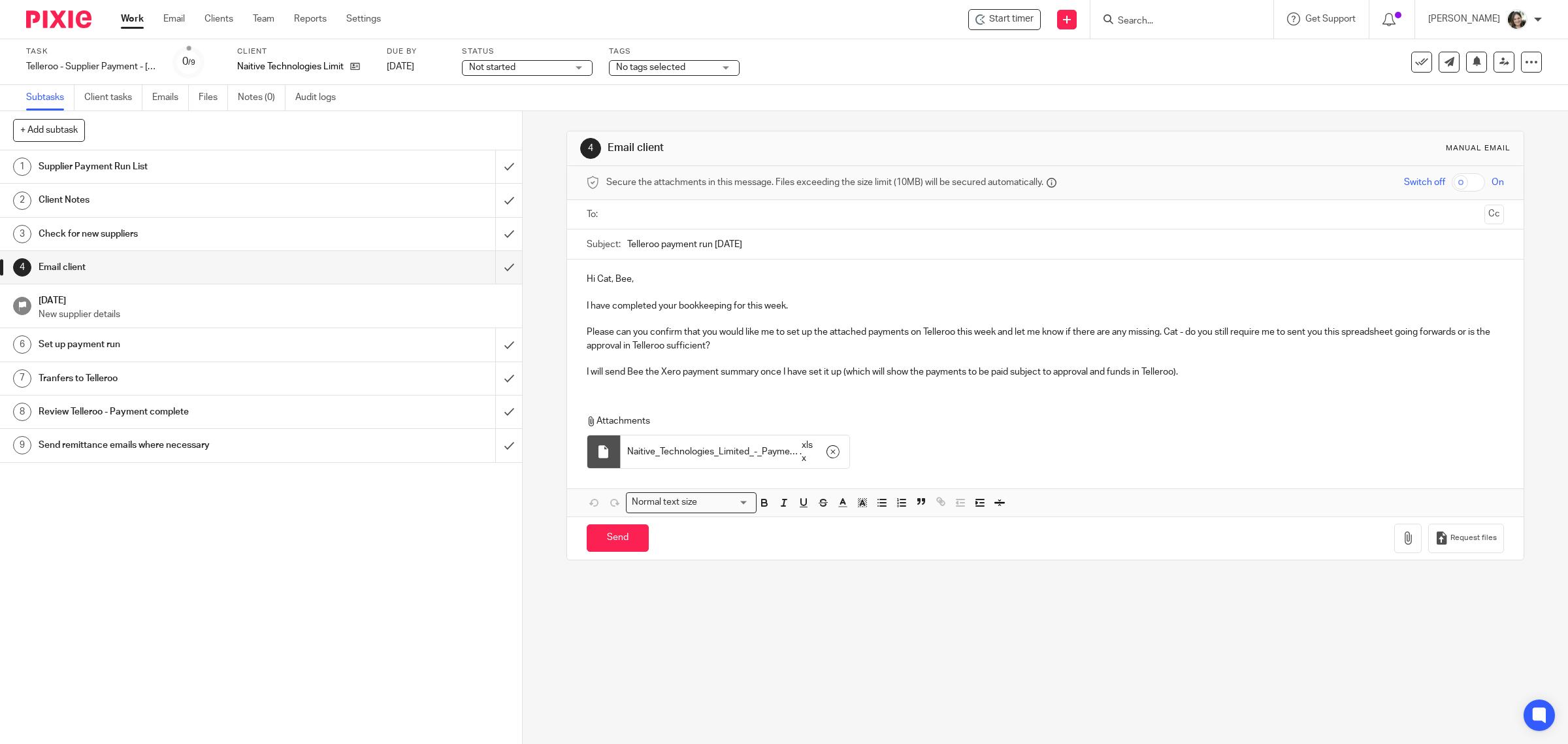
click at [739, 348] on p "Please can you confirm that you would like me to set up the attached payments o…" at bounding box center [1046, 339] width 918 height 27
click at [660, 378] on p "I will send Bee the Xero payment summary once I have set it up (which will show…" at bounding box center [1046, 372] width 918 height 13
click at [1200, 367] on p "I will send Bee the Xero payment summary once I have set it up (which will show…" at bounding box center [1046, 372] width 918 height 13
click at [1201, 363] on p at bounding box center [1046, 359] width 918 height 13
click at [1203, 372] on p "I will send Bee the Xero payment summary once I have set it up (which will show…" at bounding box center [1046, 372] width 918 height 13
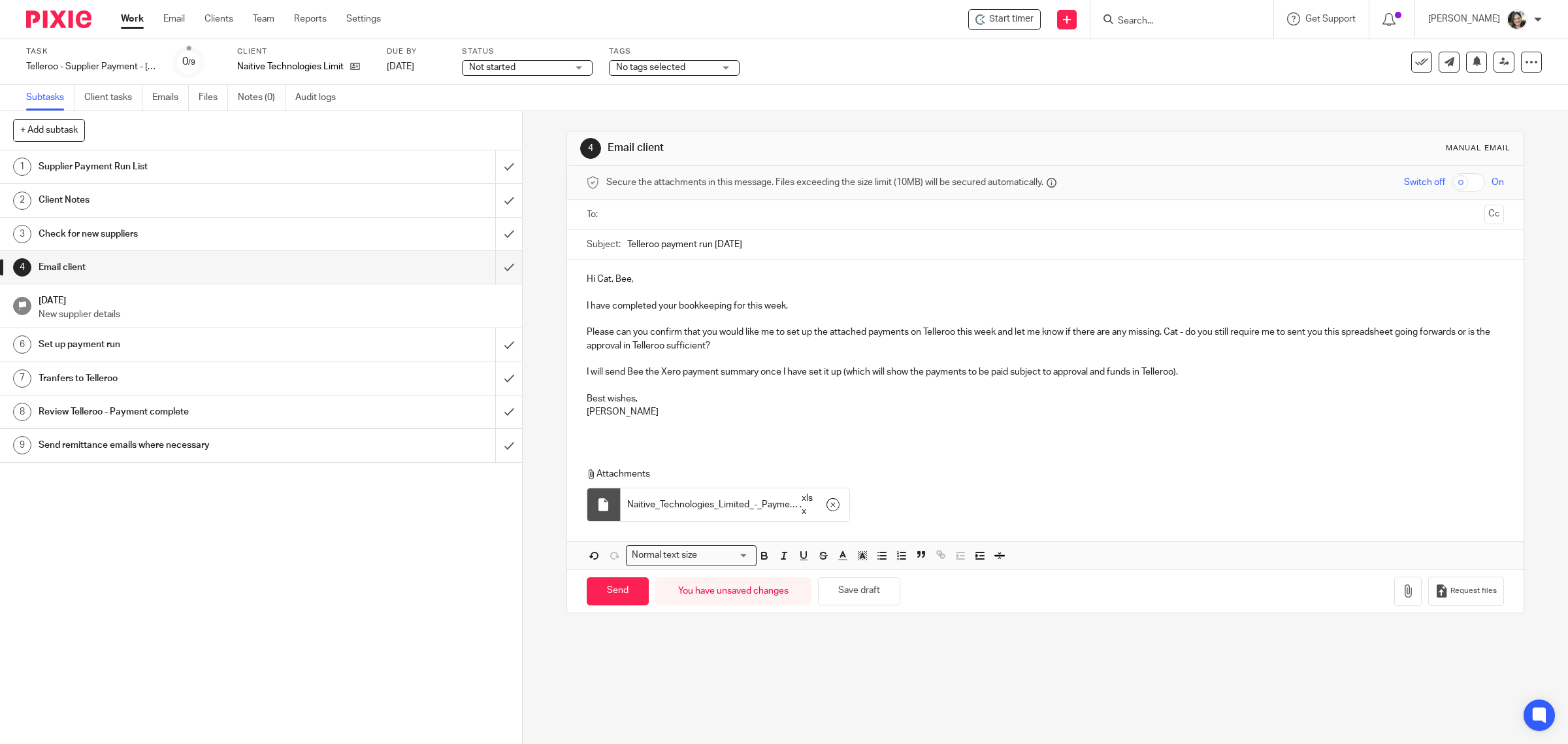
click at [622, 214] on input "text" at bounding box center [1045, 215] width 869 height 15
click at [698, 220] on span at bounding box center [702, 215] width 8 height 8
click at [650, 219] on input "text" at bounding box center [1045, 215] width 869 height 15
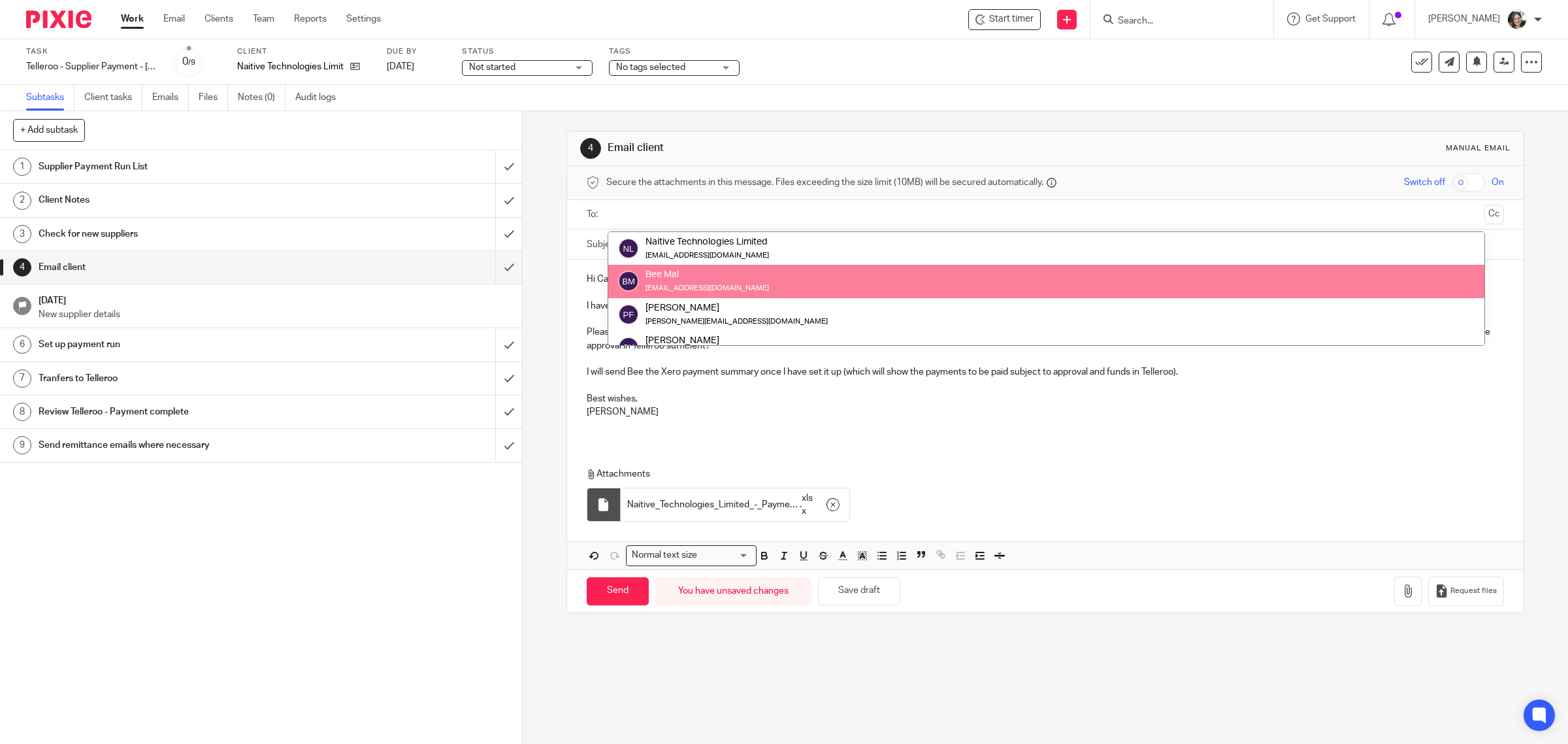
scroll to position [82, 0]
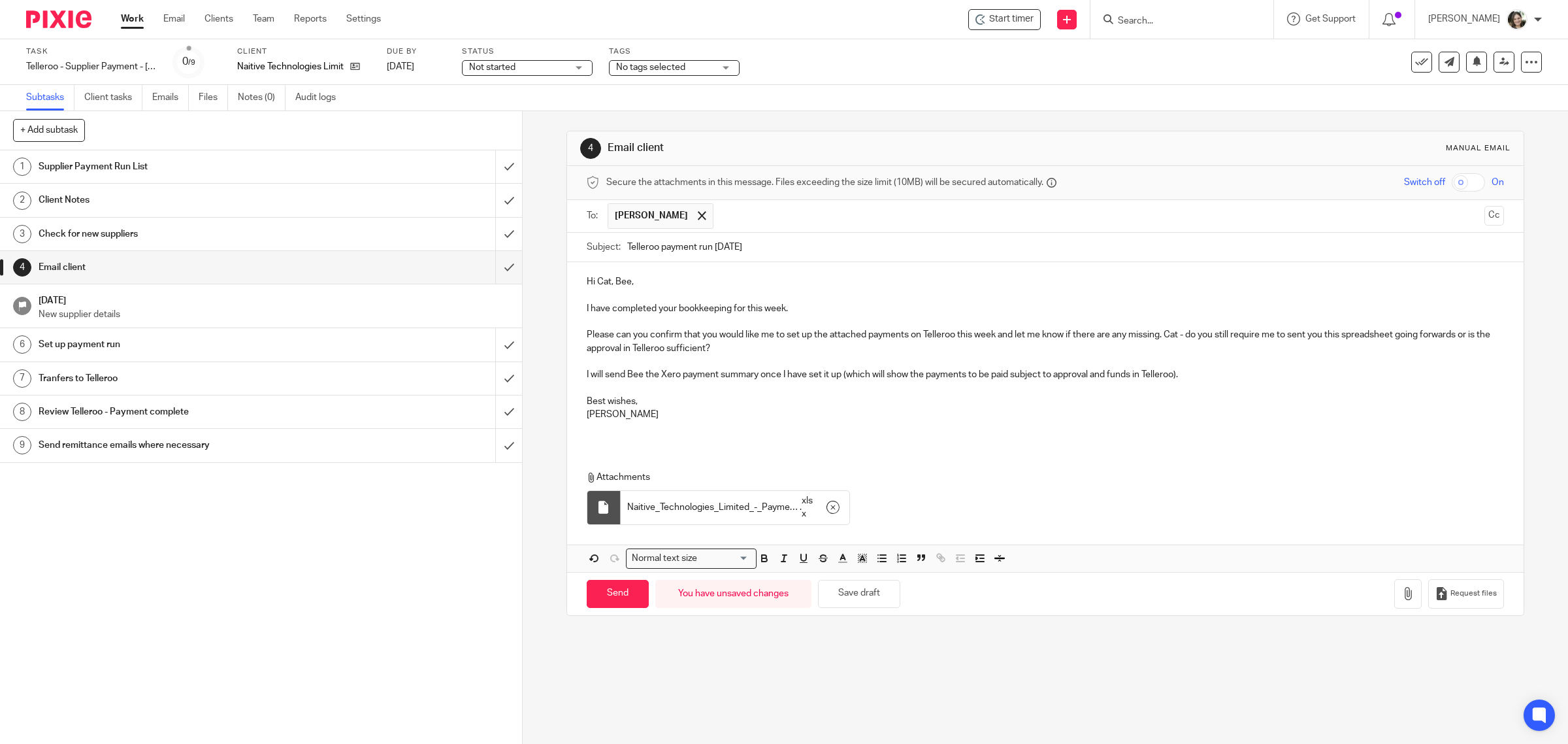
click at [720, 214] on input "text" at bounding box center [1100, 216] width 759 height 26
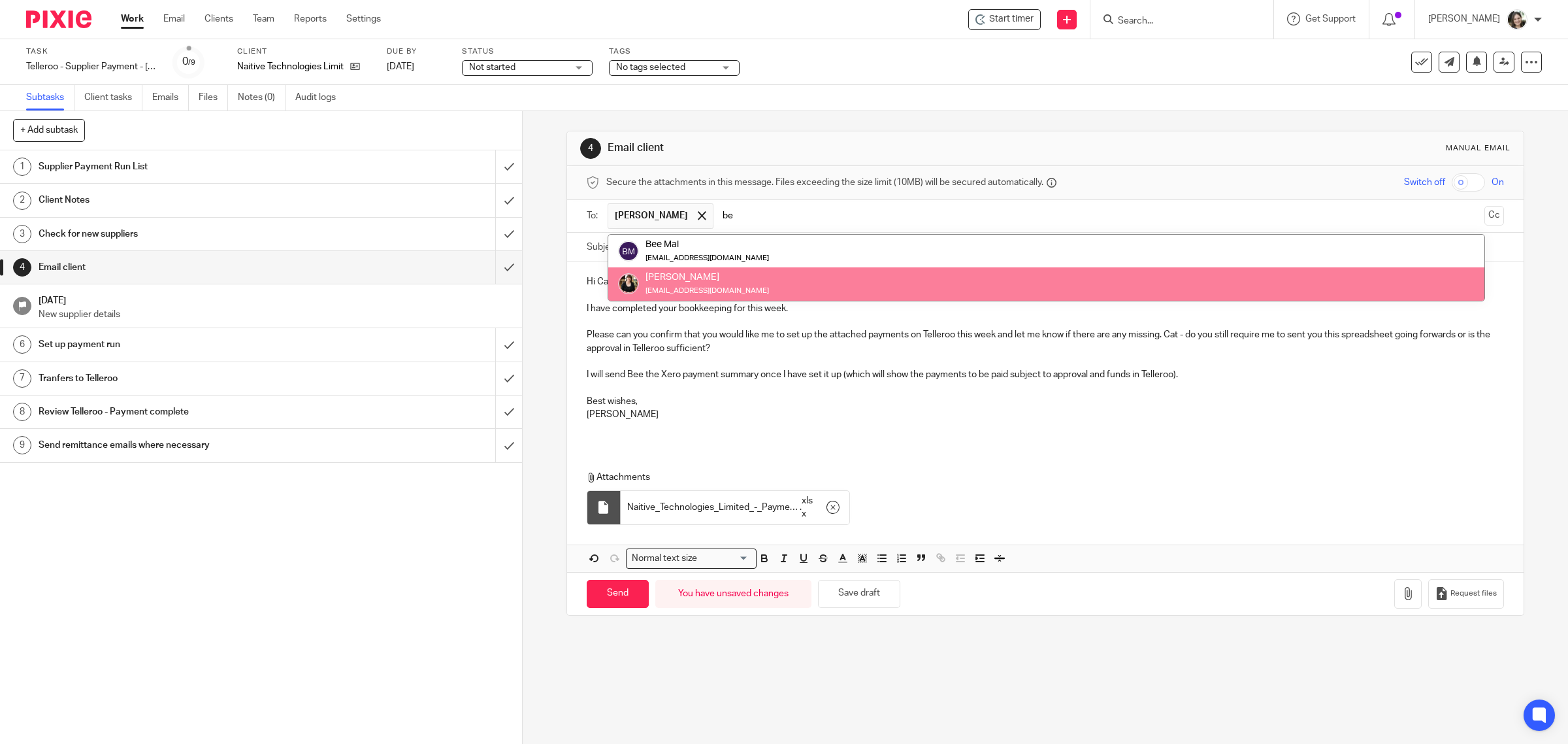
scroll to position [0, 0]
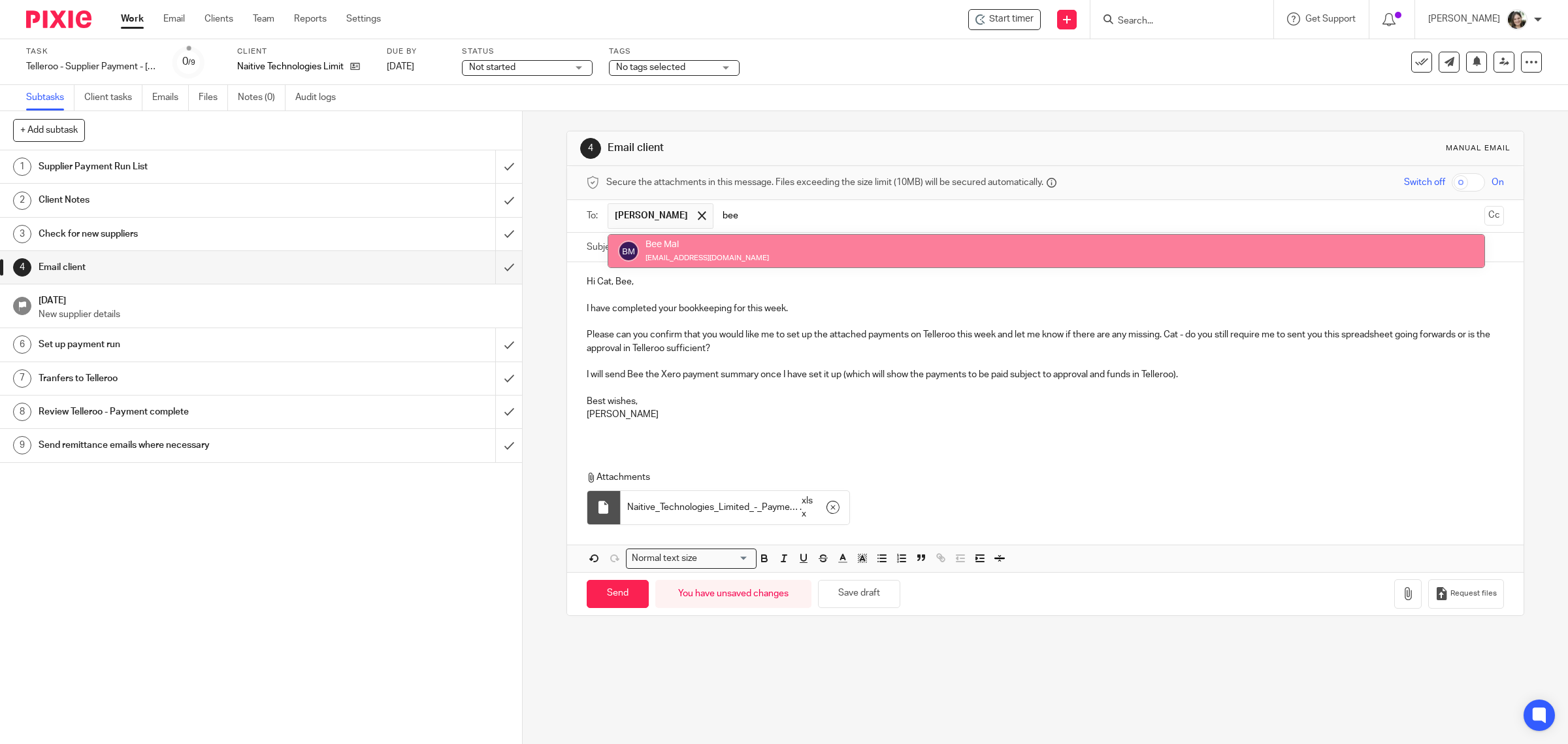
type input "bee"
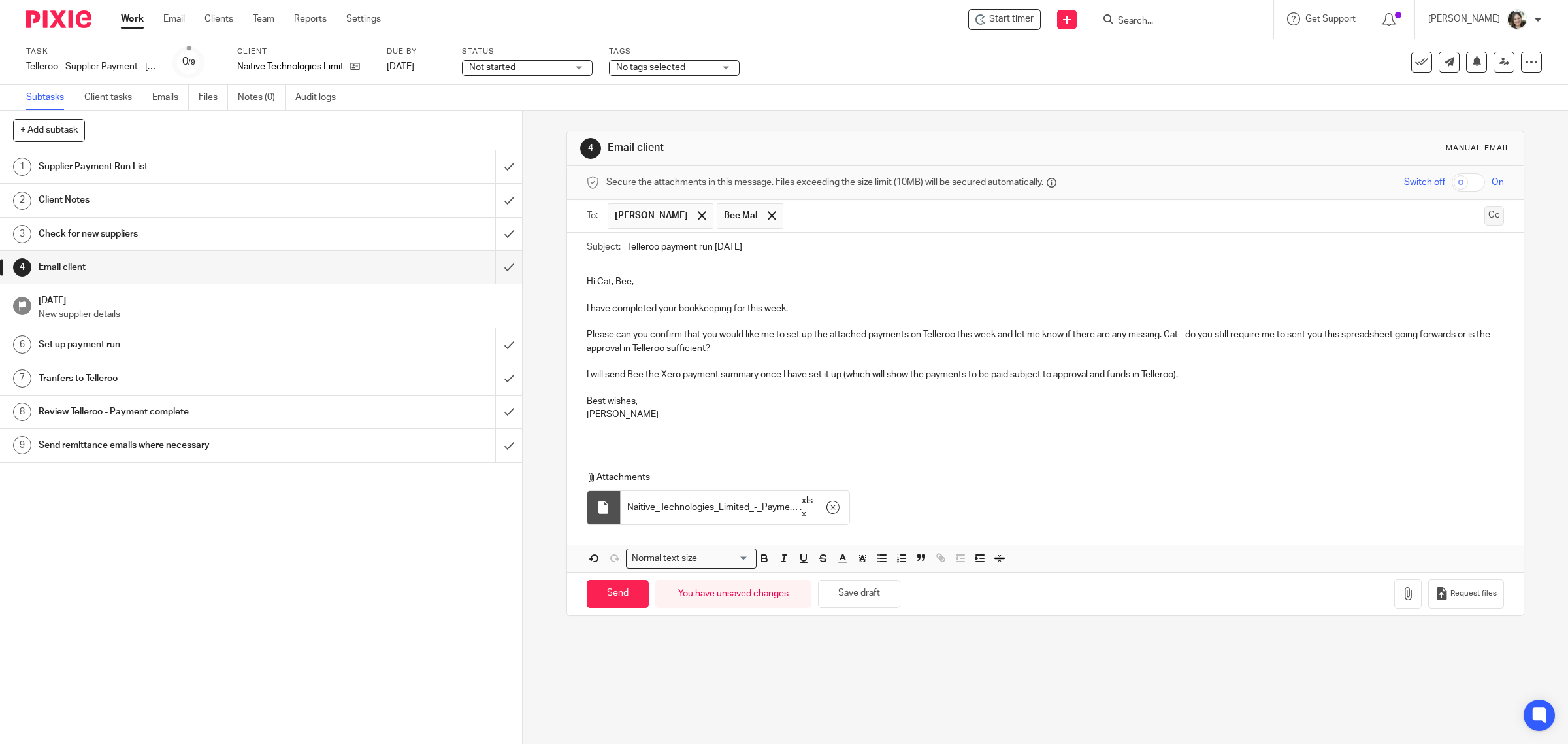
click at [1485, 217] on button "Cc" at bounding box center [1495, 216] width 20 height 20
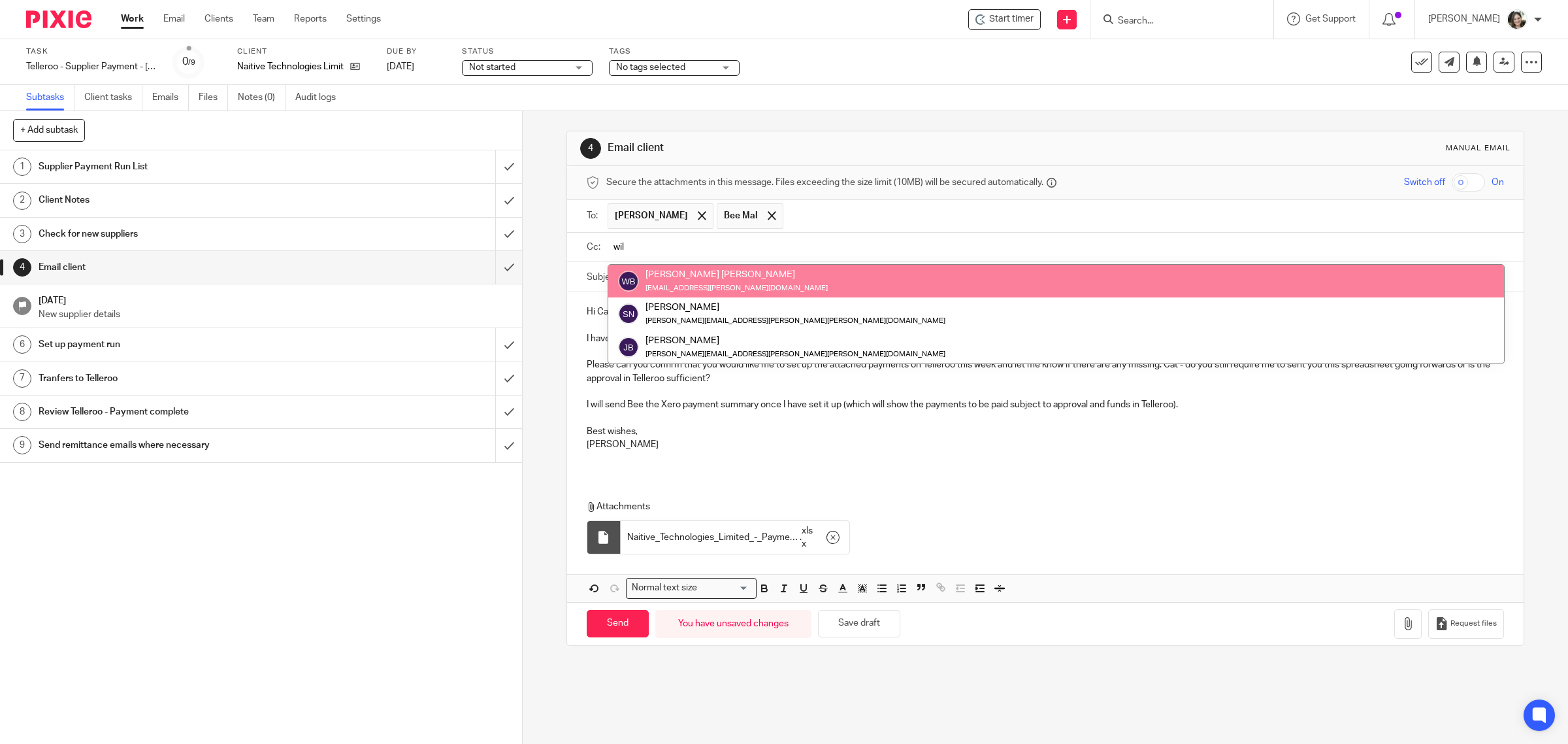
type input "wil"
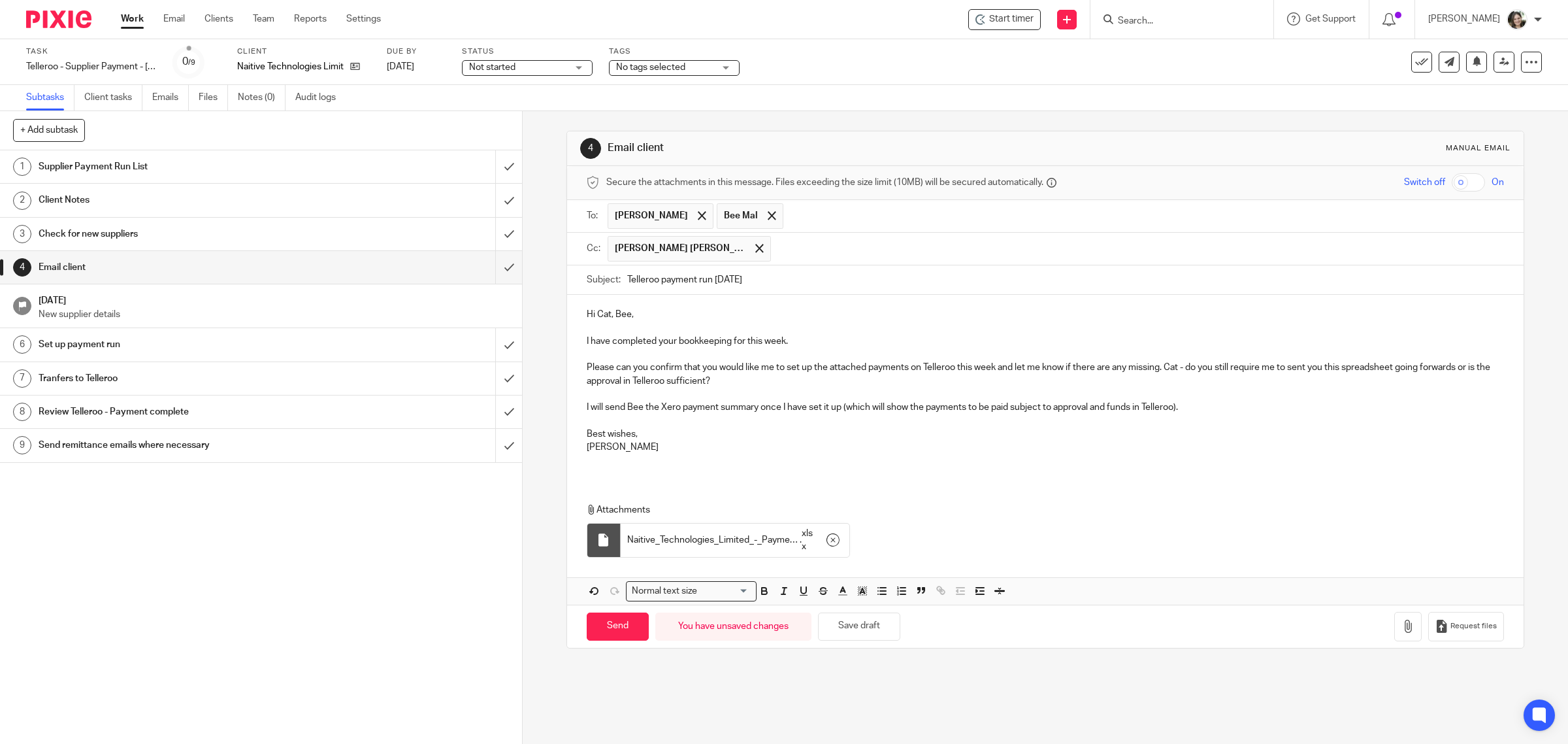
click at [655, 307] on div "Hi Cat, Bee, I have completed your bookkeeping for this week. Please can you co…" at bounding box center [1046, 386] width 958 height 182
click at [725, 381] on p "Please can you confirm that you would like me to set up the attached payments o…" at bounding box center [1046, 374] width 918 height 27
click at [992, 372] on p "Please can you confirm that you would like me to set up the attached payments o…" at bounding box center [1046, 374] width 918 height 27
click at [1148, 372] on p "Please can you confirm that you would like me to set up the attached payments o…" at bounding box center [1046, 374] width 918 height 27
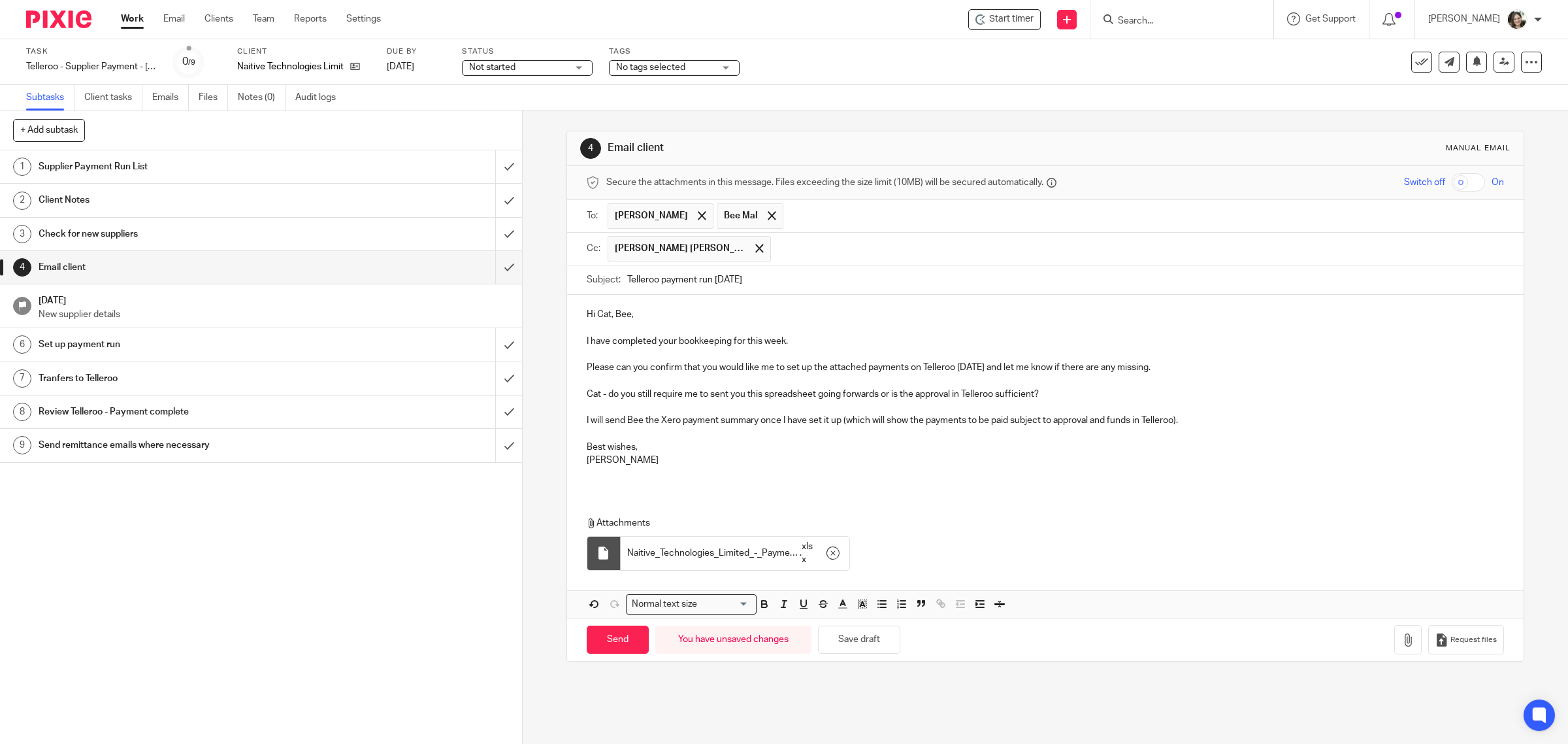
click at [896, 399] on p "Cat - do you still require me to sent you this spreadsheet going forwards or is…" at bounding box center [1046, 394] width 918 height 13
click at [1000, 399] on p "Cat - do you still require me to sent you this spreadsheet going forwards or wi…" at bounding box center [1046, 394] width 918 height 13
click at [758, 400] on p "Cat - do you still require me to sent you this spreadsheet going forwards or wi…" at bounding box center [1046, 394] width 918 height 13
click at [819, 397] on p "Cat - do you still require me to sent you these spreadsheet going forwards or w…" at bounding box center [1046, 394] width 918 height 13
click at [724, 401] on p "Cat - do you still require me to sent you these spreadsheets going forwards or …" at bounding box center [1046, 394] width 918 height 13
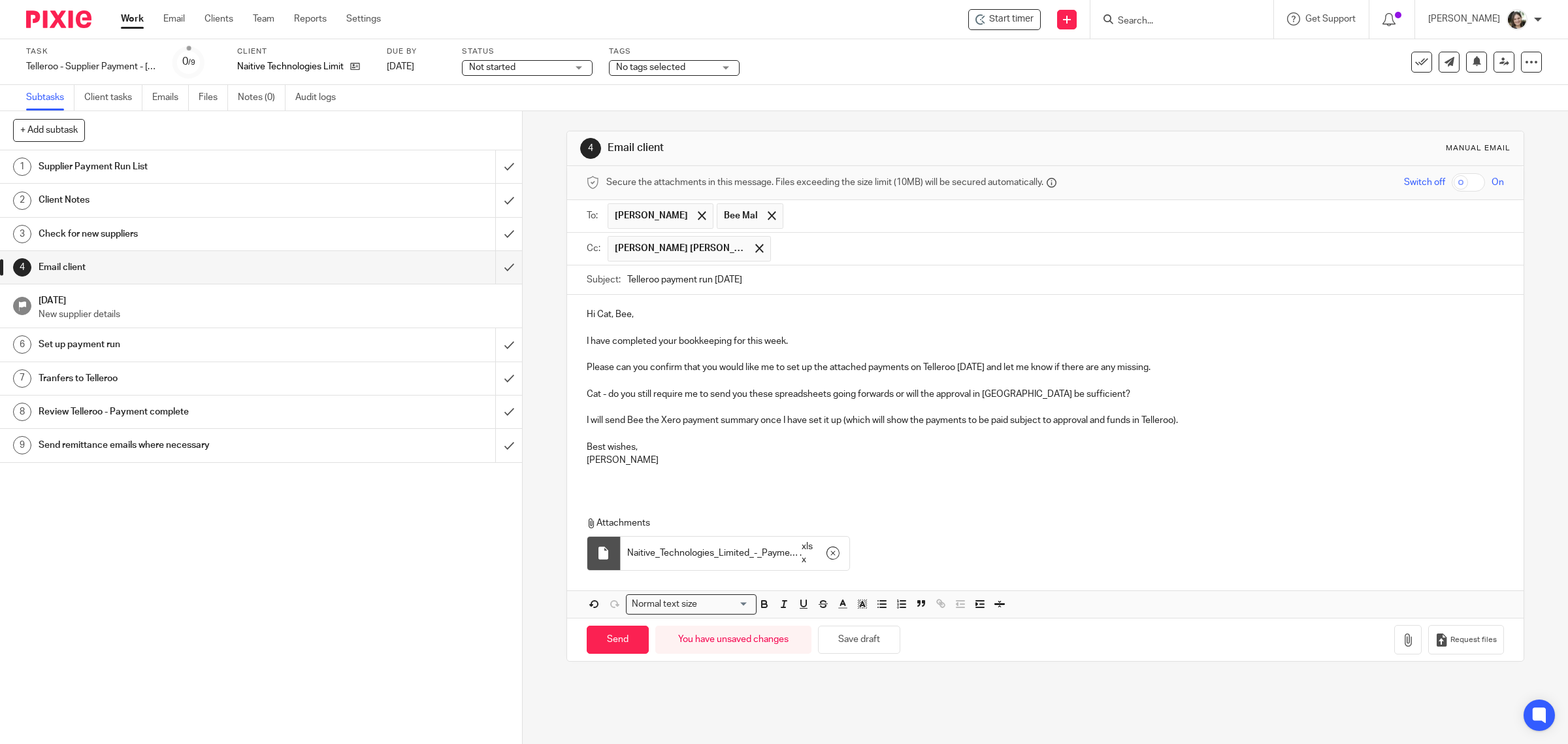
click at [831, 399] on p "Cat - do you still require me to send you these spreadsheets going forwards or …" at bounding box center [1046, 394] width 918 height 13
click at [691, 457] on p "[PERSON_NAME]" at bounding box center [1046, 461] width 918 height 13
click at [651, 478] on p at bounding box center [1046, 474] width 918 height 13
click at [869, 642] on button "Save draft" at bounding box center [859, 640] width 82 height 28
click at [605, 642] on input "Send" at bounding box center [618, 640] width 62 height 28
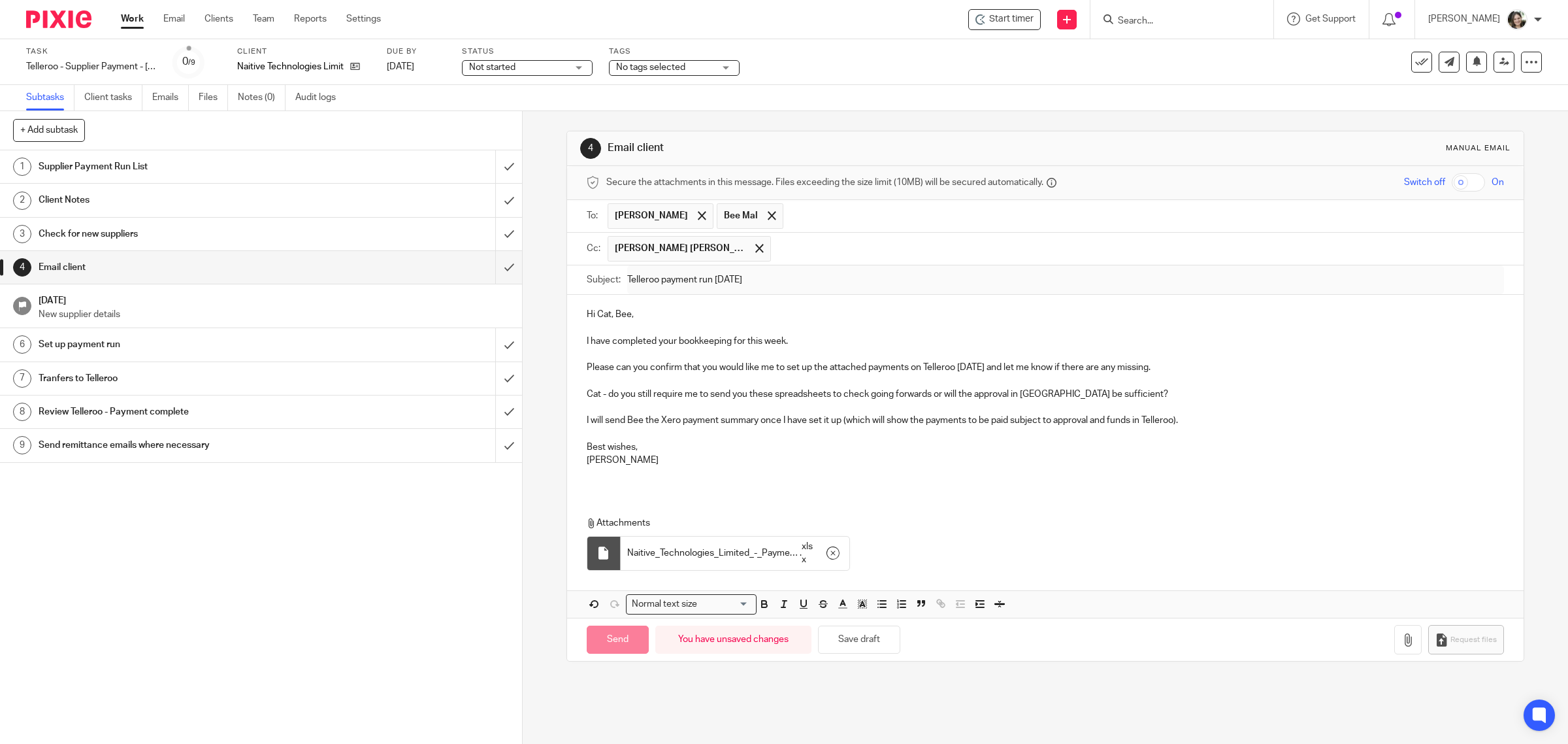
type input "Sent"
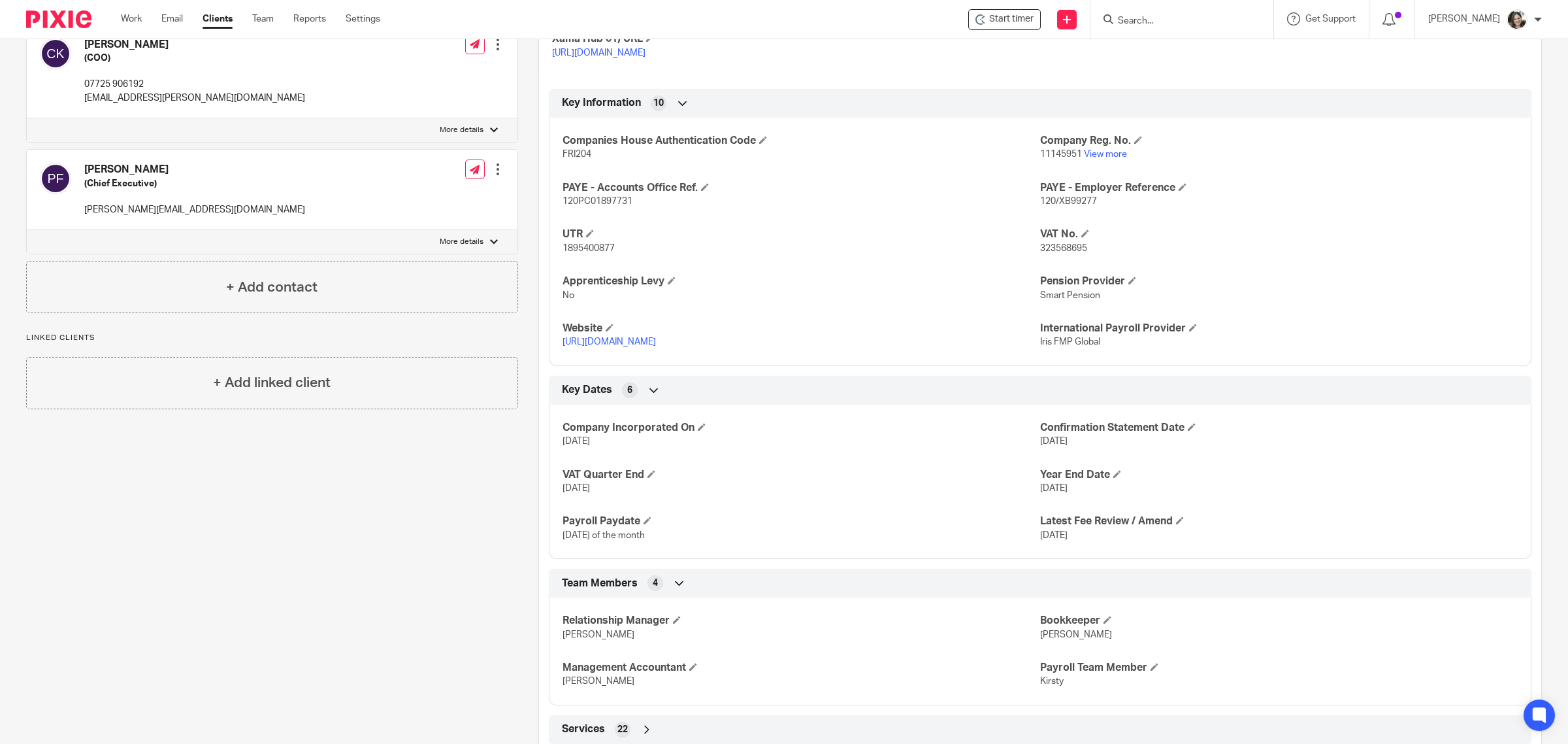
scroll to position [567, 0]
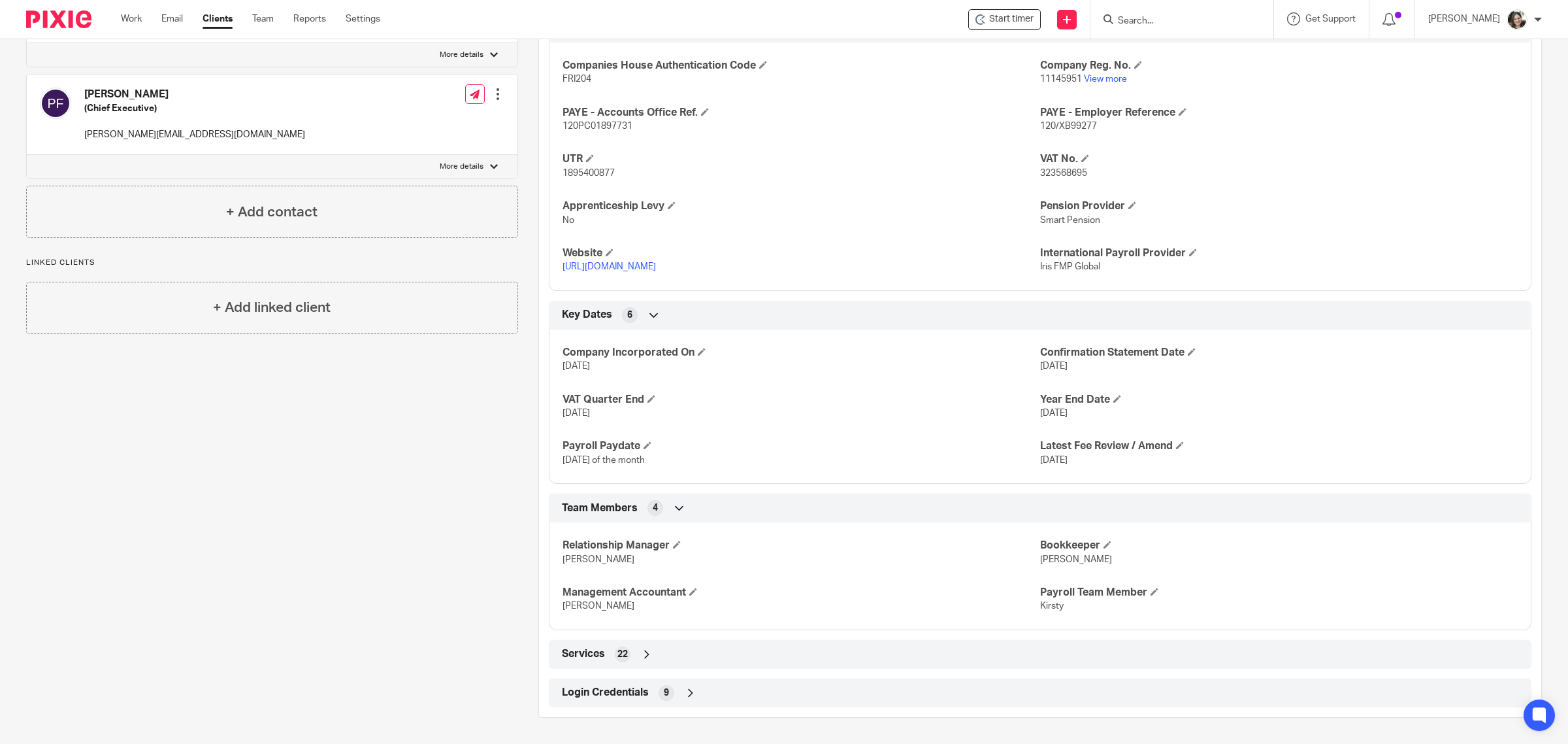
click at [600, 697] on span "Login Credentials" at bounding box center [605, 692] width 87 height 13
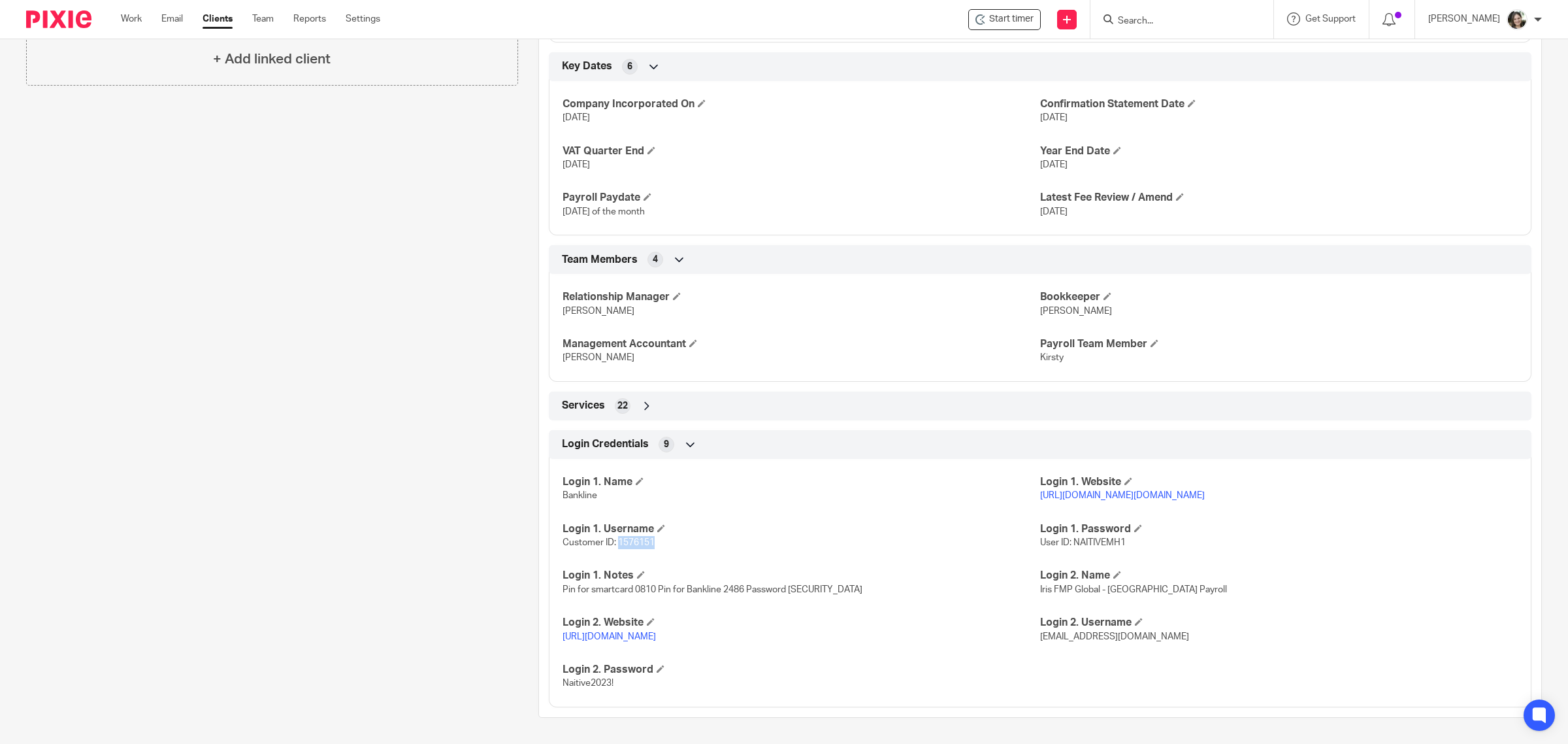
drag, startPoint x: 655, startPoint y: 541, endPoint x: 615, endPoint y: 545, distance: 40.2
click at [615, 545] on p "Customer ID: 1576151" at bounding box center [802, 542] width 478 height 13
copy span "1576151"
